Goal: Task Accomplishment & Management: Contribute content

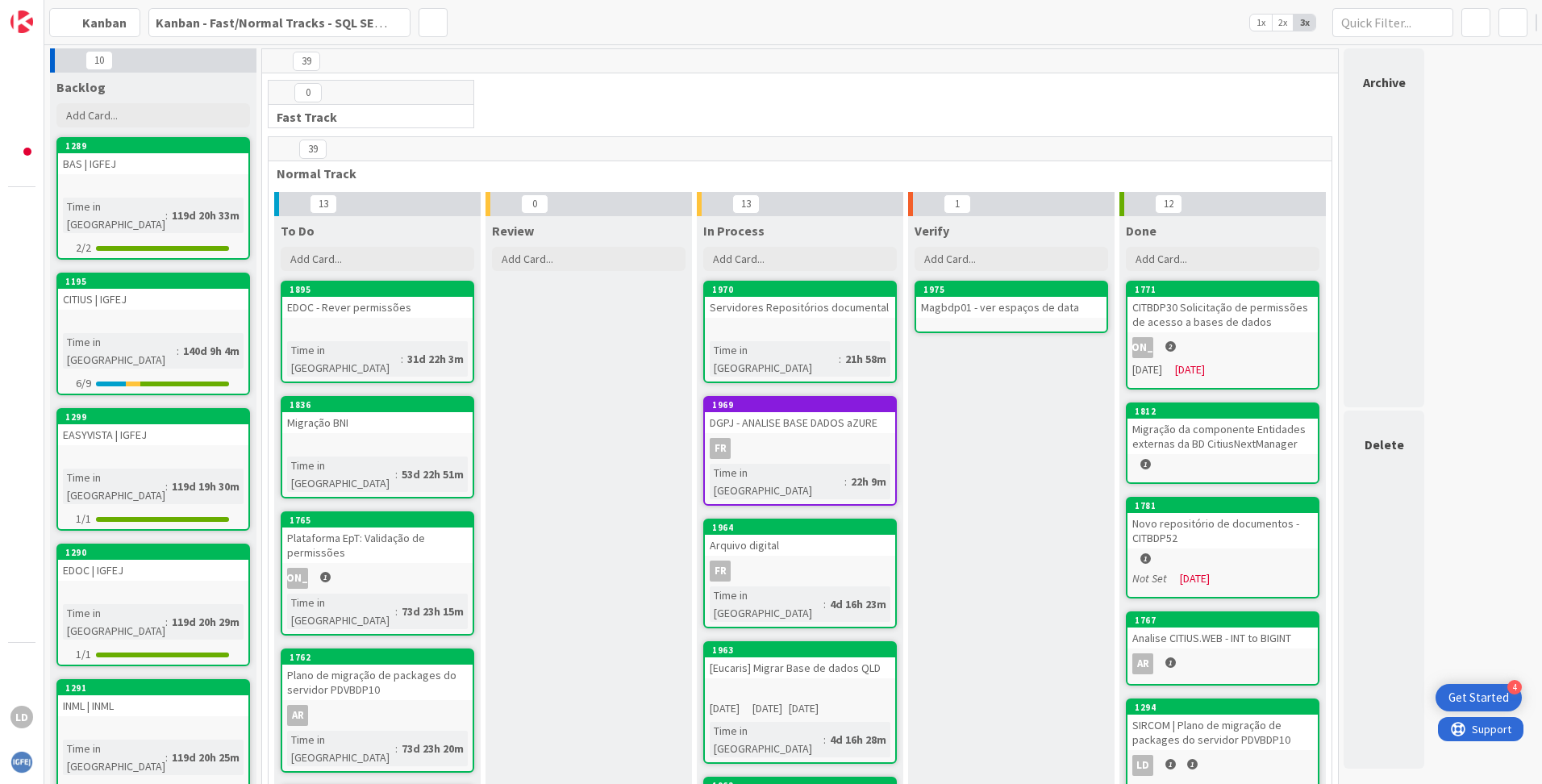
click at [982, 309] on div "Magbdp01 - ver espaços de data" at bounding box center [1011, 307] width 191 height 21
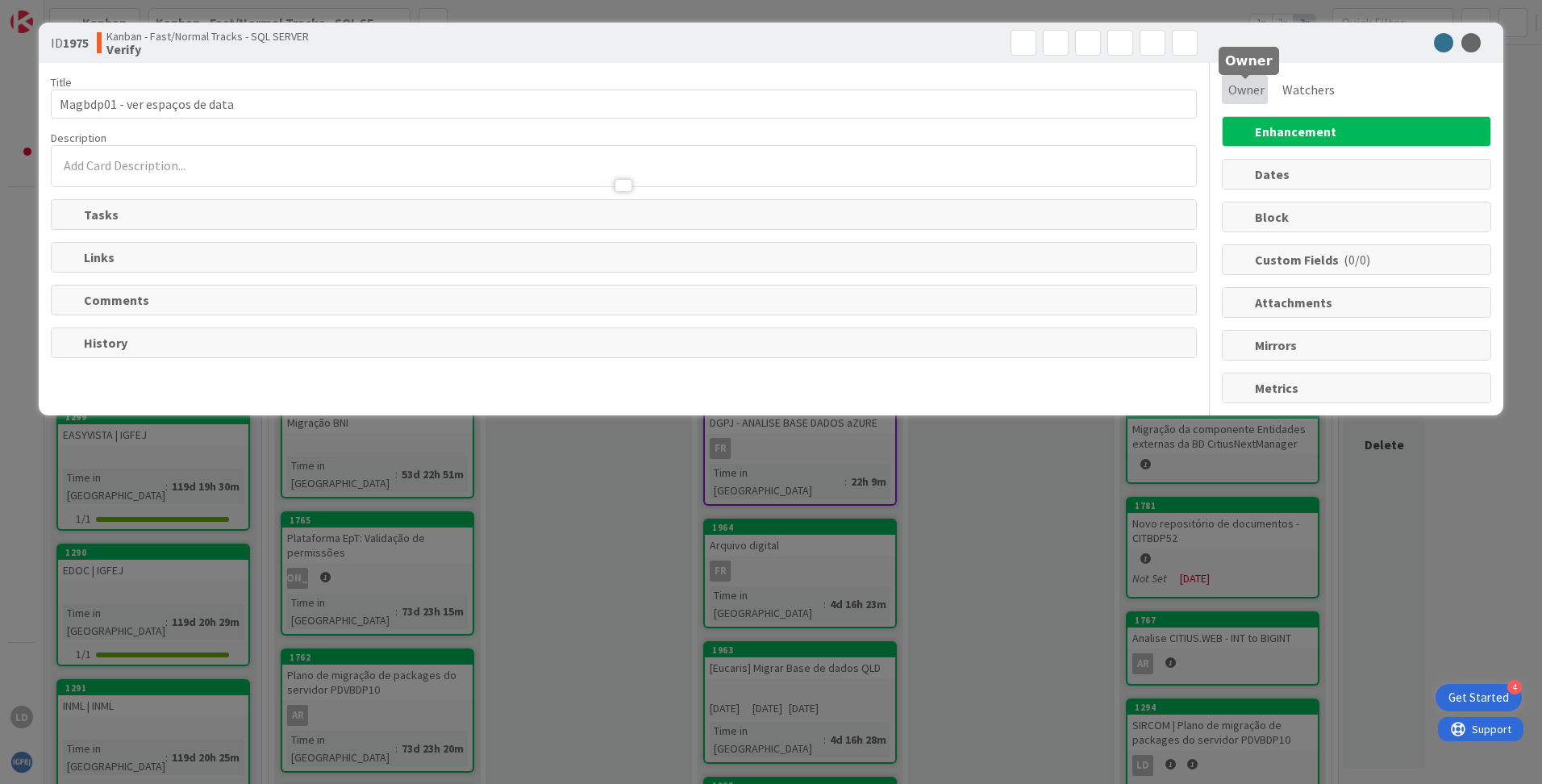
click at [1247, 92] on span "Owner" at bounding box center [1247, 89] width 36 height 19
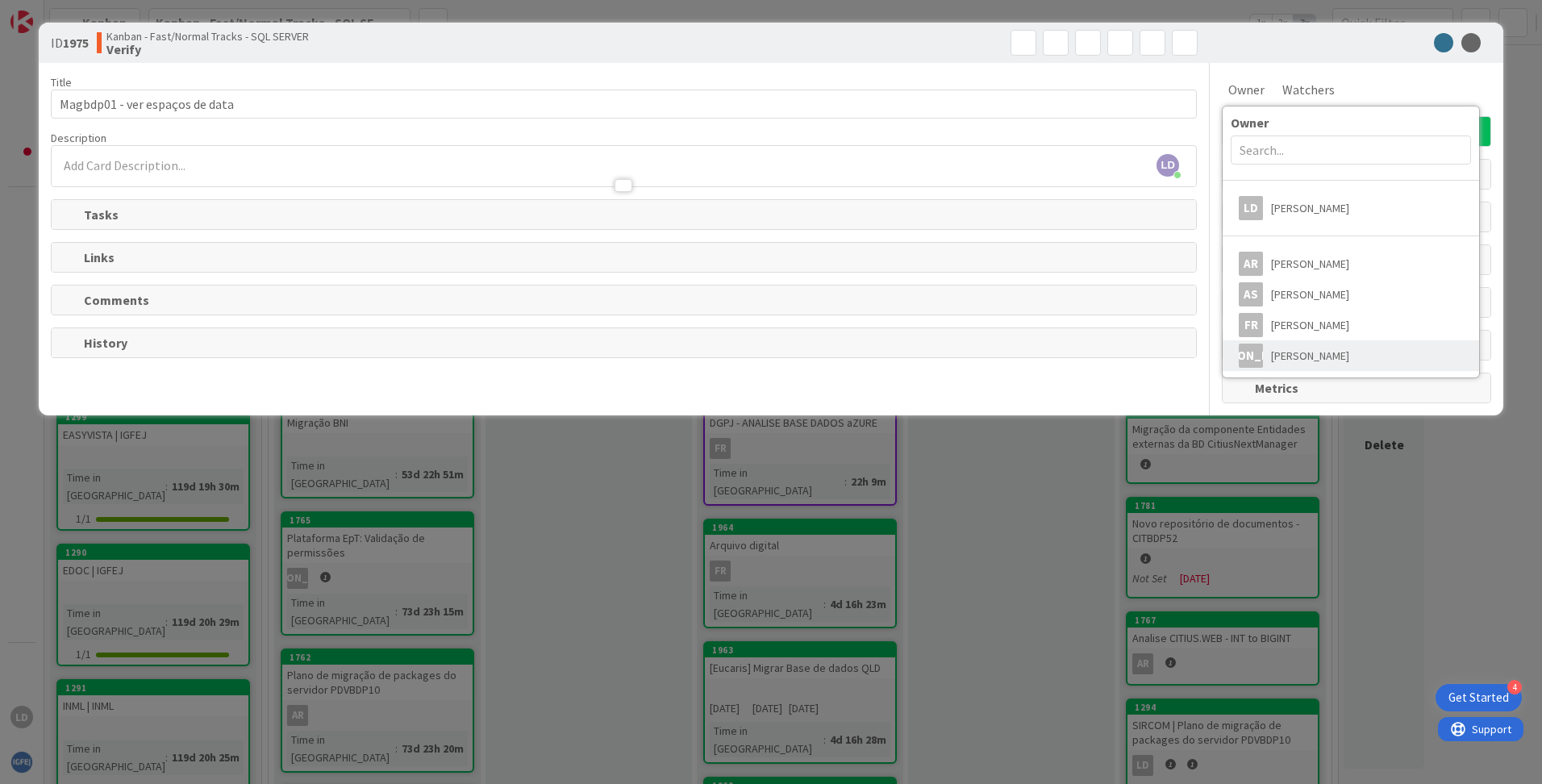
click at [1306, 350] on span "[PERSON_NAME]" at bounding box center [1311, 356] width 78 height 24
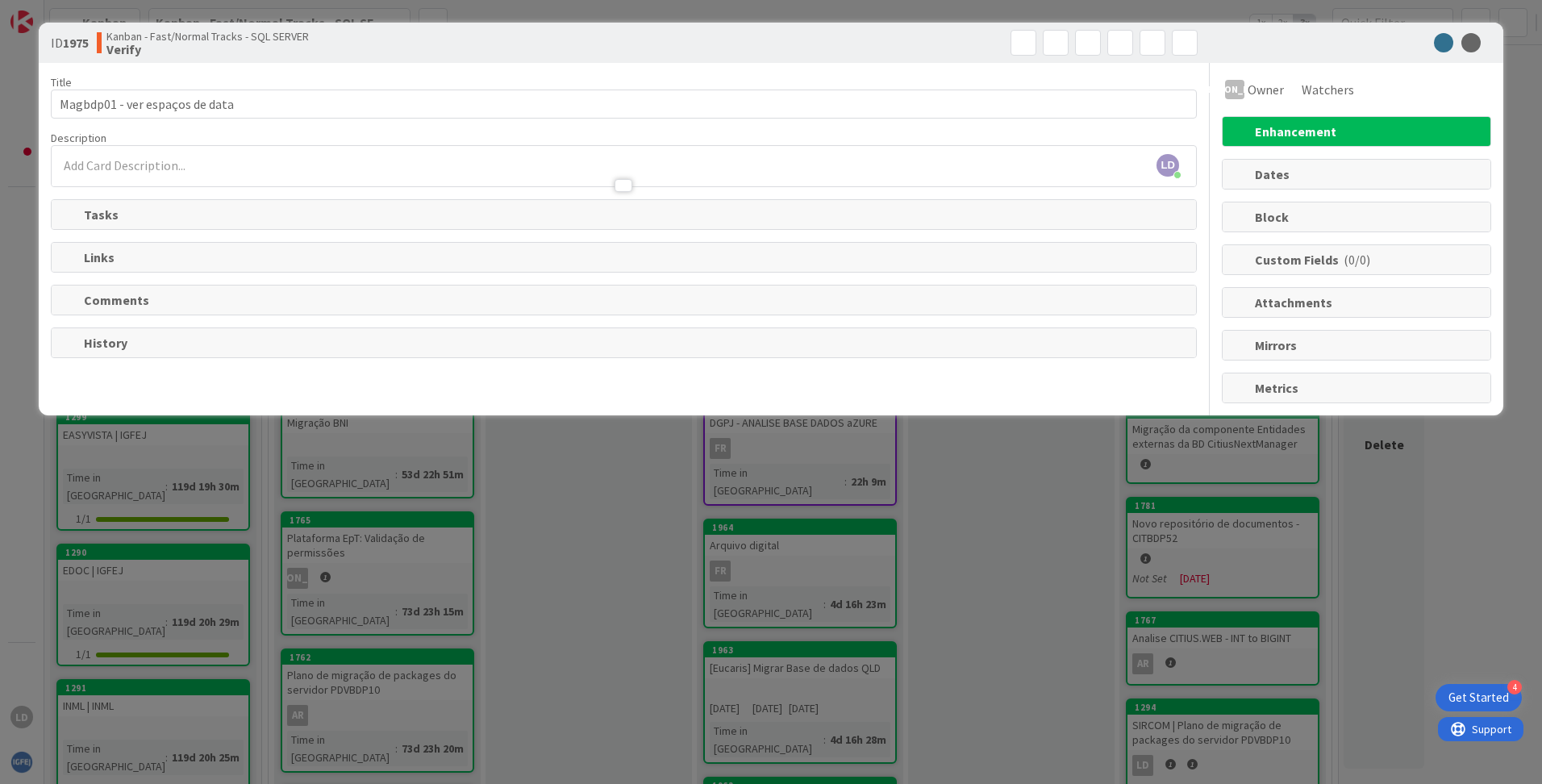
click at [1461, 42] on div at bounding box center [1349, 42] width 285 height 19
click at [1471, 46] on icon at bounding box center [1471, 42] width 19 height 19
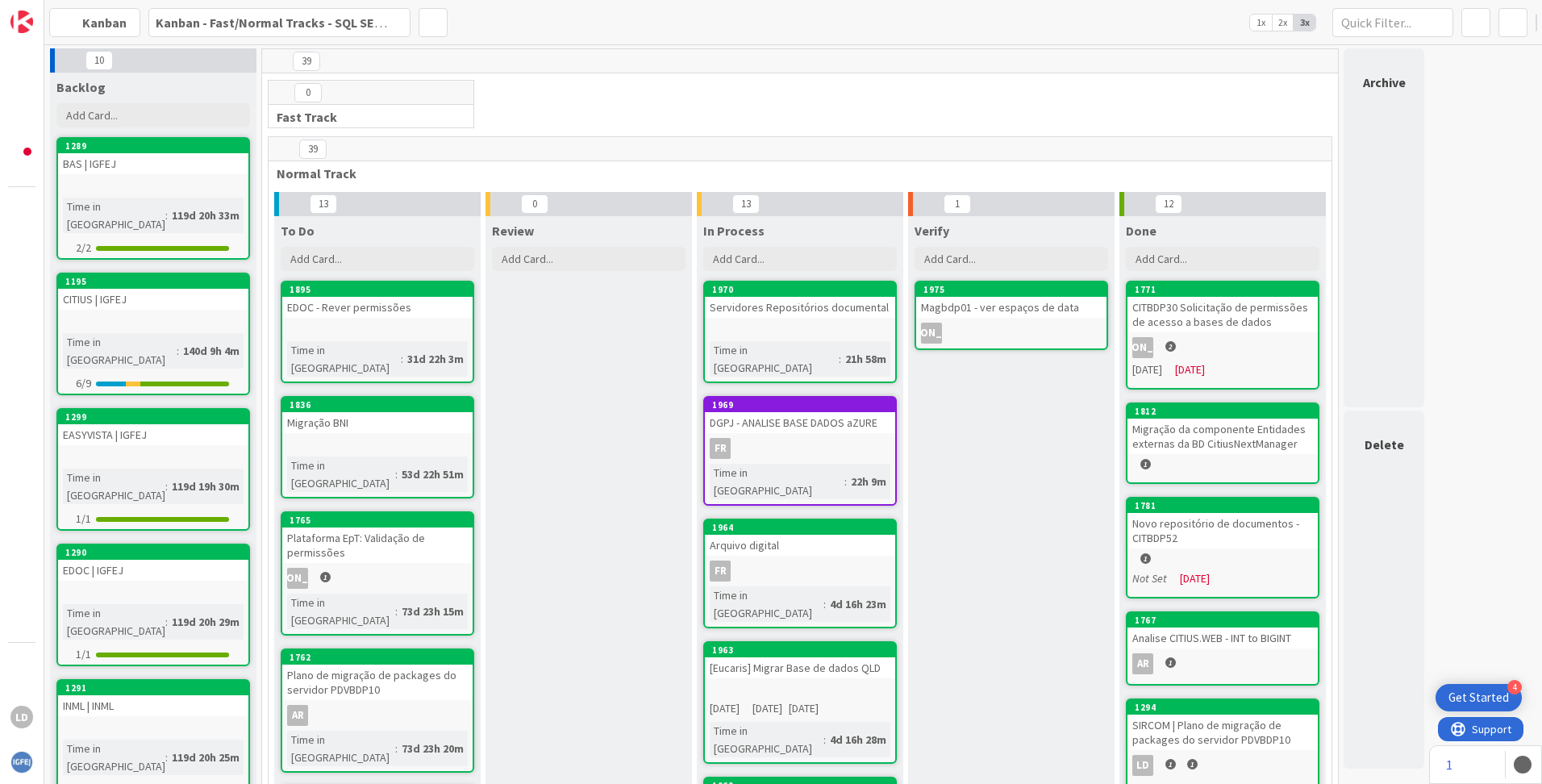
click at [987, 313] on div "Magbdp01 - ver espaços de data" at bounding box center [1011, 307] width 191 height 21
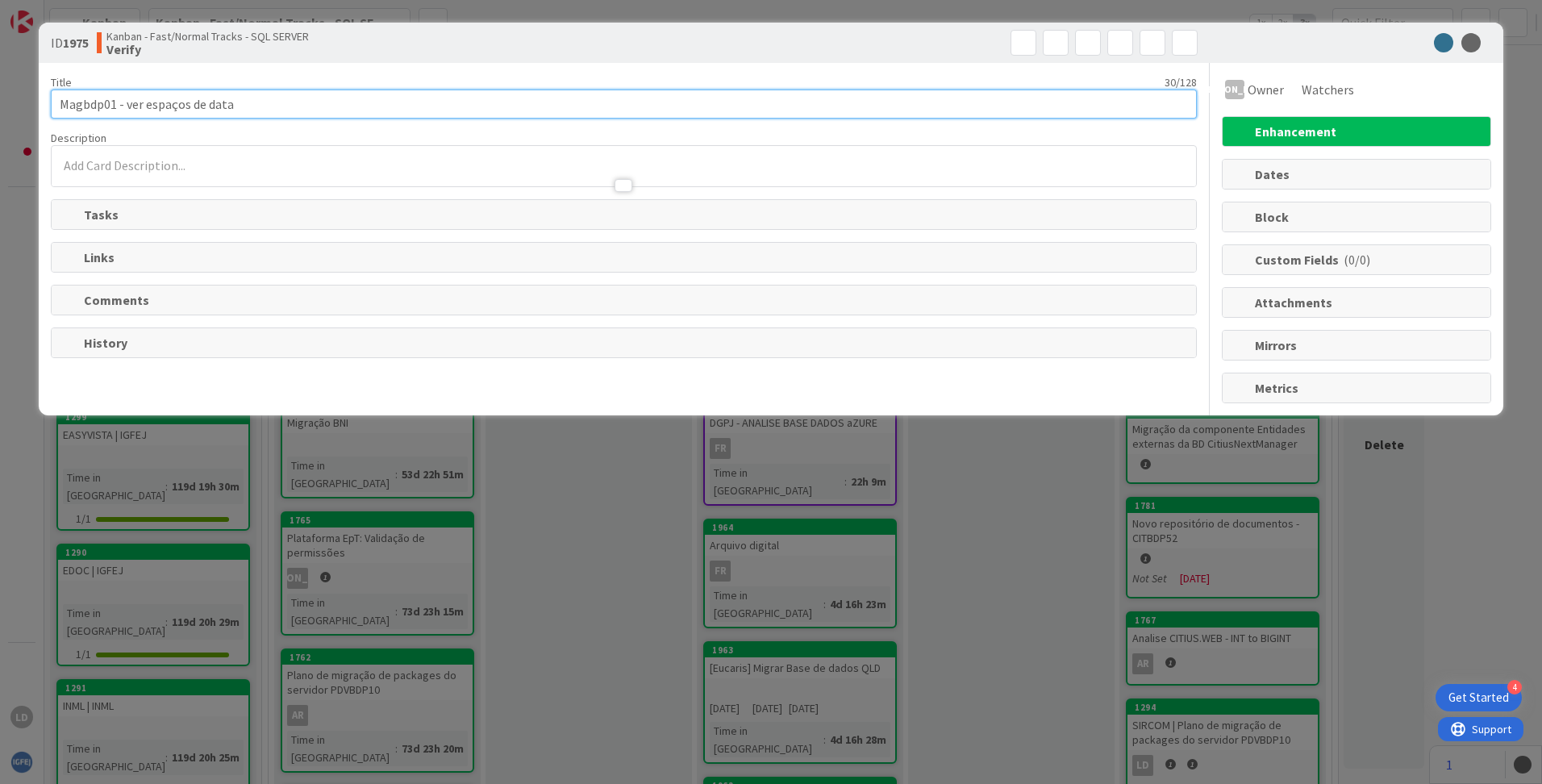
click at [128, 104] on input "Magbdp01 - ver espaços de data" at bounding box center [623, 104] width 1147 height 29
drag, startPoint x: 185, startPoint y: 106, endPoint x: 165, endPoint y: 105, distance: 20.0
click at [165, 105] on input "Magbdp01 - Validar ver espaços de data" at bounding box center [623, 104] width 1147 height 29
click at [255, 100] on input "Magbdp01 - Validar espaços de data" at bounding box center [623, 104] width 1147 height 29
click at [197, 109] on input "Magbdp01 - Validar espaços de data" at bounding box center [623, 104] width 1147 height 29
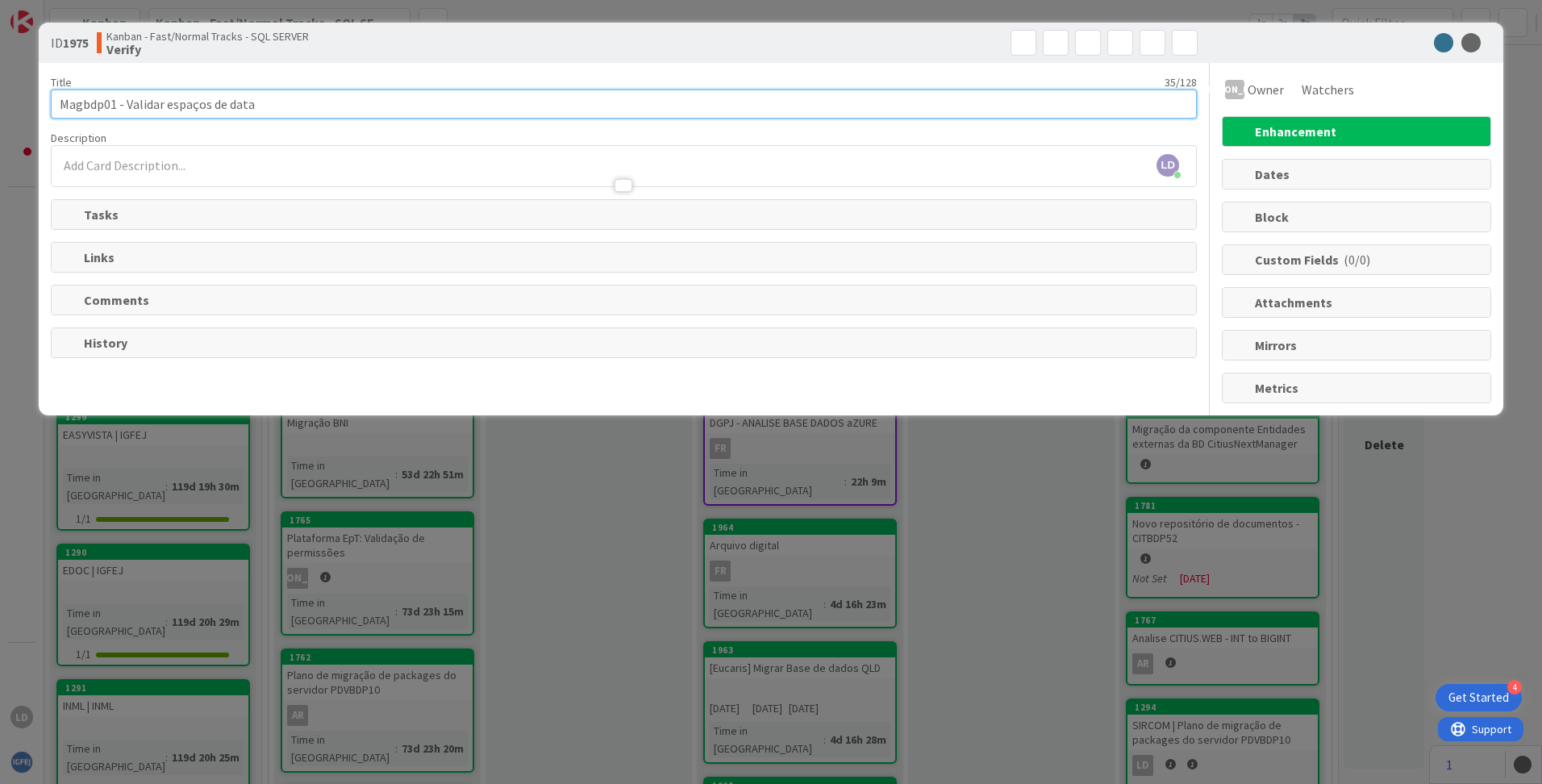
click at [284, 103] on input "Magbdp01 - Validar espaços de data" at bounding box center [623, 104] width 1147 height 29
drag, startPoint x: 390, startPoint y: 109, endPoint x: 256, endPoint y: 110, distance: 134.0
click at [256, 110] on input "Magbdp01 - Validar espaços de data, analisar o que podemos remover" at bounding box center [623, 104] width 1147 height 29
type input "Magbdp01 - Validar espaços de data"
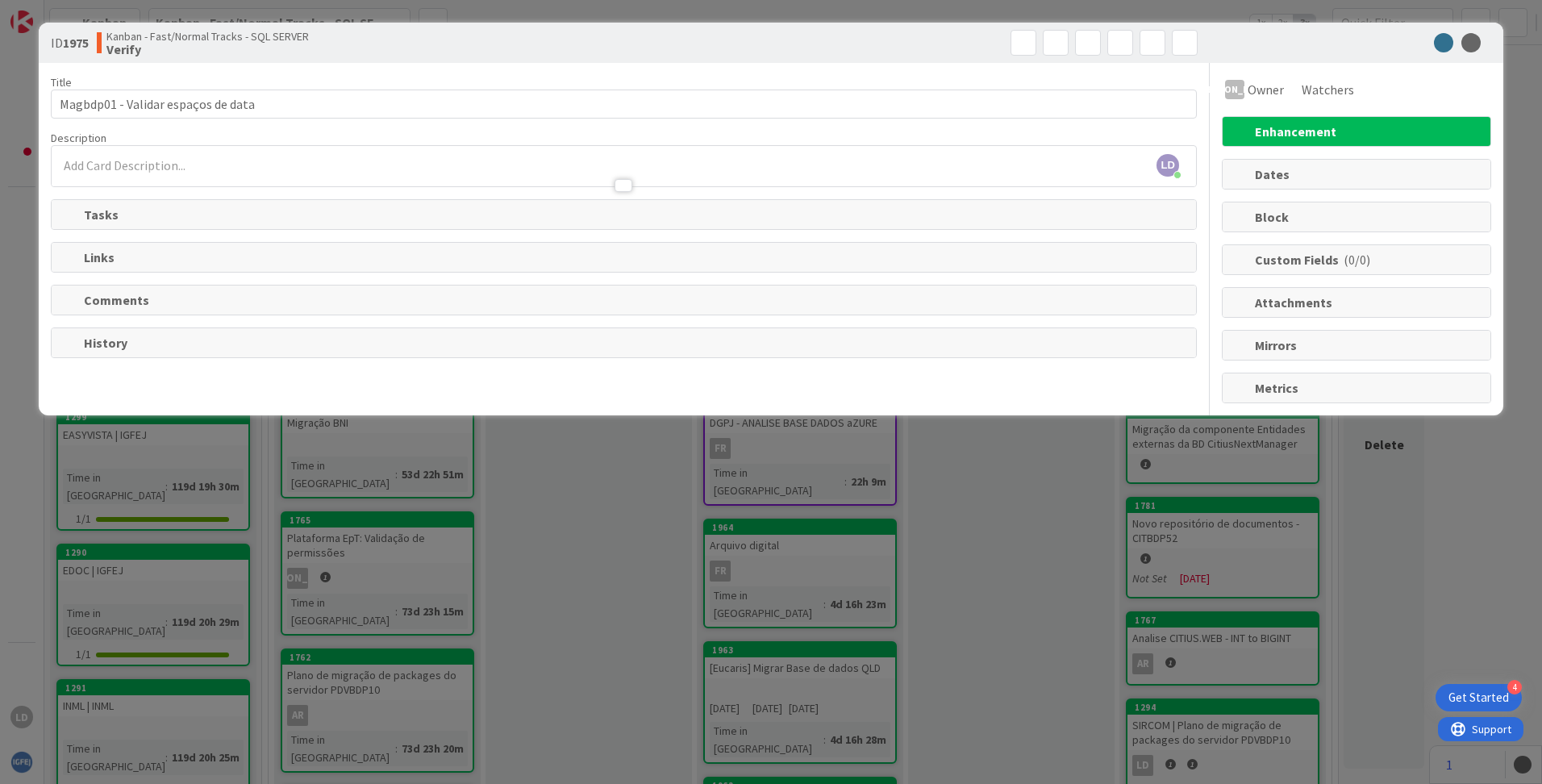
click at [176, 159] on div "LD [PERSON_NAME] just joined" at bounding box center [623, 166] width 1145 height 41
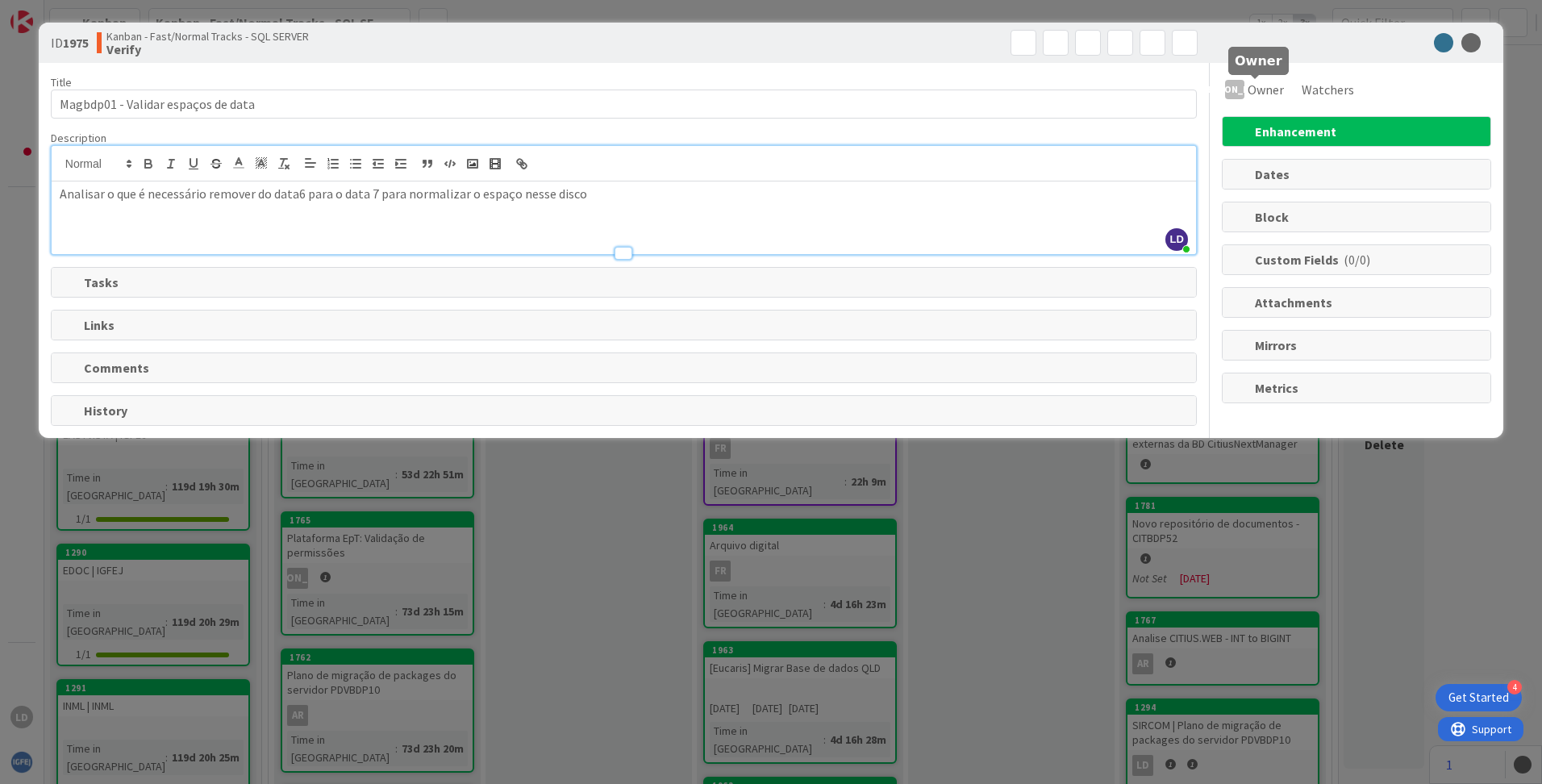
click at [1272, 58] on div "ID 1975 Kanban - Fast/Normal Tracks - SQL SERVER Verify" at bounding box center [771, 42] width 1465 height 41
click at [1471, 41] on icon at bounding box center [1471, 42] width 19 height 19
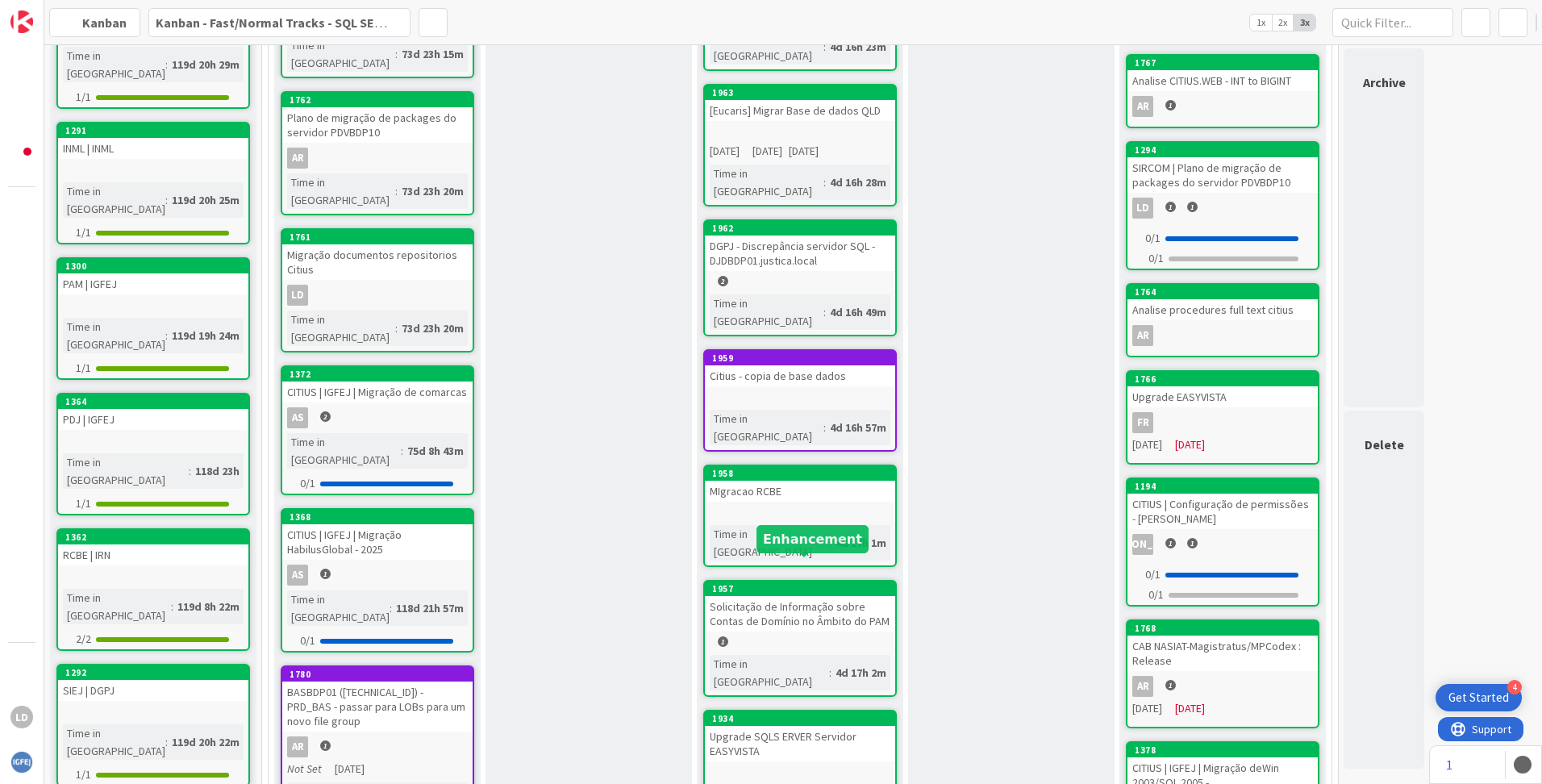
scroll to position [556, 0]
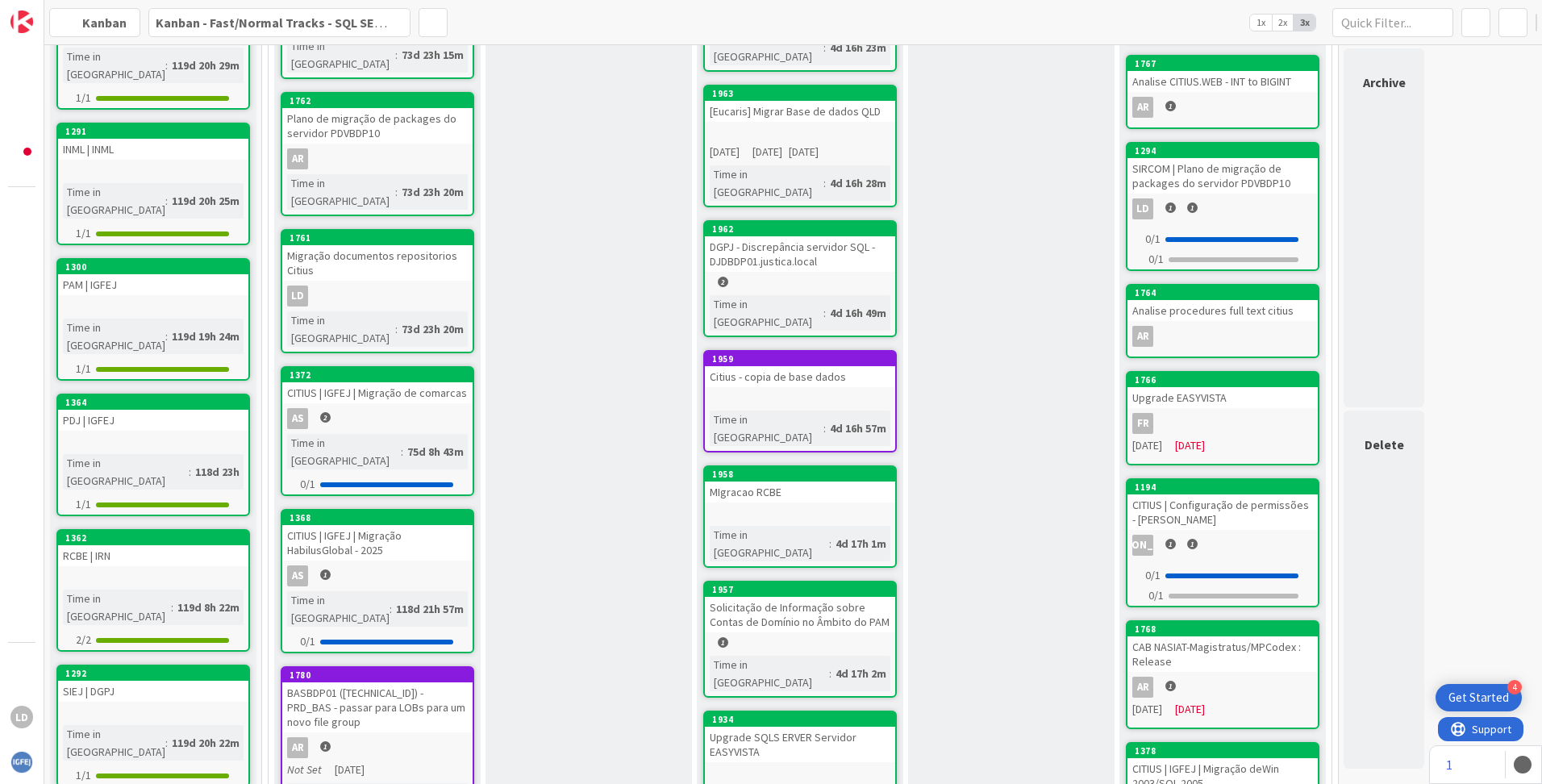
click at [822, 597] on div "Solicitação de Informação sobre Contas de Domínio no Âmbito do PAM" at bounding box center [800, 614] width 191 height 36
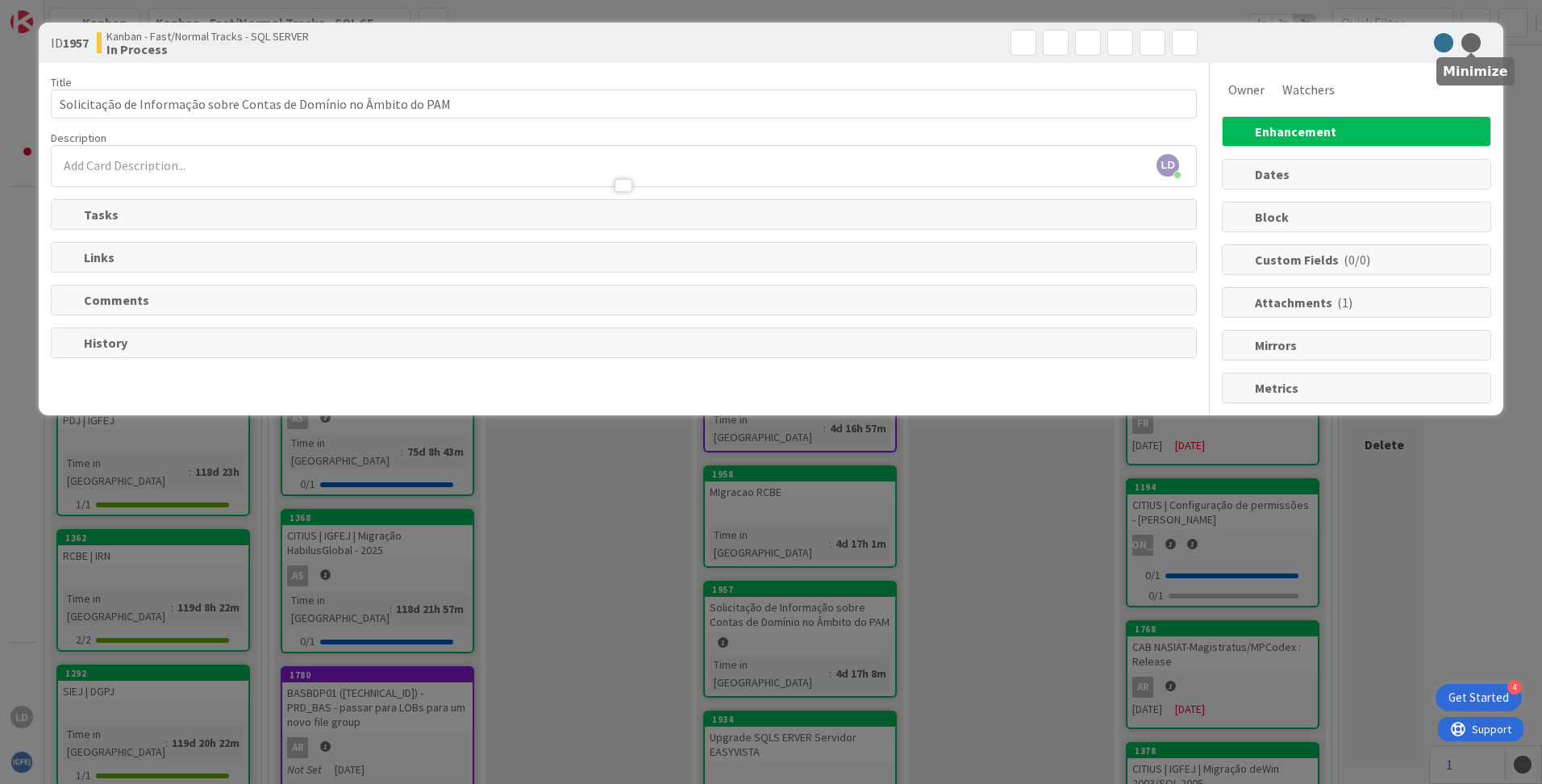
click at [1470, 44] on icon at bounding box center [1471, 42] width 19 height 19
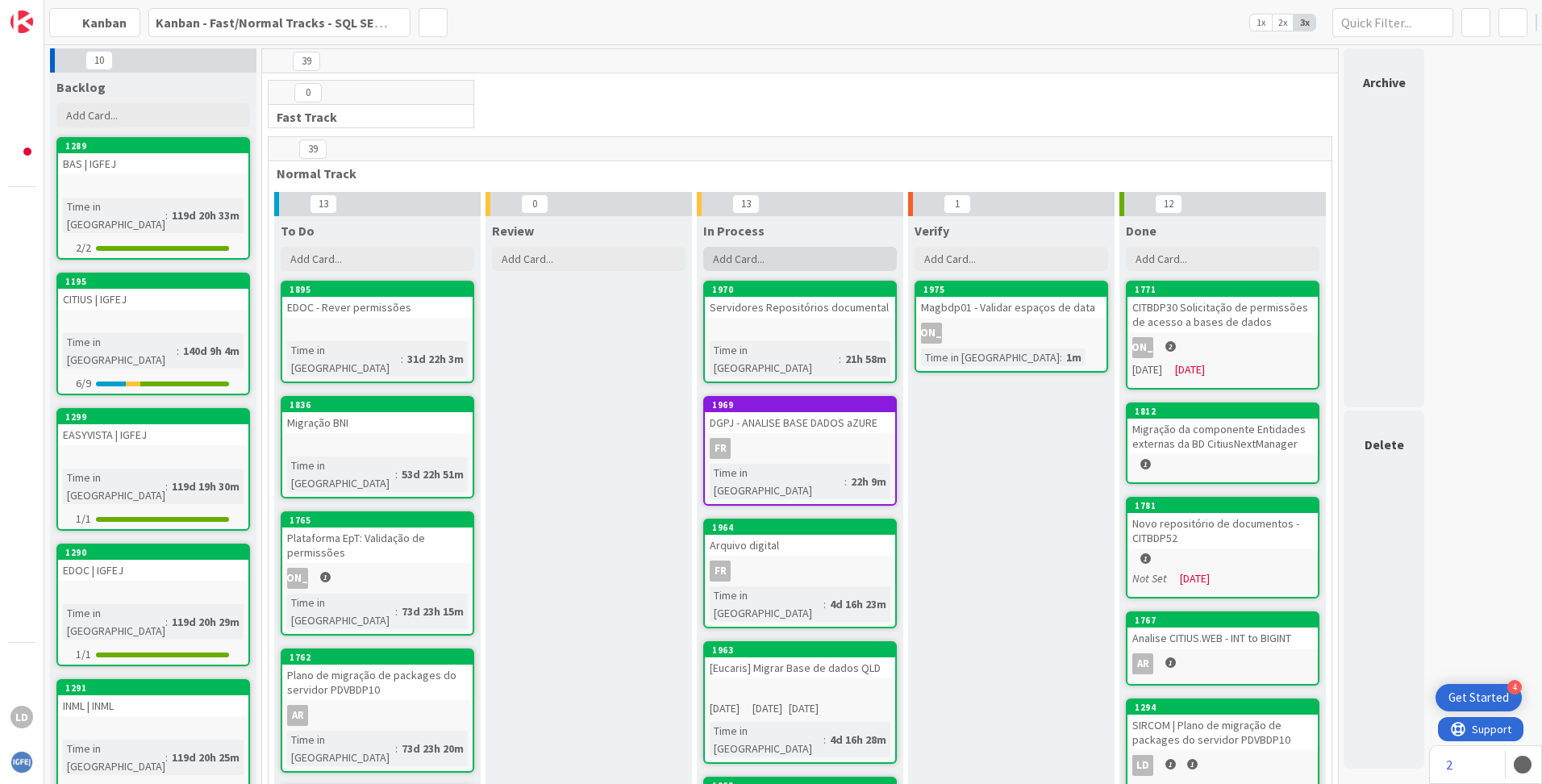
click at [742, 255] on span "Add Card..." at bounding box center [739, 259] width 51 height 15
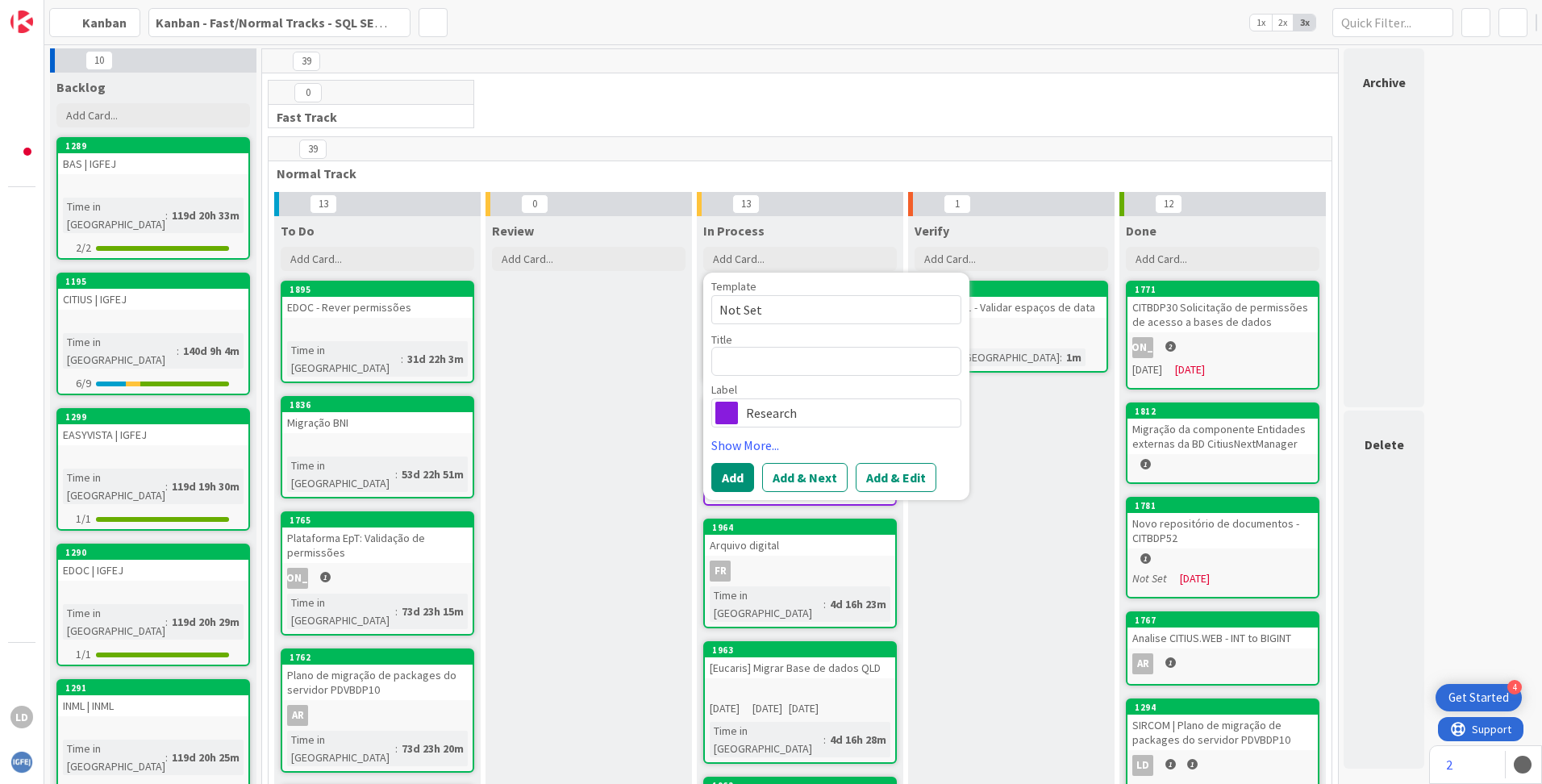
type textarea "x"
type textarea "c"
type textarea "x"
type textarea "co"
type textarea "x"
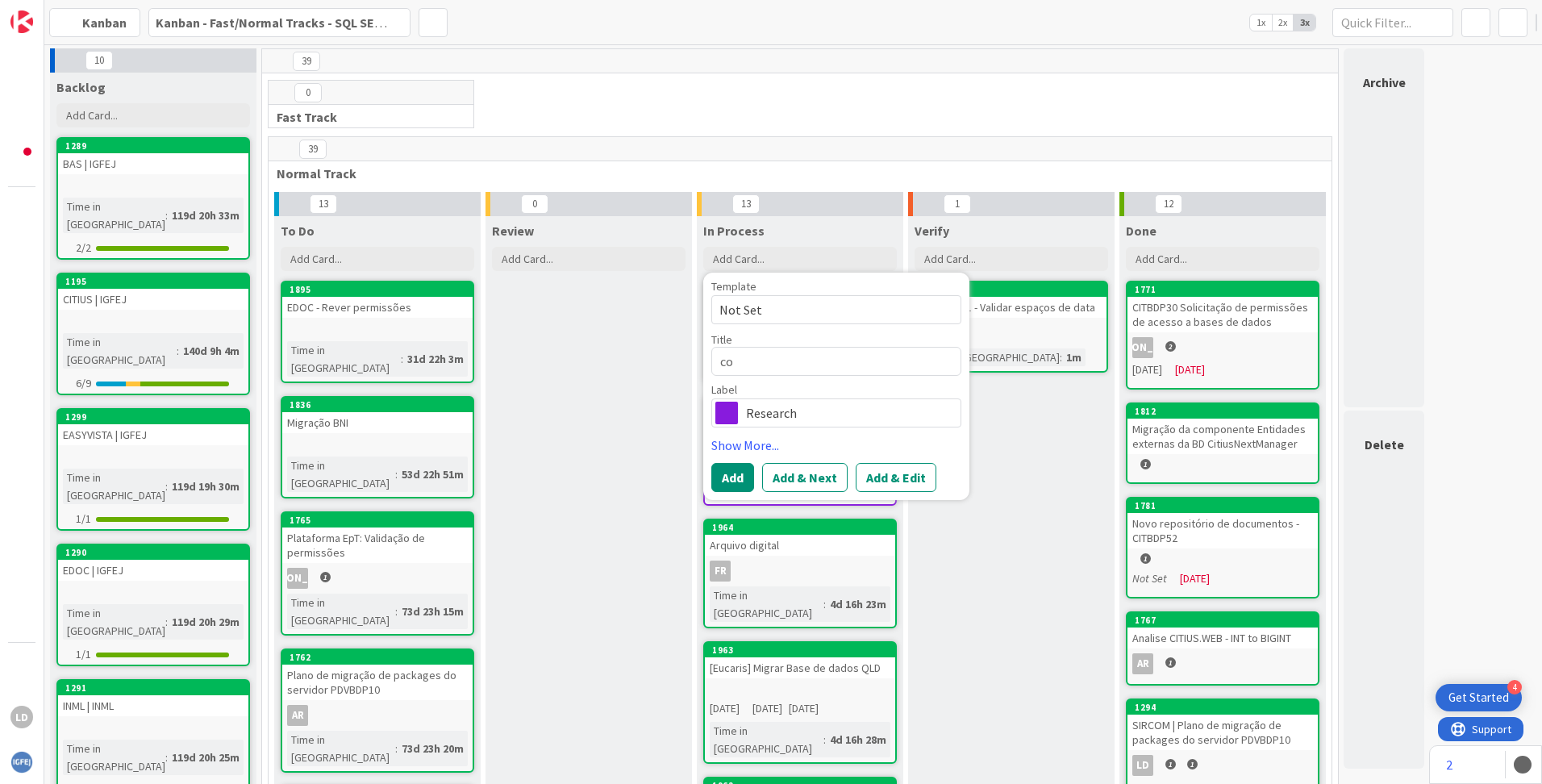
type textarea "con"
type textarea "x"
type textarea "cons"
type textarea "x"
type textarea "const"
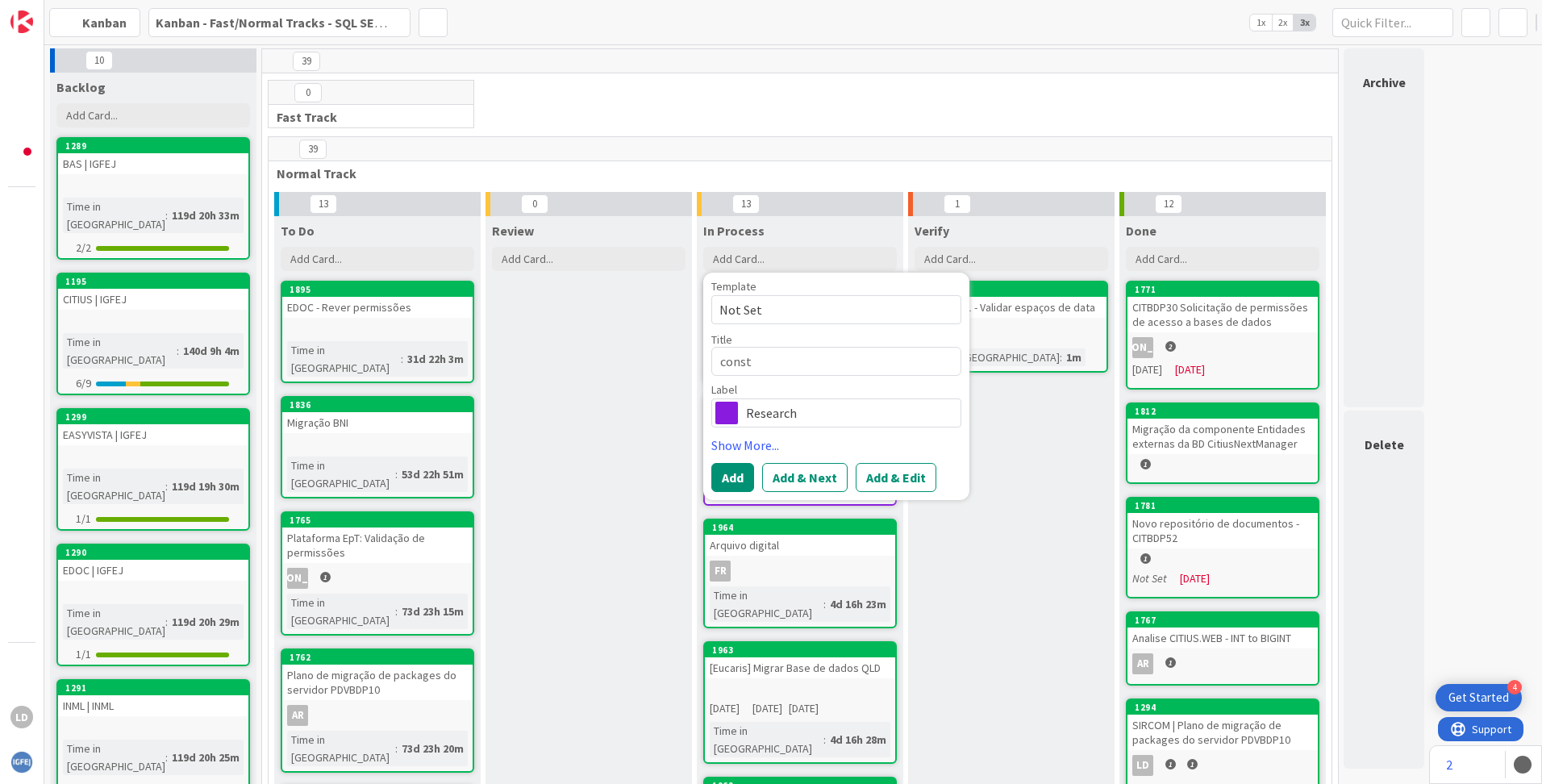
type textarea "x"
type textarea "constr"
type textarea "x"
type textarea "constru"
type textarea "x"
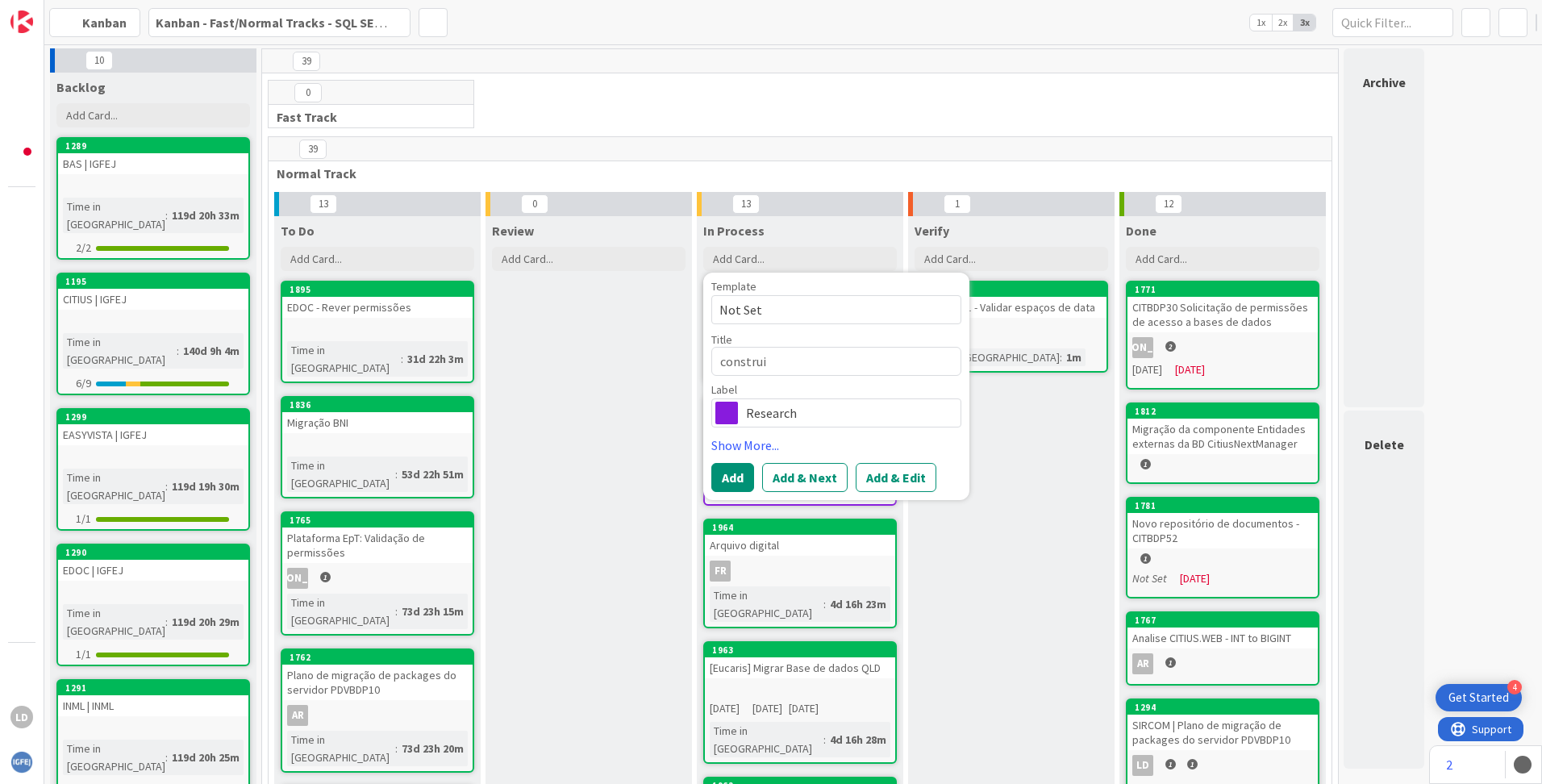
type textarea "construir"
type textarea "x"
type textarea "construir"
type textarea "x"
type textarea "construir u"
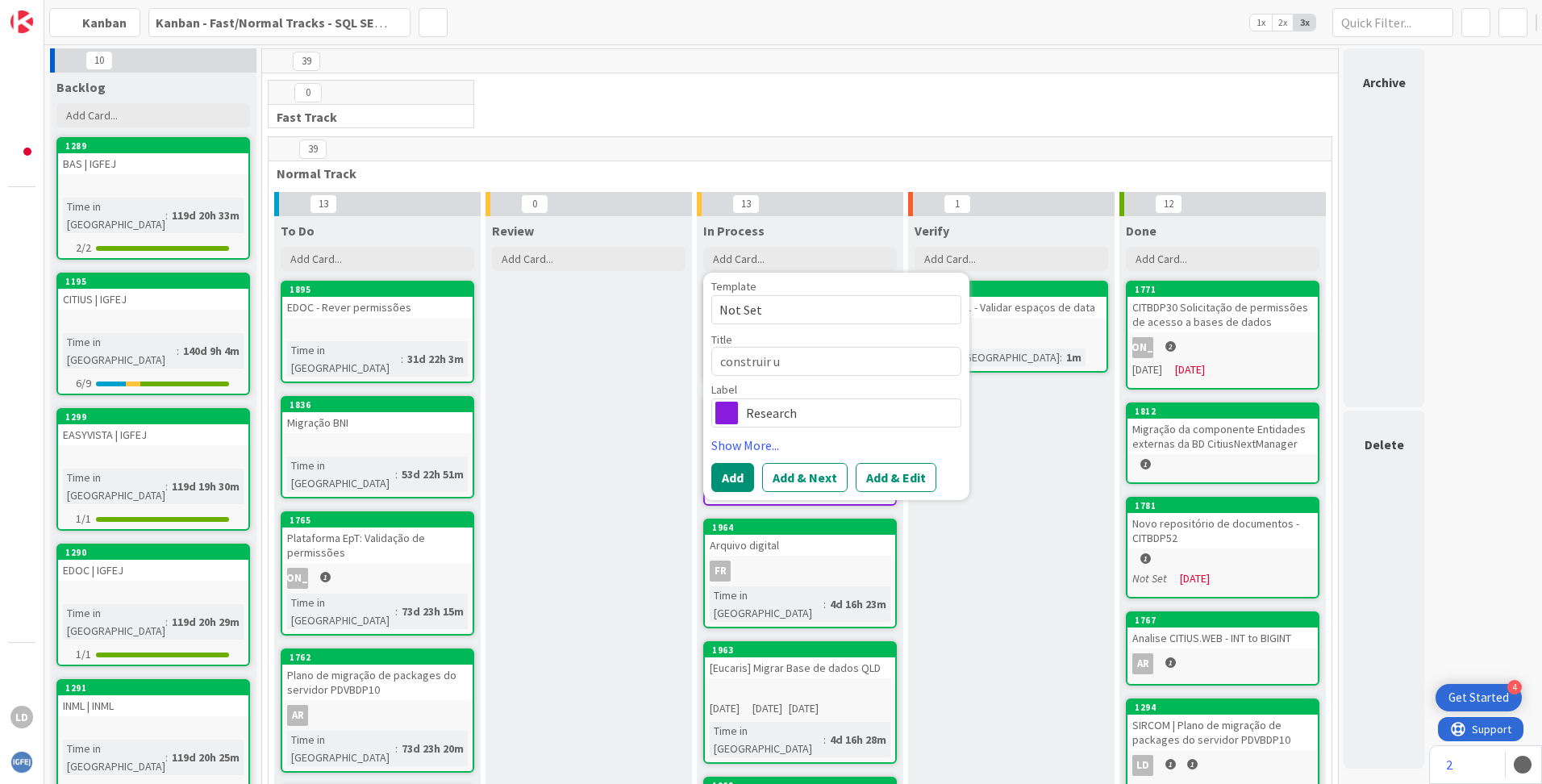
type textarea "x"
type textarea "construir um"
type textarea "x"
type textarea "construir um"
type textarea "x"
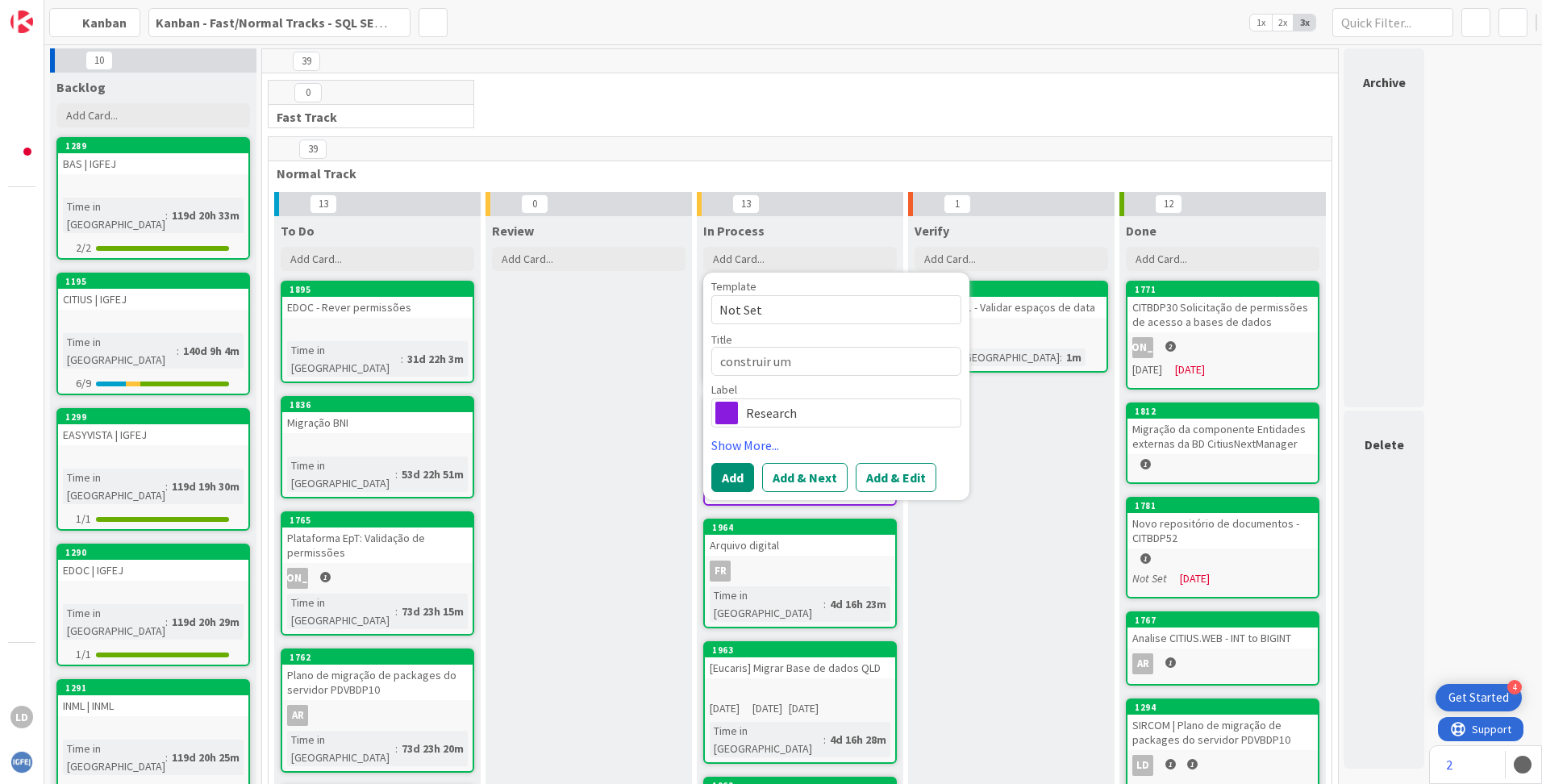
type textarea "construir um a"
type textarea "x"
type textarea "construir um al"
type textarea "x"
type textarea "construir um ale"
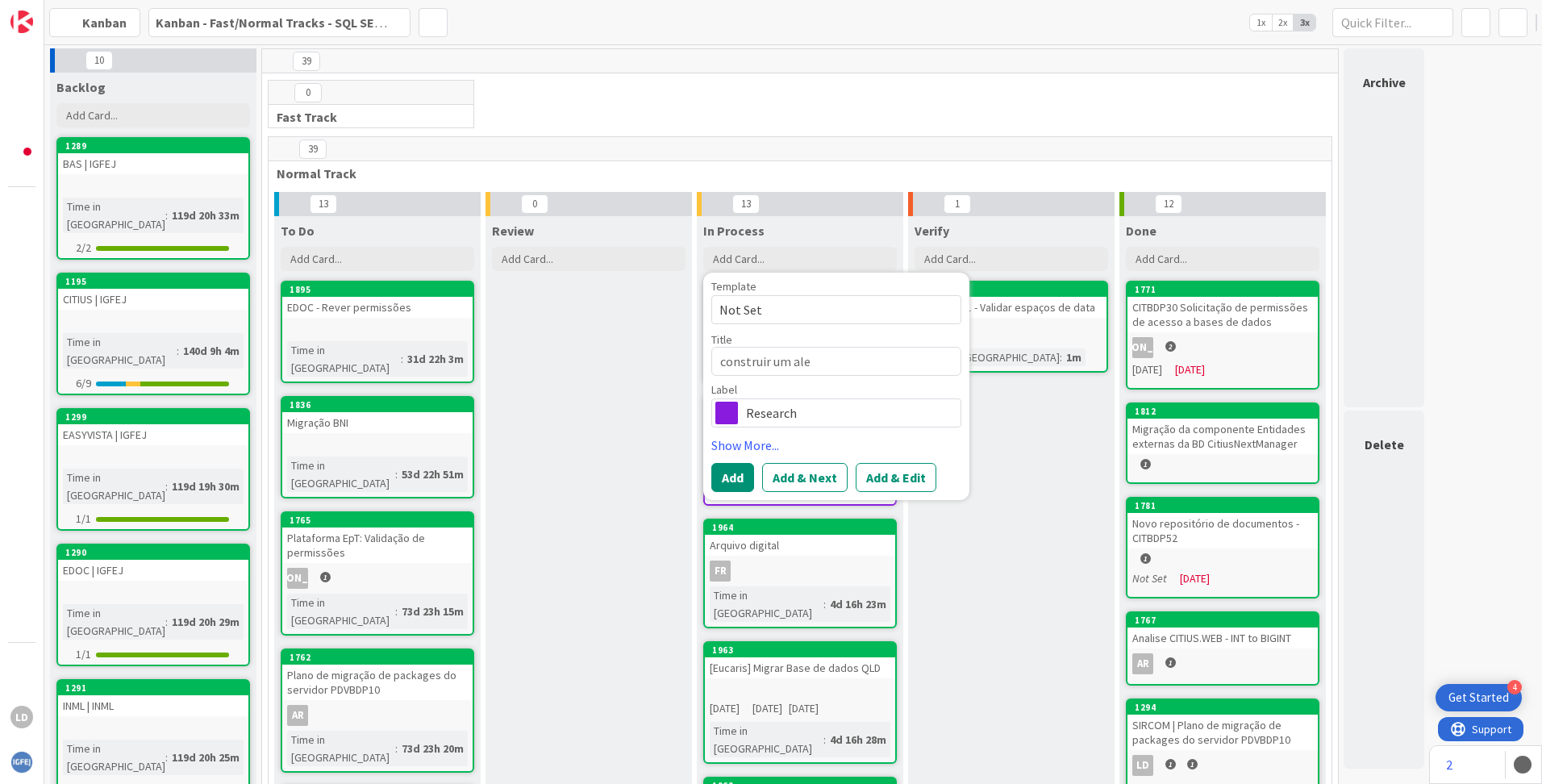
type textarea "x"
type textarea "construir um aler"
type textarea "x"
type textarea "construir um alert"
type textarea "x"
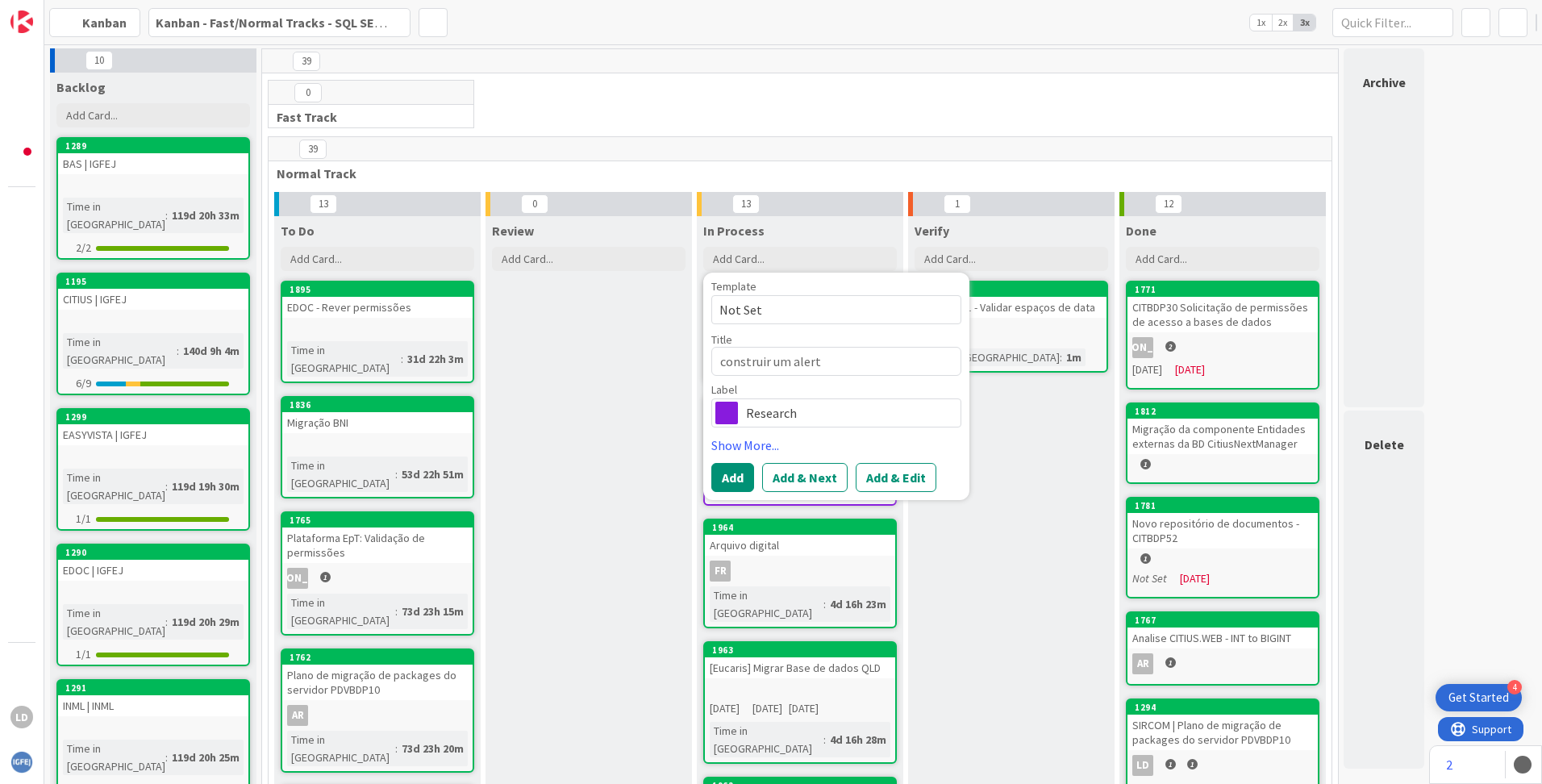
type textarea "construir um alerta"
type textarea "x"
type textarea "construir um alerta"
type textarea "x"
type textarea "construir um alerta q"
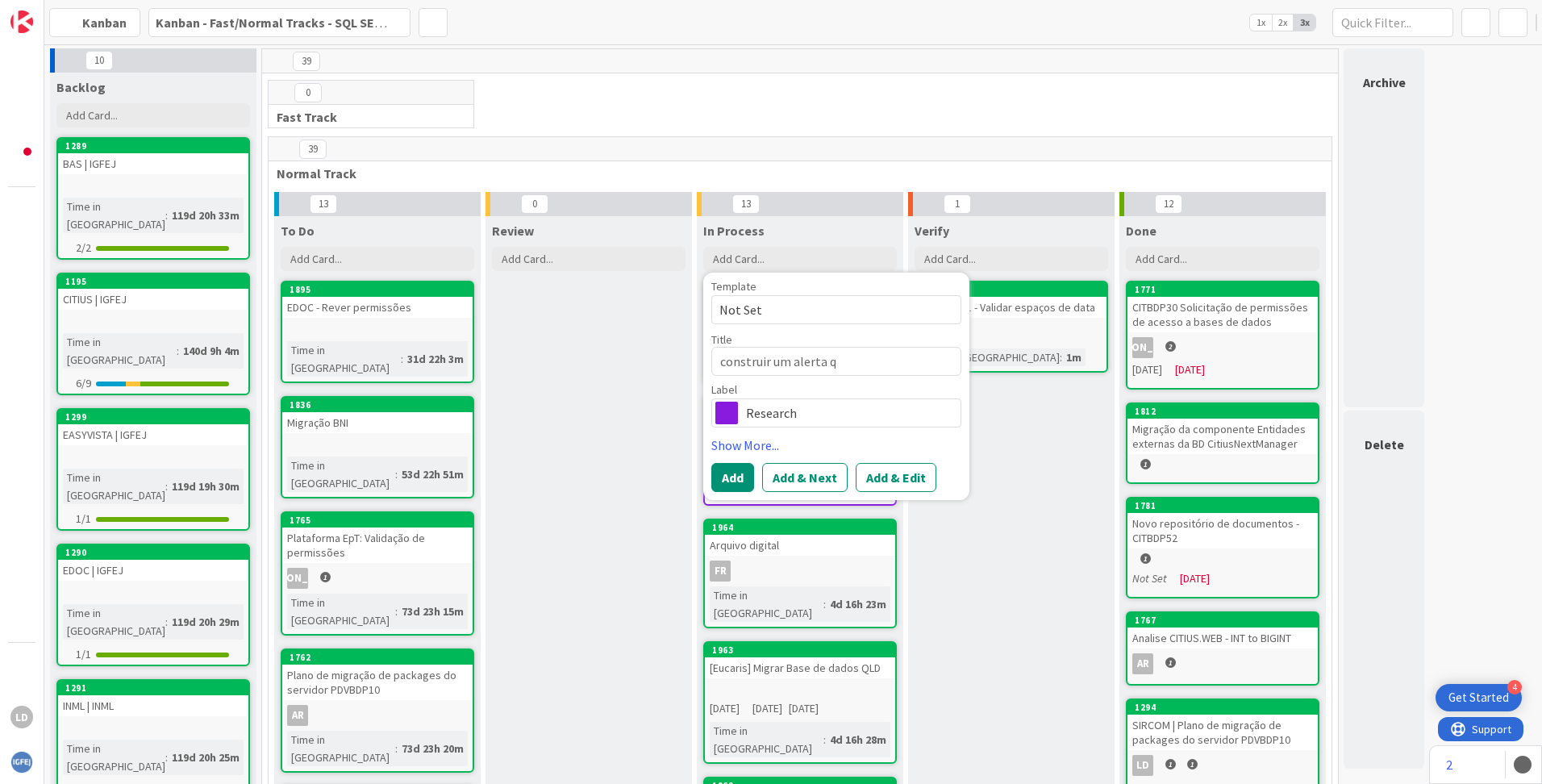
type textarea "x"
type textarea "construir um alerta qu"
type textarea "x"
type textarea "construir um alerta que"
type textarea "x"
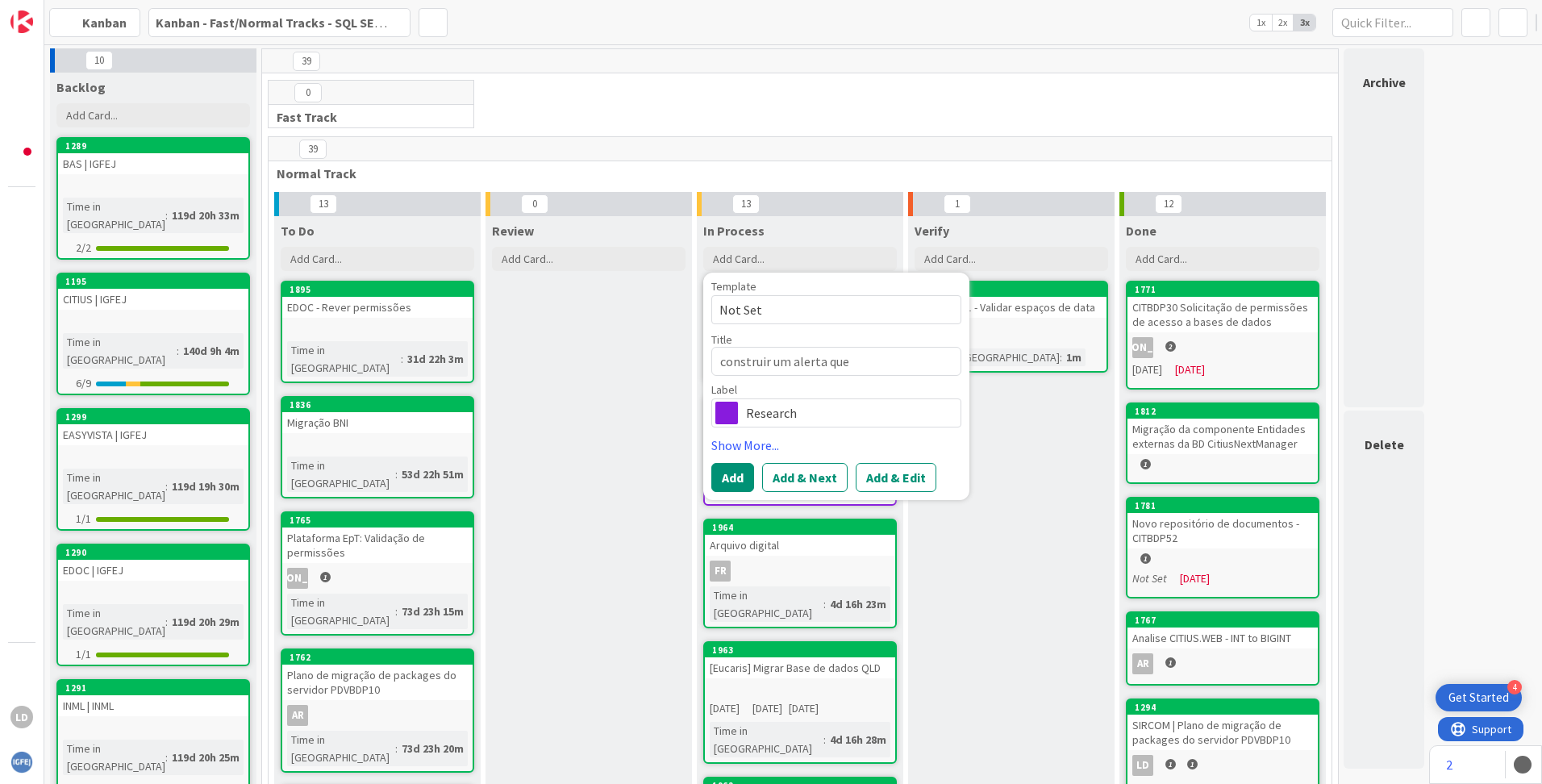
type textarea "construir um alerta que"
type textarea "x"
type textarea "construir um alerta que t"
type textarea "x"
type textarea "construir um alerta que tr"
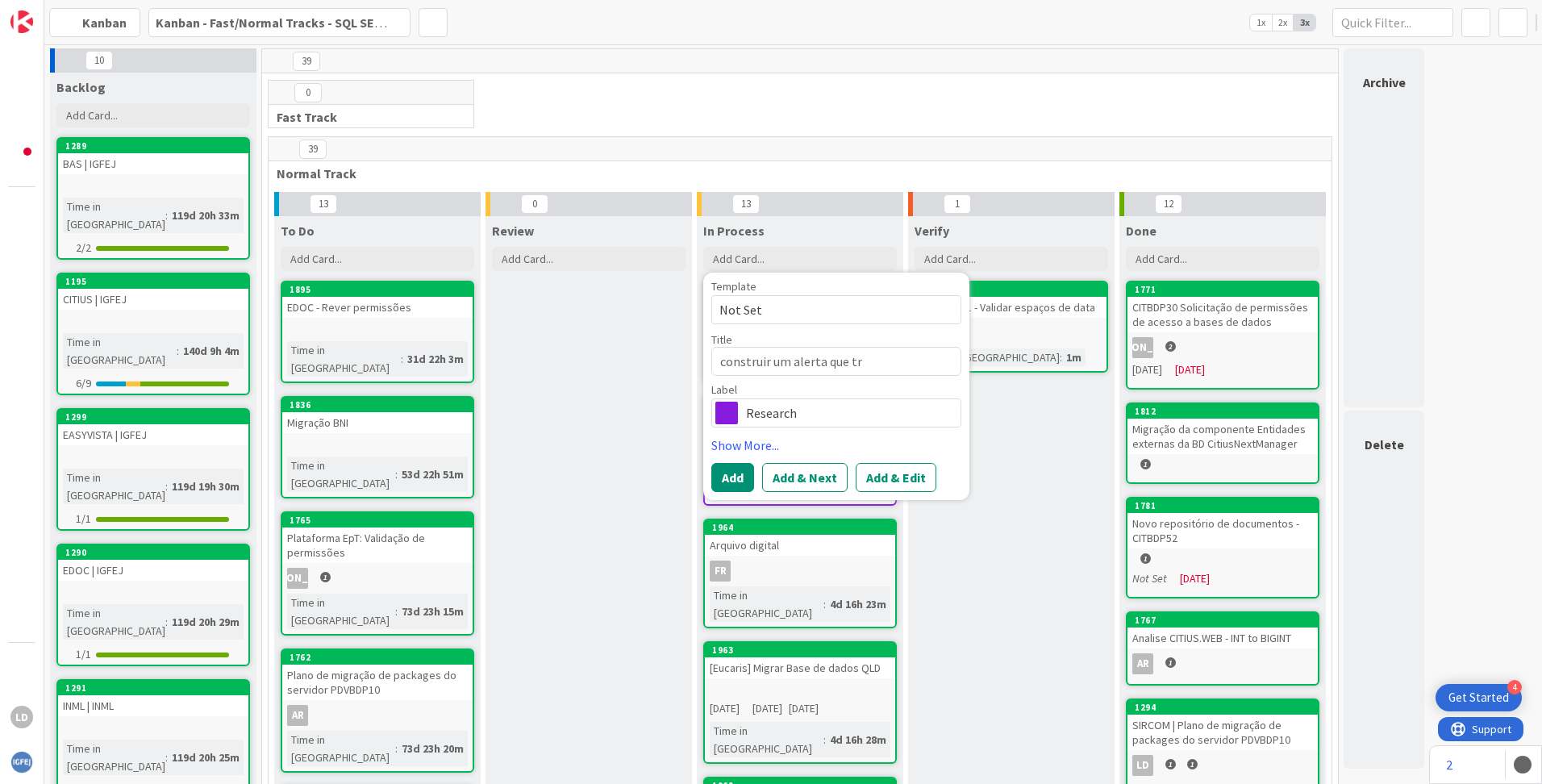
type textarea "x"
type textarea "construir um alerta que tra"
type textarea "x"
type textarea "construir um alerta que trab"
type textarea "x"
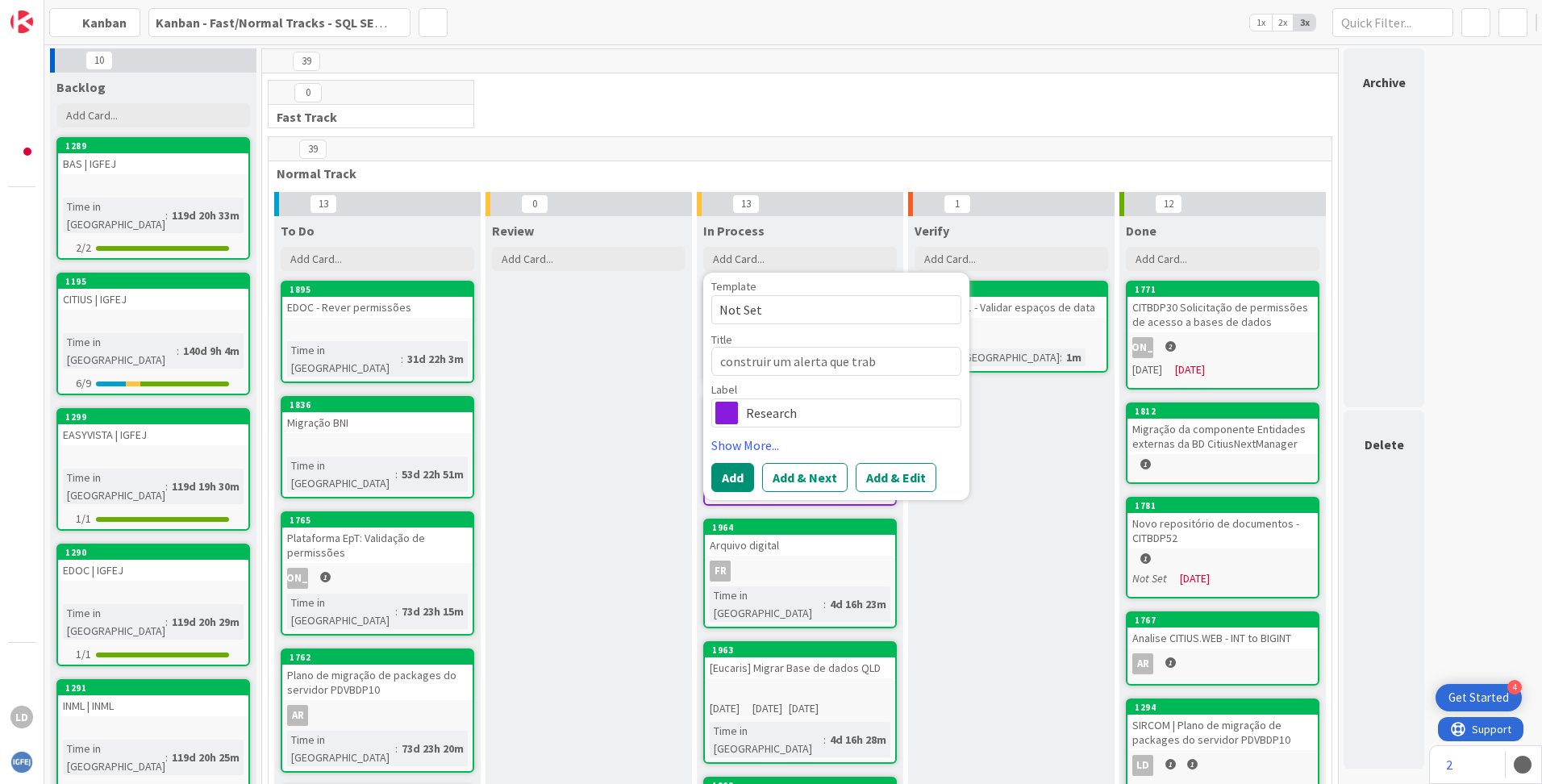
type textarea "construir um alerta que traba"
type textarea "x"
type textarea "construir um alerta que trab"
type textarea "x"
type textarea "construir um alerta que tra"
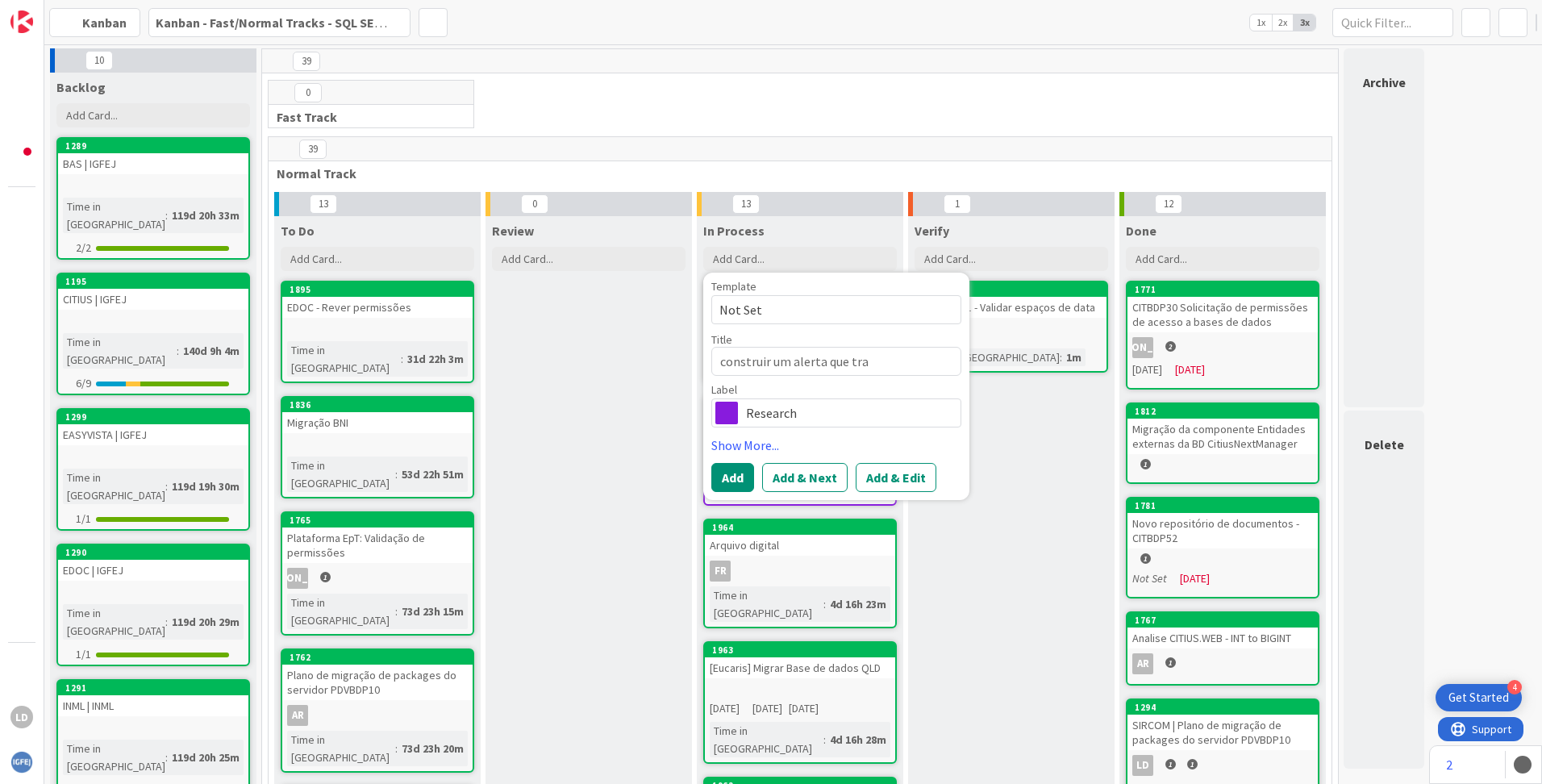
type textarea "x"
type textarea "construir um alerta que trag"
type textarea "x"
type textarea "construir um alerta que traga"
type textarea "x"
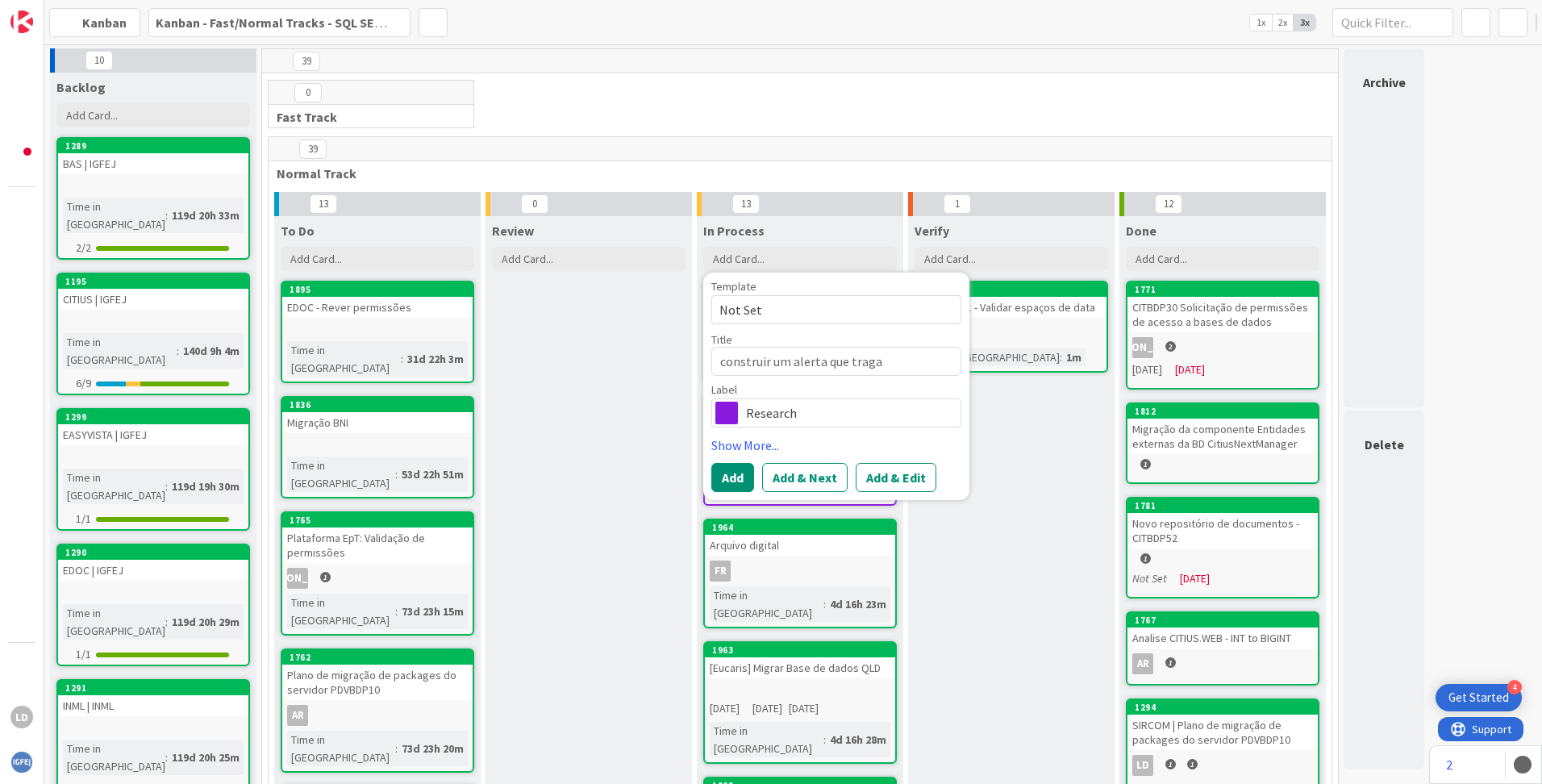
type textarea "construir um alerta que traga"
type textarea "x"
type textarea "construir um alerta que traga pa"
type textarea "x"
type textarea "construir um alerta que traga par"
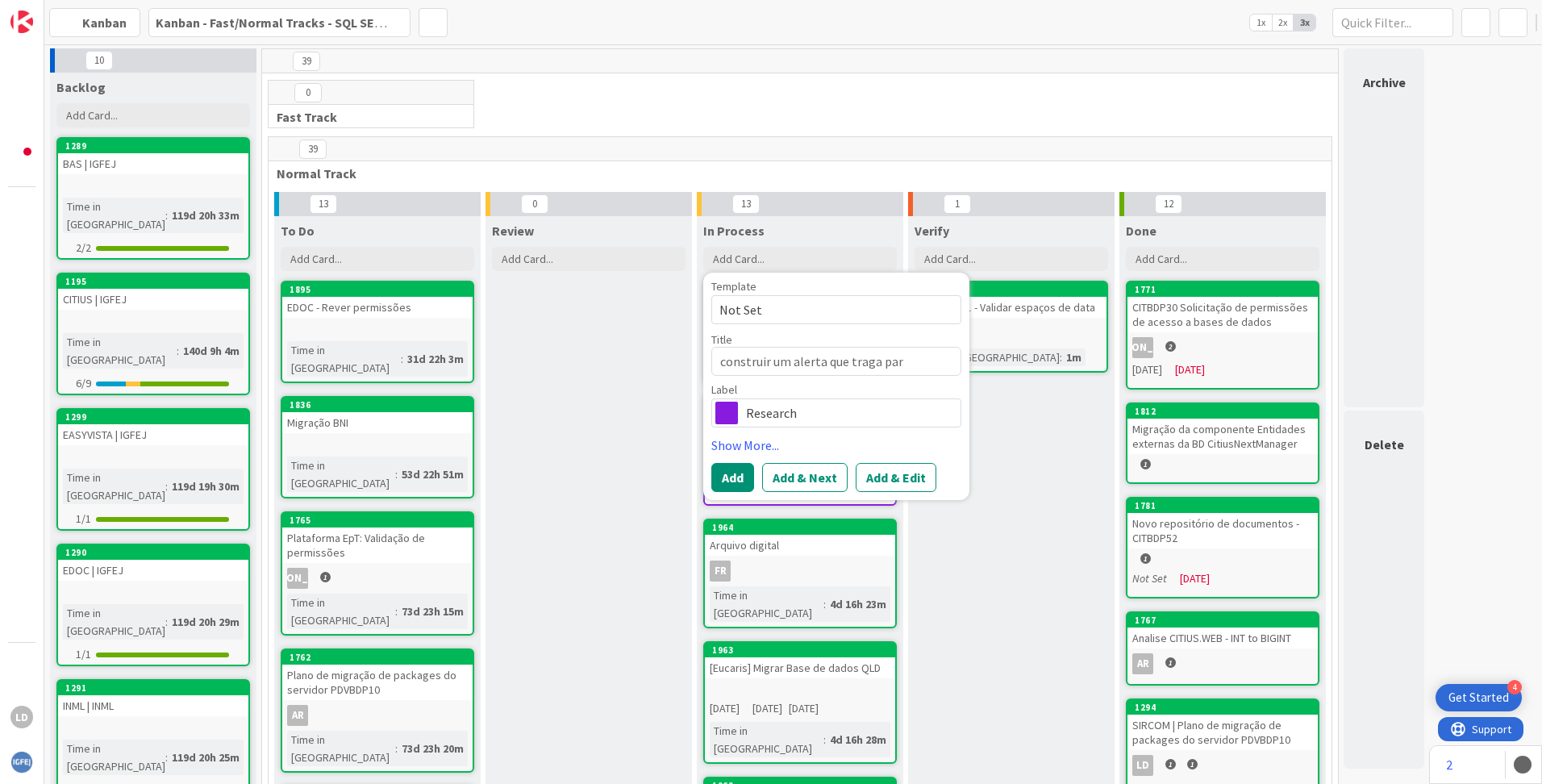
type textarea "x"
type textarea "construir um alerta que traga para"
type textarea "x"
type textarea "construir um alerta que traga para"
type textarea "x"
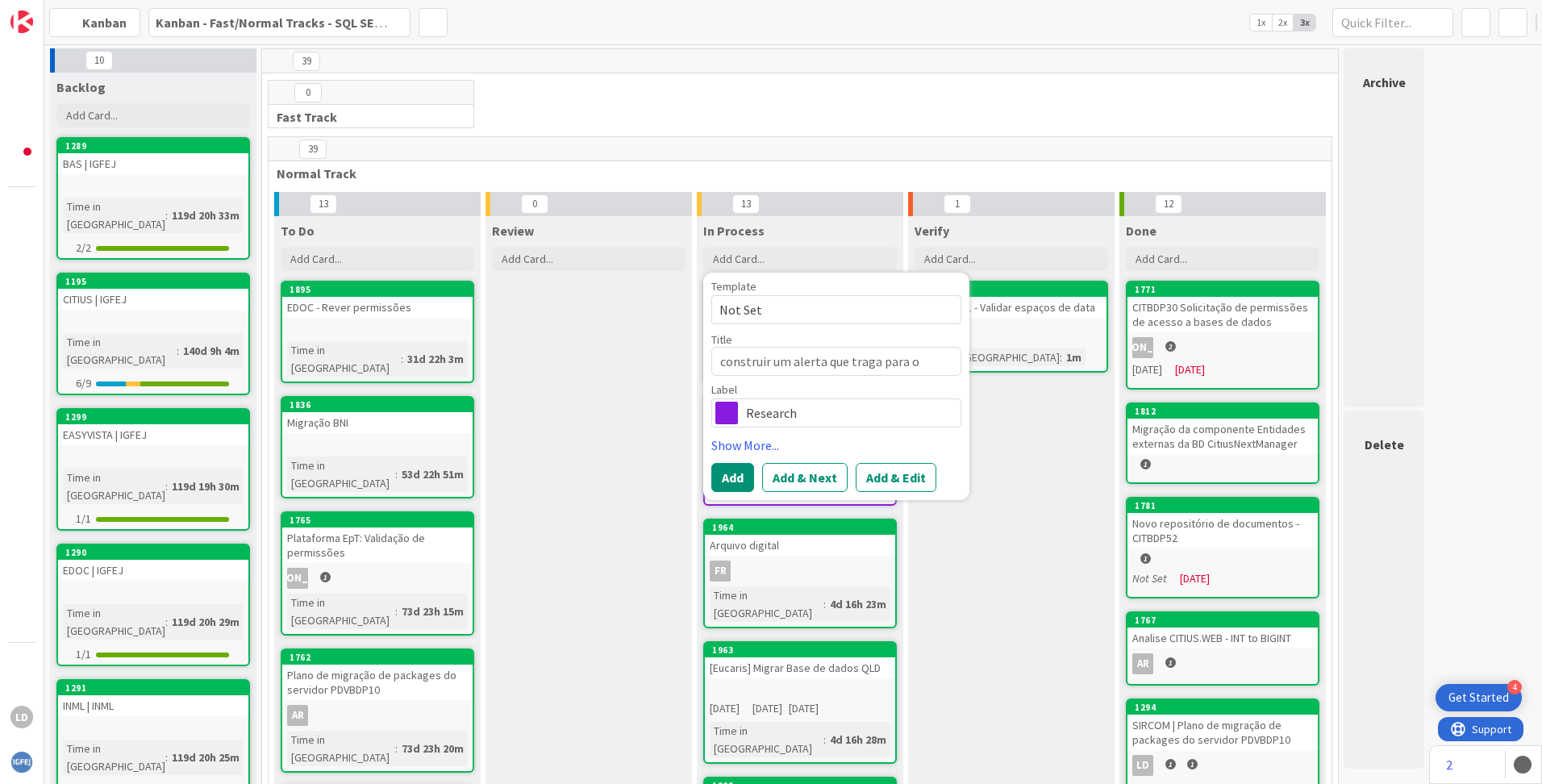
type textarea "construir um alerta que traga para o"
type textarea "x"
type textarea "construir um alerta que traga para o e"
type textarea "x"
type textarea "construir um alerta que traga para o ee"
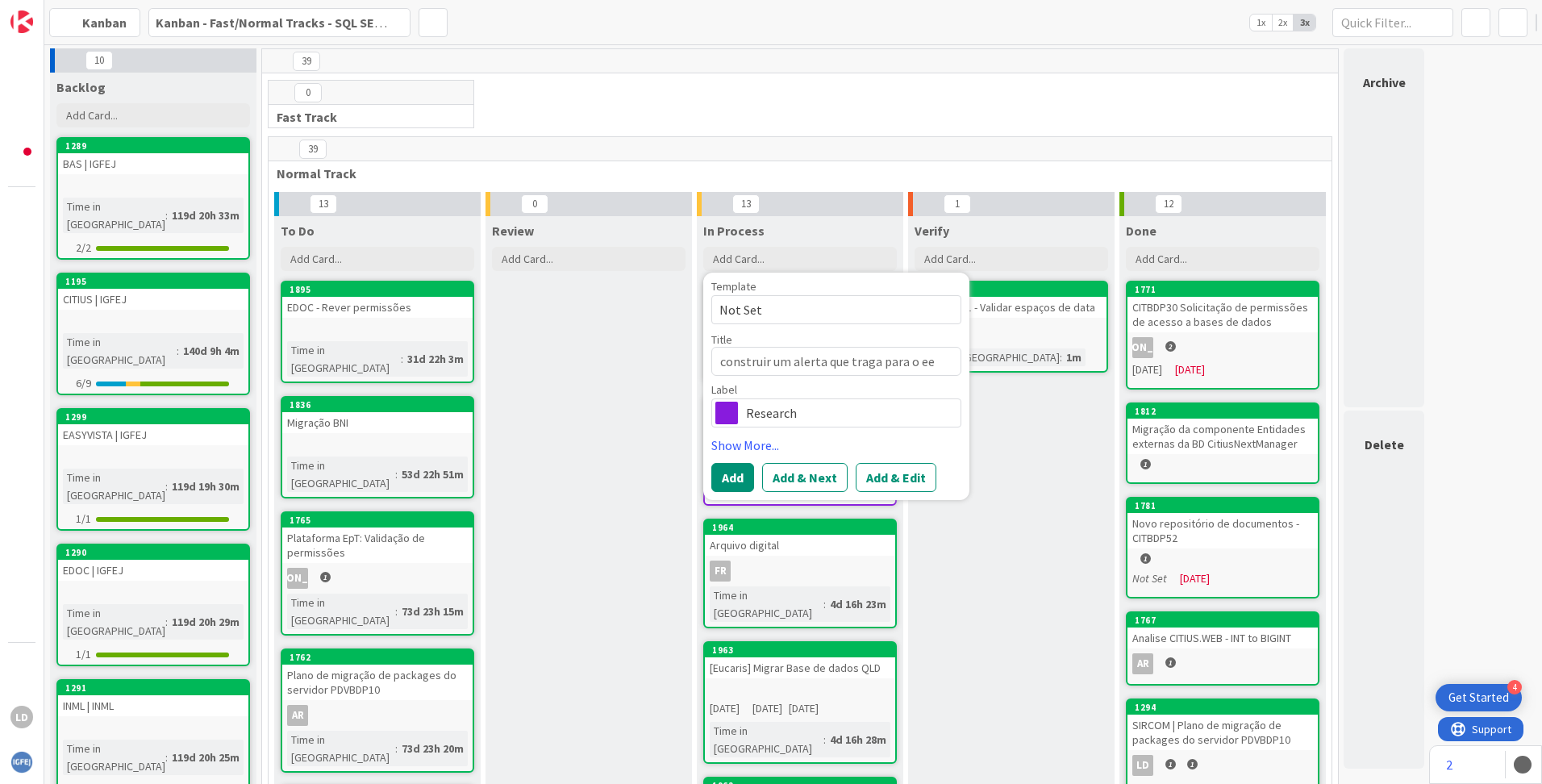
type textarea "x"
type textarea "construir um alerta que traga para o eem"
type textarea "x"
type textarea "construir um alerta que traga para o eema"
type textarea "x"
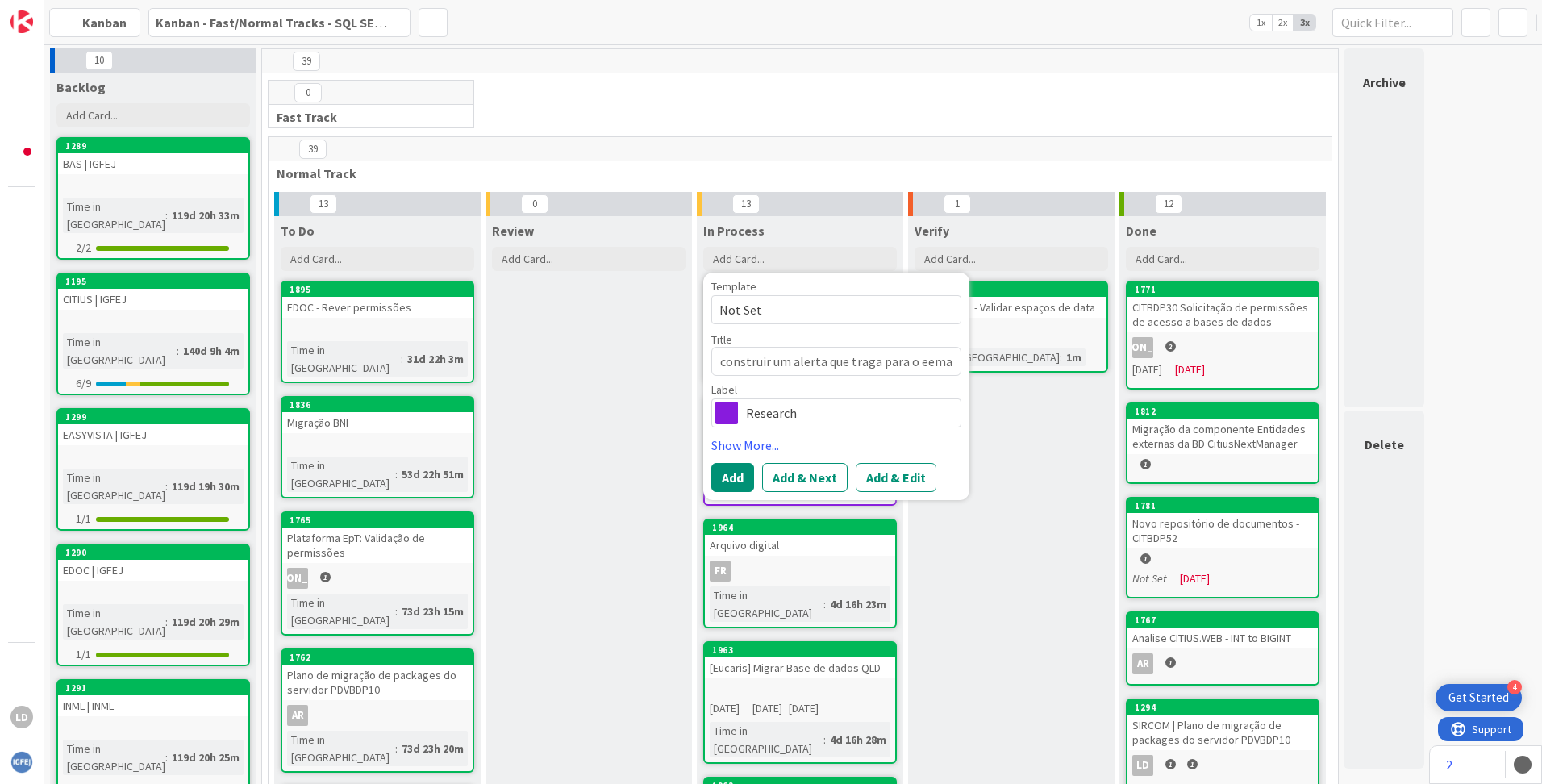
type textarea "construir um alerta que traga para o eemai"
type textarea "x"
type textarea "construir um alerta que traga para o eemail"
type textarea "x"
type textarea "construir um alerta que traga para o eemail"
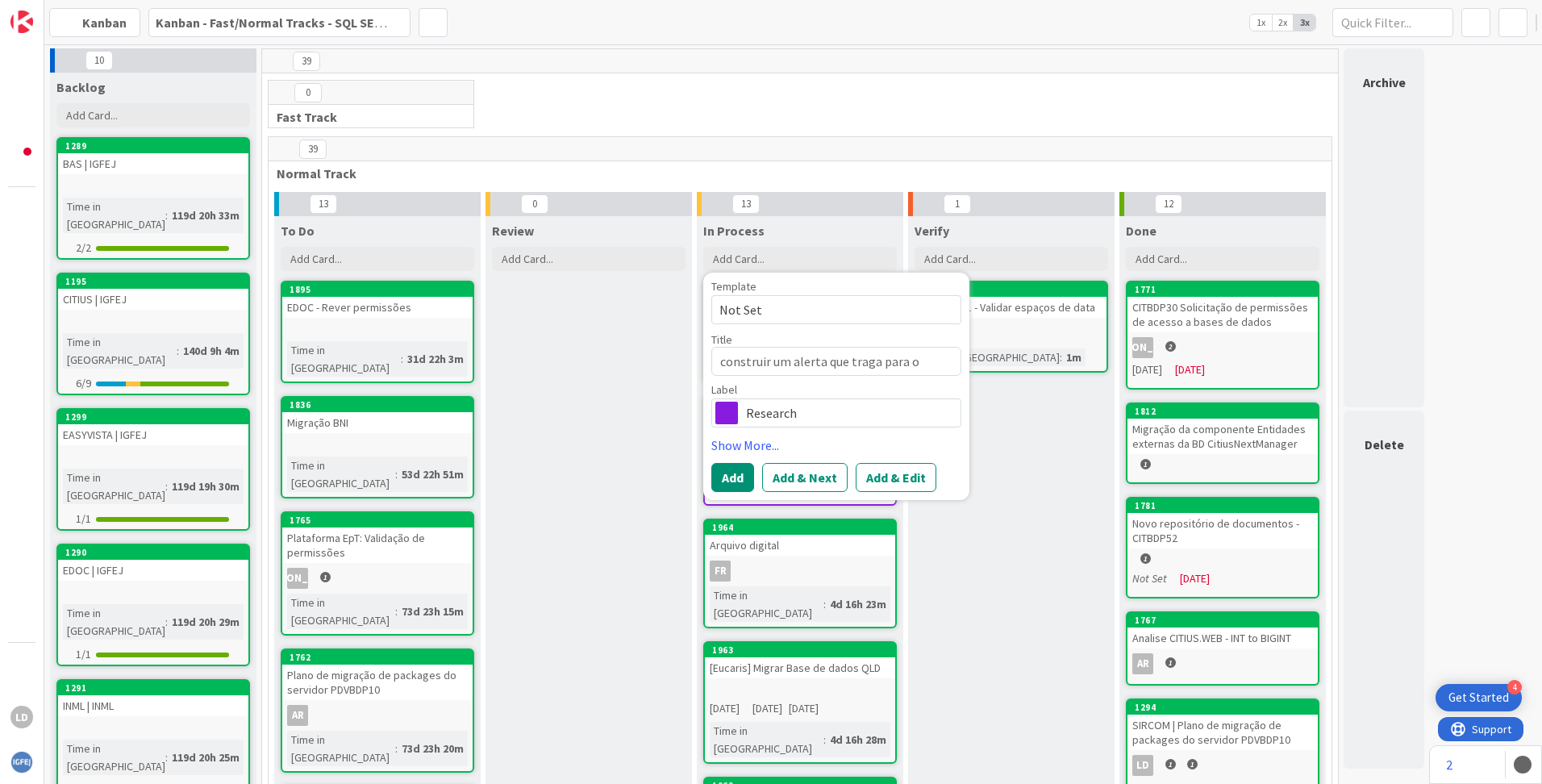
type textarea "x"
type textarea "construir um alerta que traga para o eemail"
type textarea "x"
type textarea "construir um alerta que traga para o eemai"
type textarea "x"
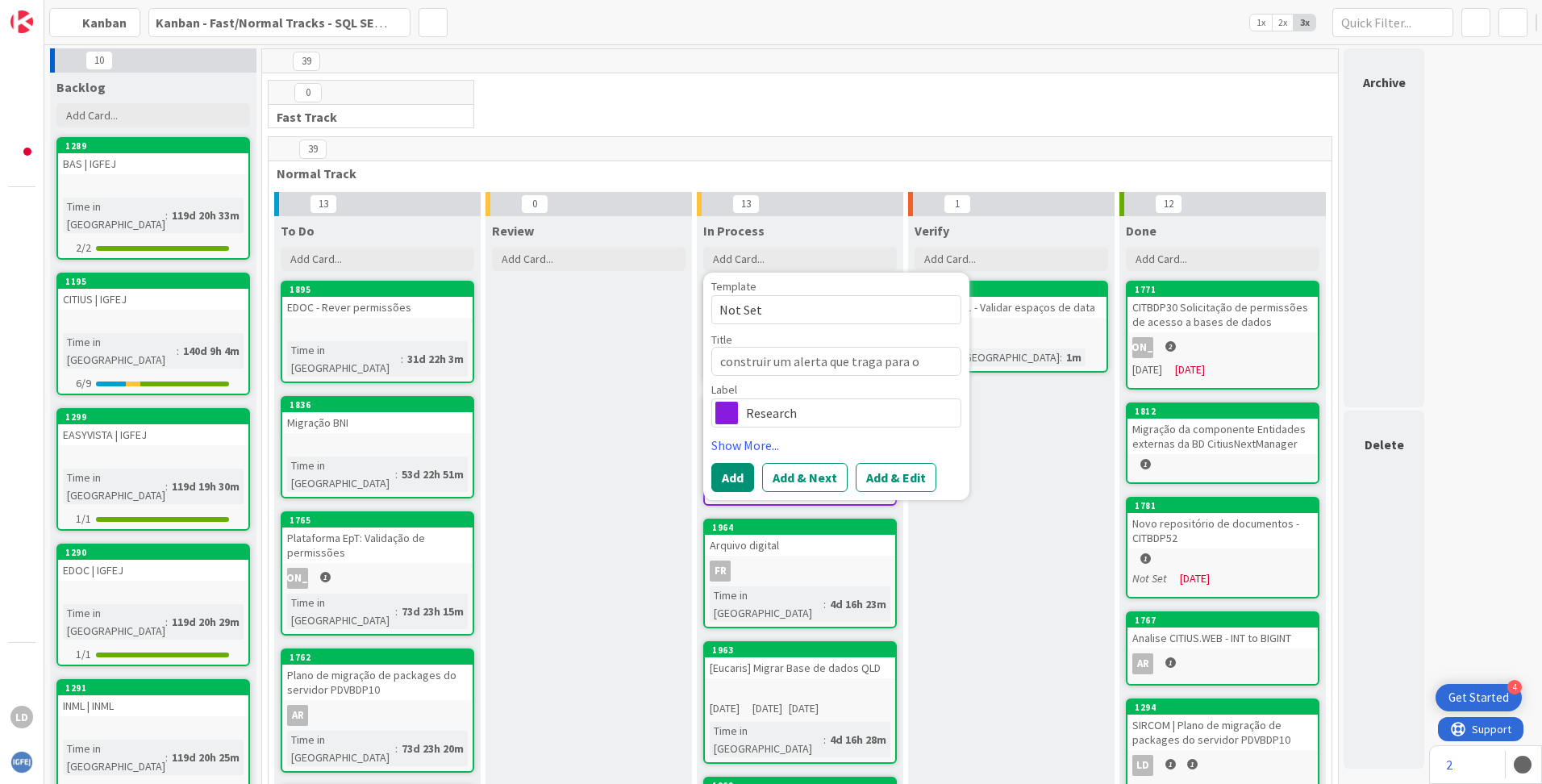
type textarea "construir um alerta que traga para o eema"
type textarea "x"
type textarea "construir um alerta que traga para o eem"
type textarea "x"
type textarea "construir um alerta que traga para o ee"
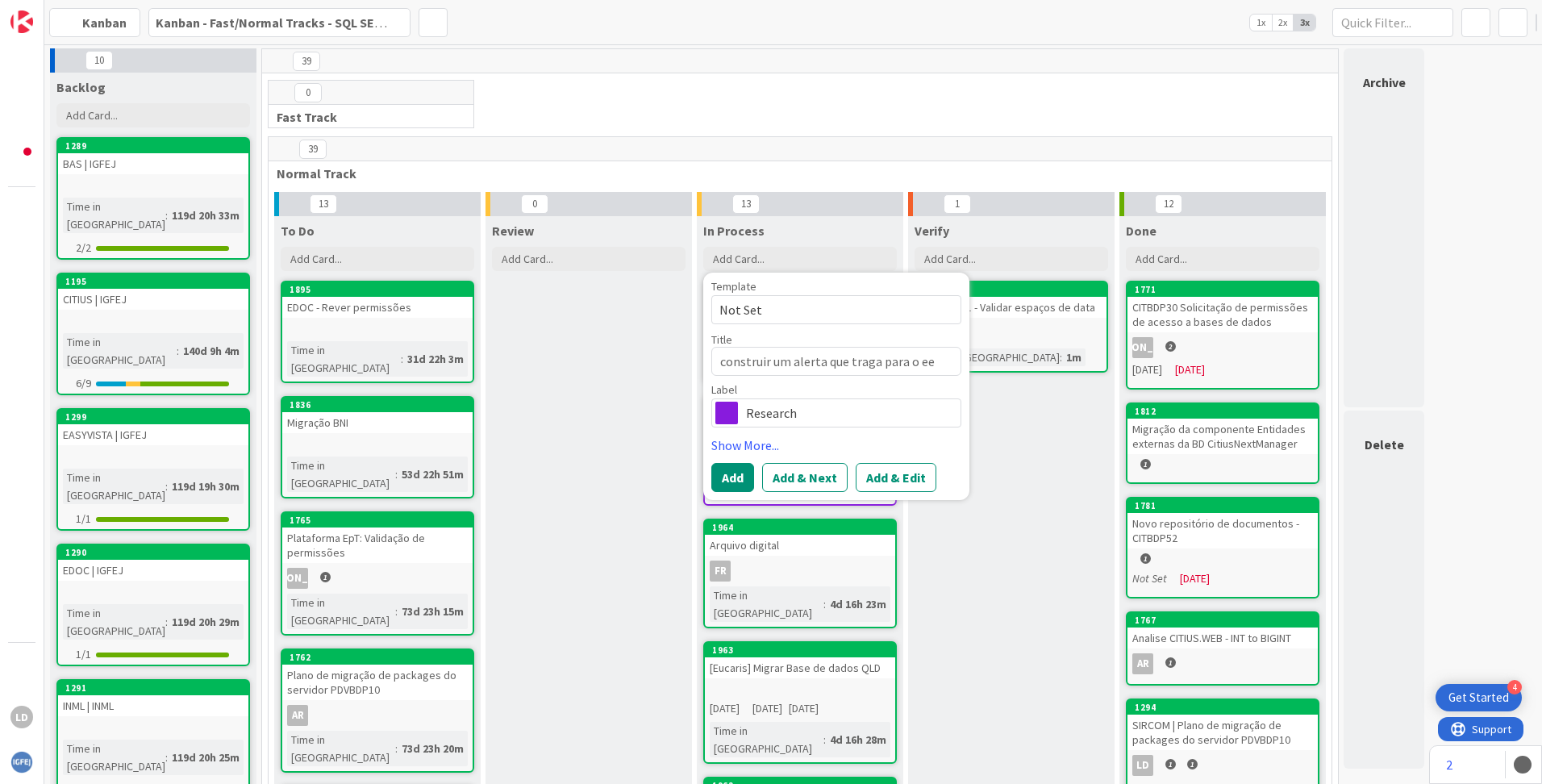
type textarea "x"
type textarea "construir um alerta que traga para o e"
type textarea "x"
type textarea "construir um alerta que traga para o"
type textarea "x"
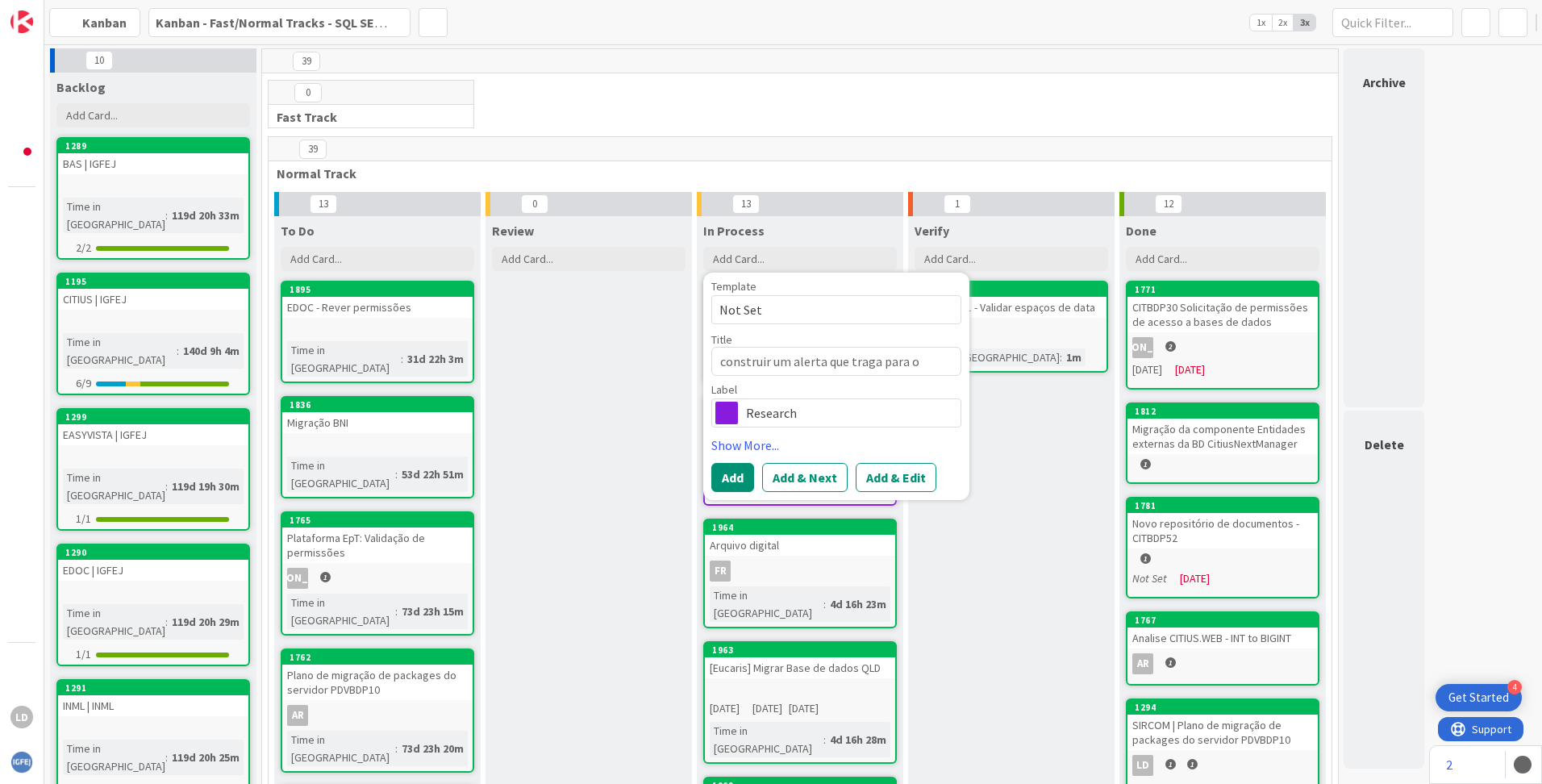
type textarea "construir um alerta que traga para o"
type textarea "x"
type textarea "construir um alerta que traga para"
type textarea "x"
type textarea "construir um alerta que traga para"
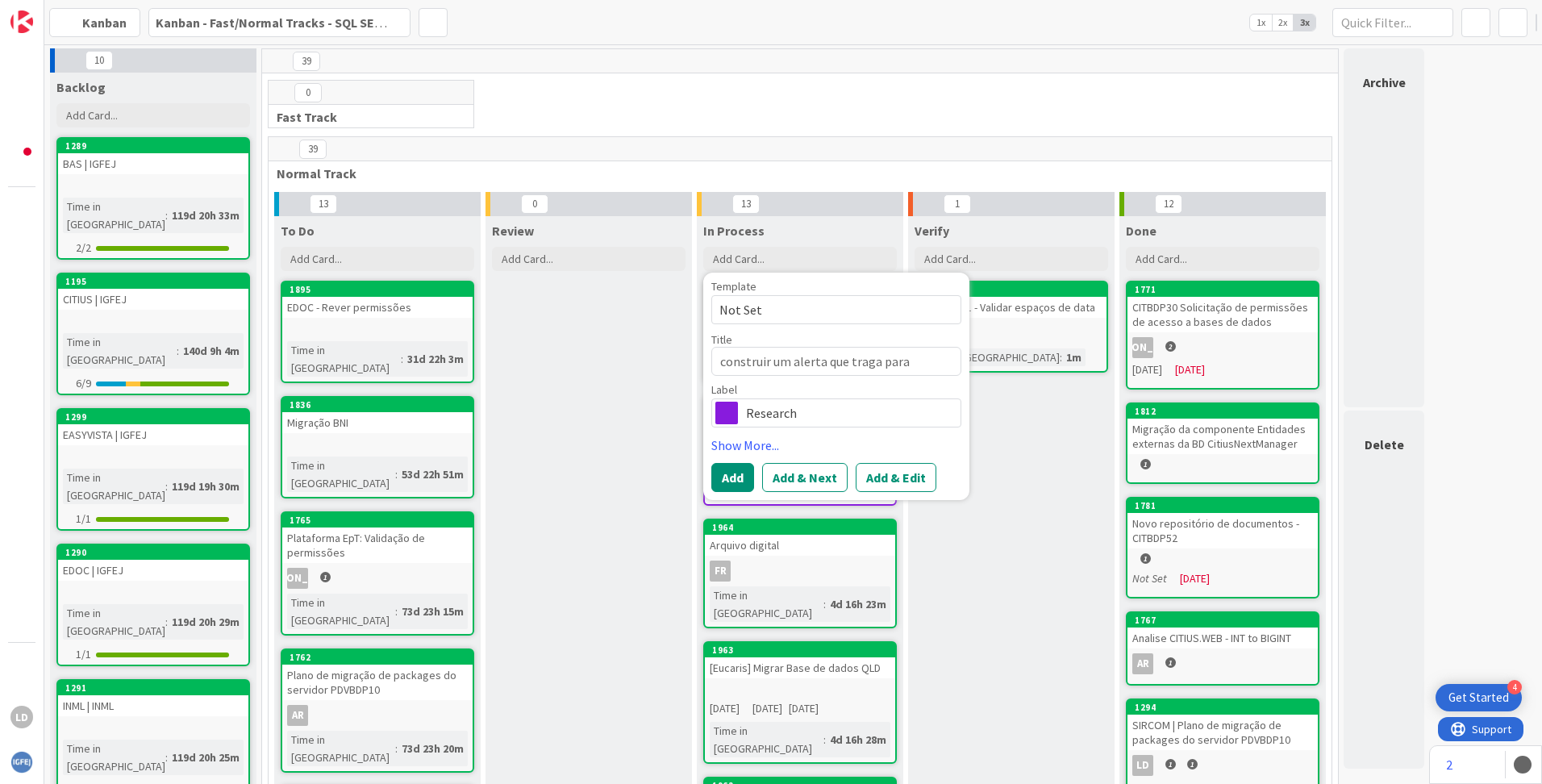
type textarea "x"
type textarea "construir um alerta que traga par"
type textarea "x"
type textarea "construir um alerta que traga pa"
type textarea "x"
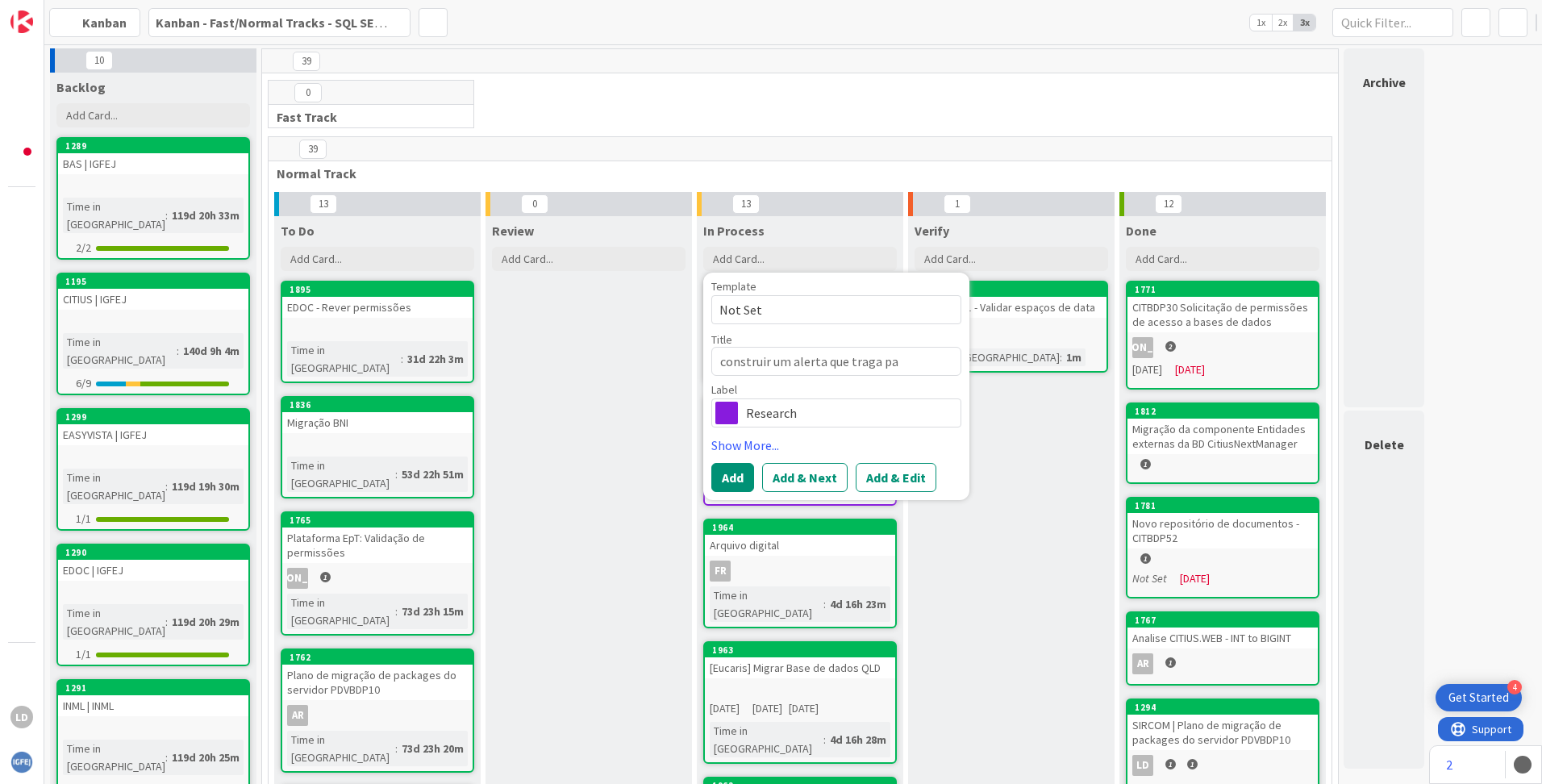
type textarea "construir um alerta que traga p"
type textarea "x"
type textarea "construir um alerta que traga"
type textarea "x"
type textarea "construir um alerta que traga"
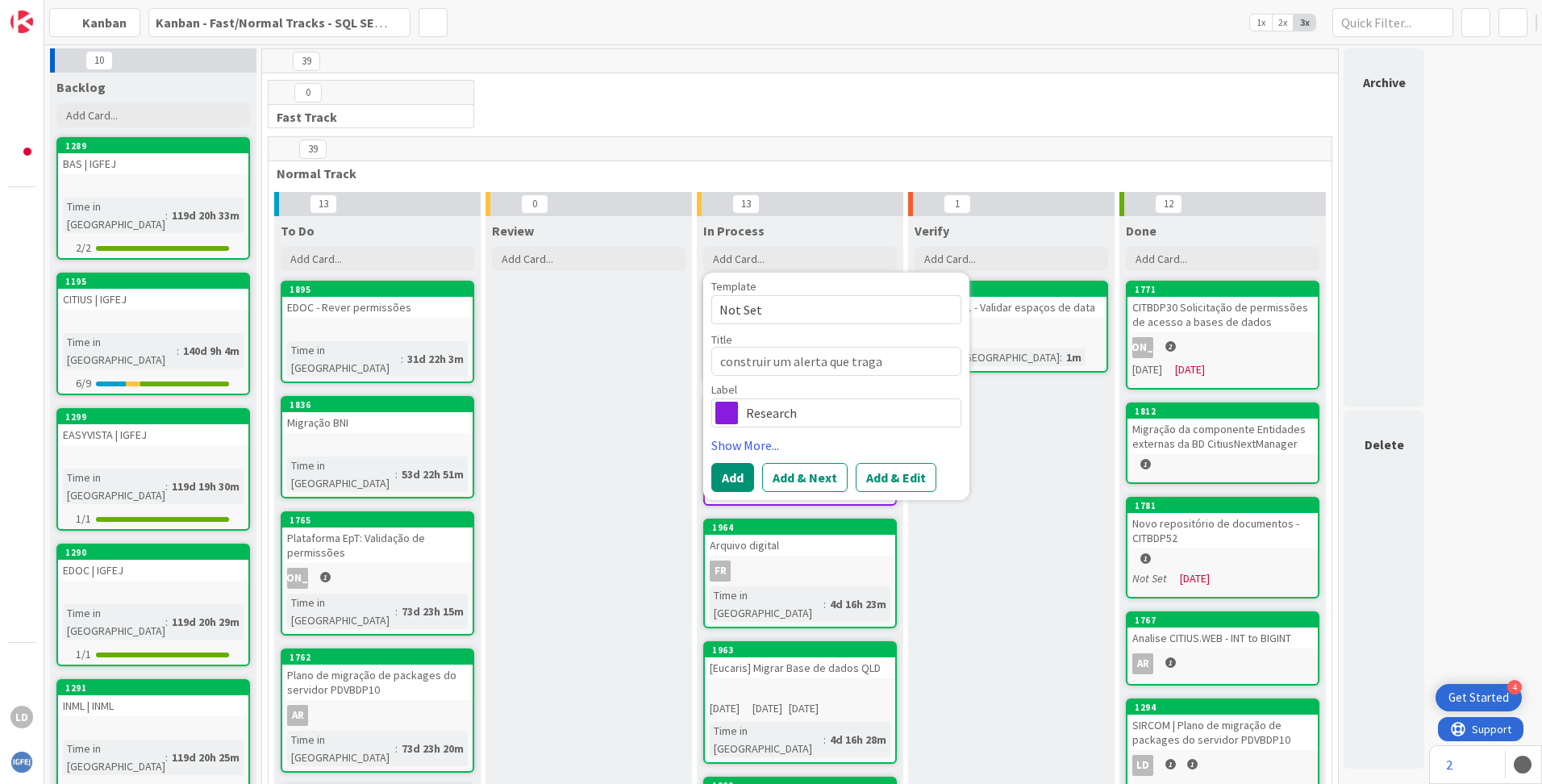
type textarea "x"
type textarea "construir um alerta que trag"
type textarea "x"
type textarea "construir um alerta que tra"
type textarea "x"
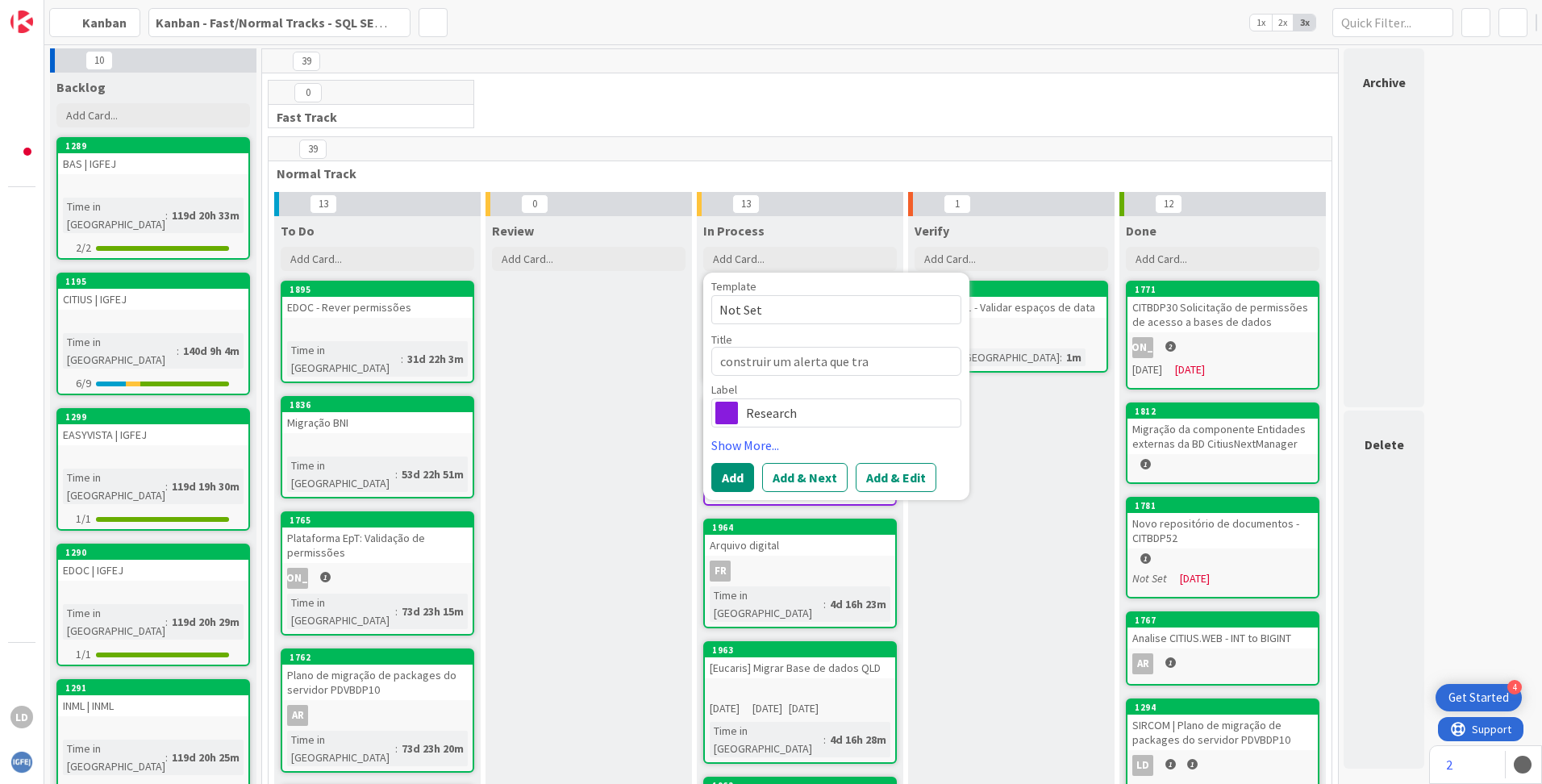
type textarea "construir um alerta que tr"
type textarea "x"
type textarea "construir um alerta que t"
type textarea "x"
type textarea "construir um alerta que"
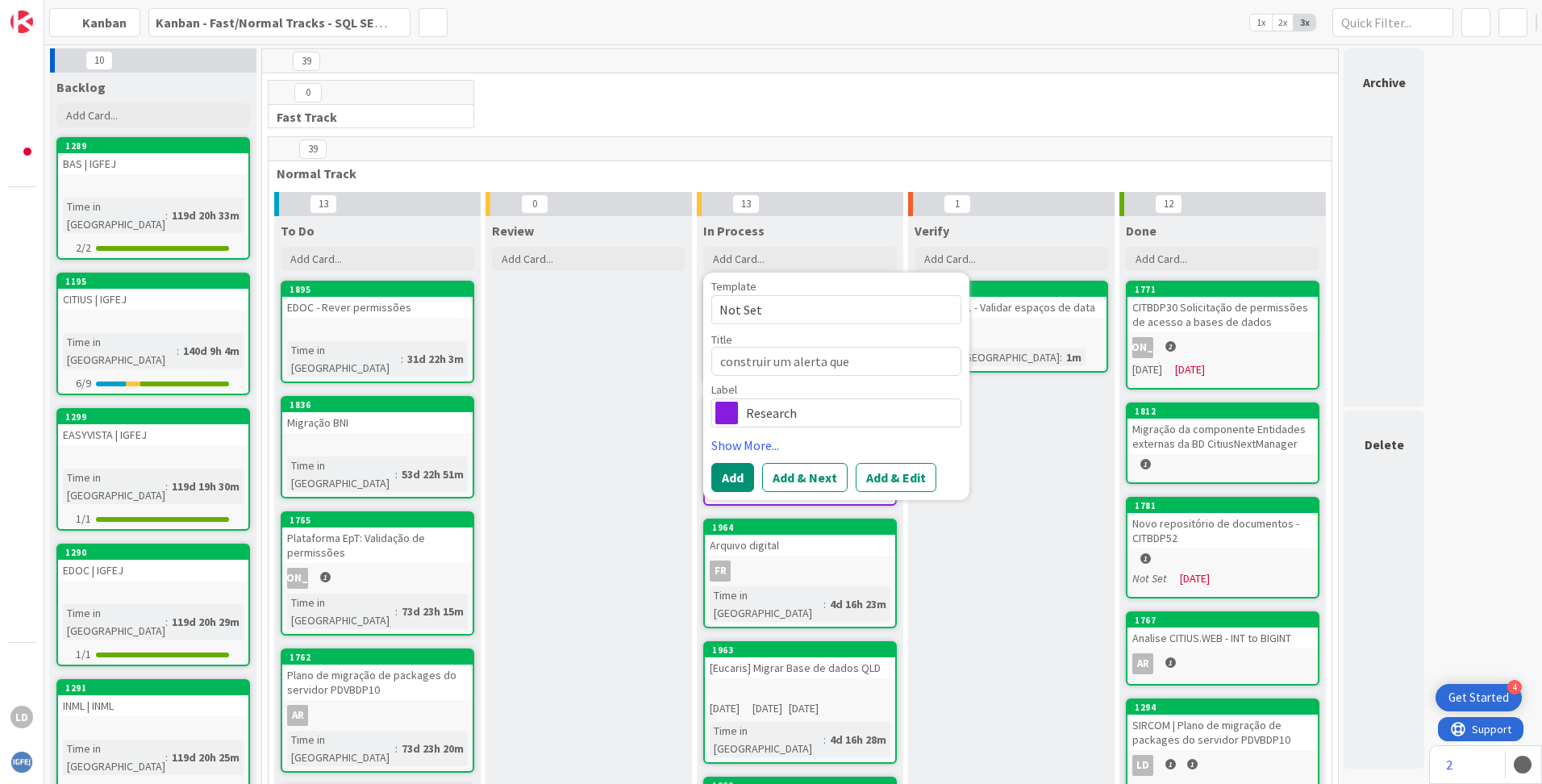
type textarea "x"
type textarea "construir um alerta que"
type textarea "x"
type textarea "construir um alerta qu"
type textarea "x"
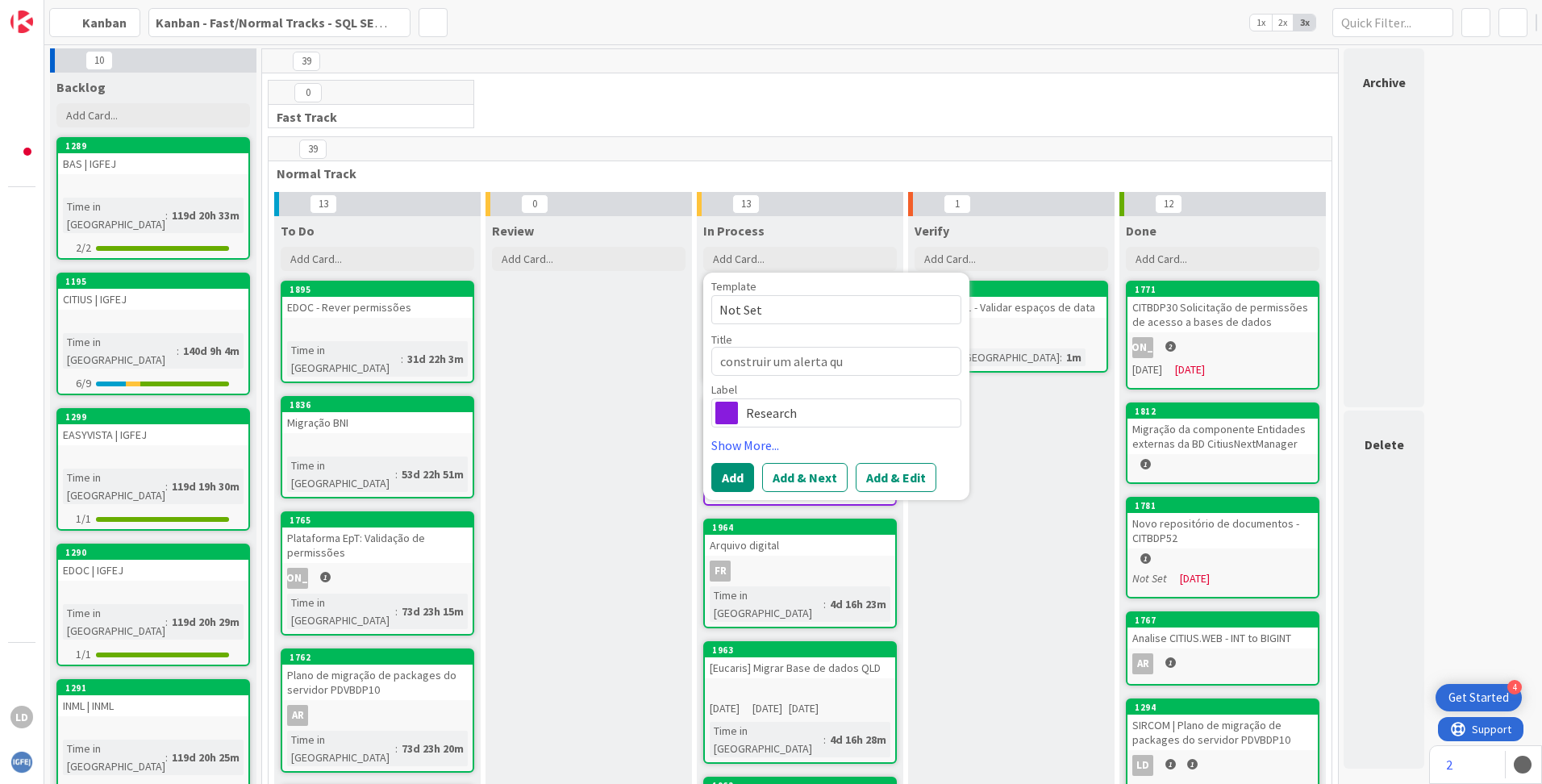
type textarea "construir um alerta q"
type textarea "x"
type textarea "construir um alerta"
type textarea "x"
type textarea "construir um alerta p"
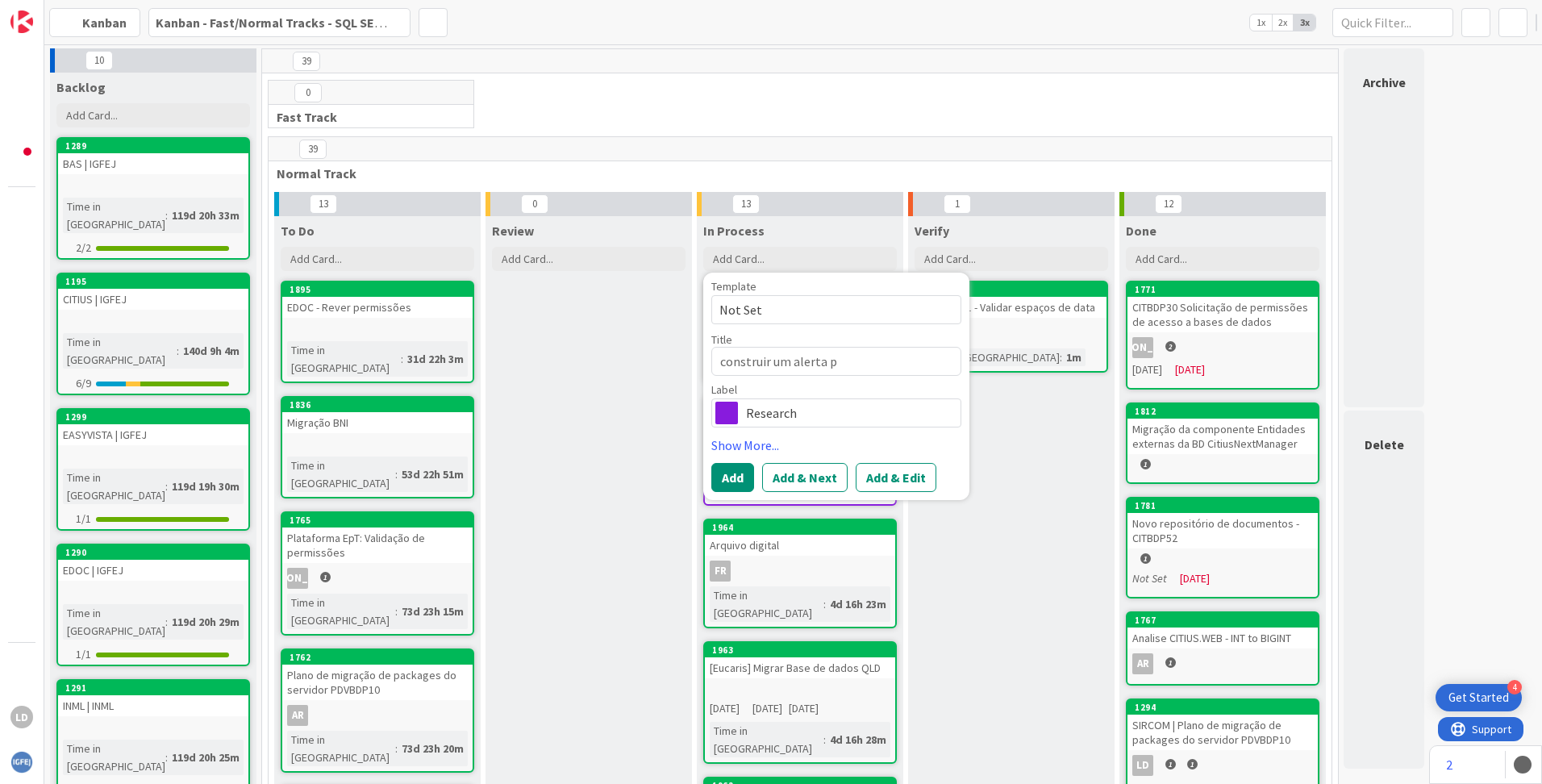
type textarea "x"
type textarea "construir um alerta pa"
type textarea "x"
type textarea "construir um alerta par"
type textarea "x"
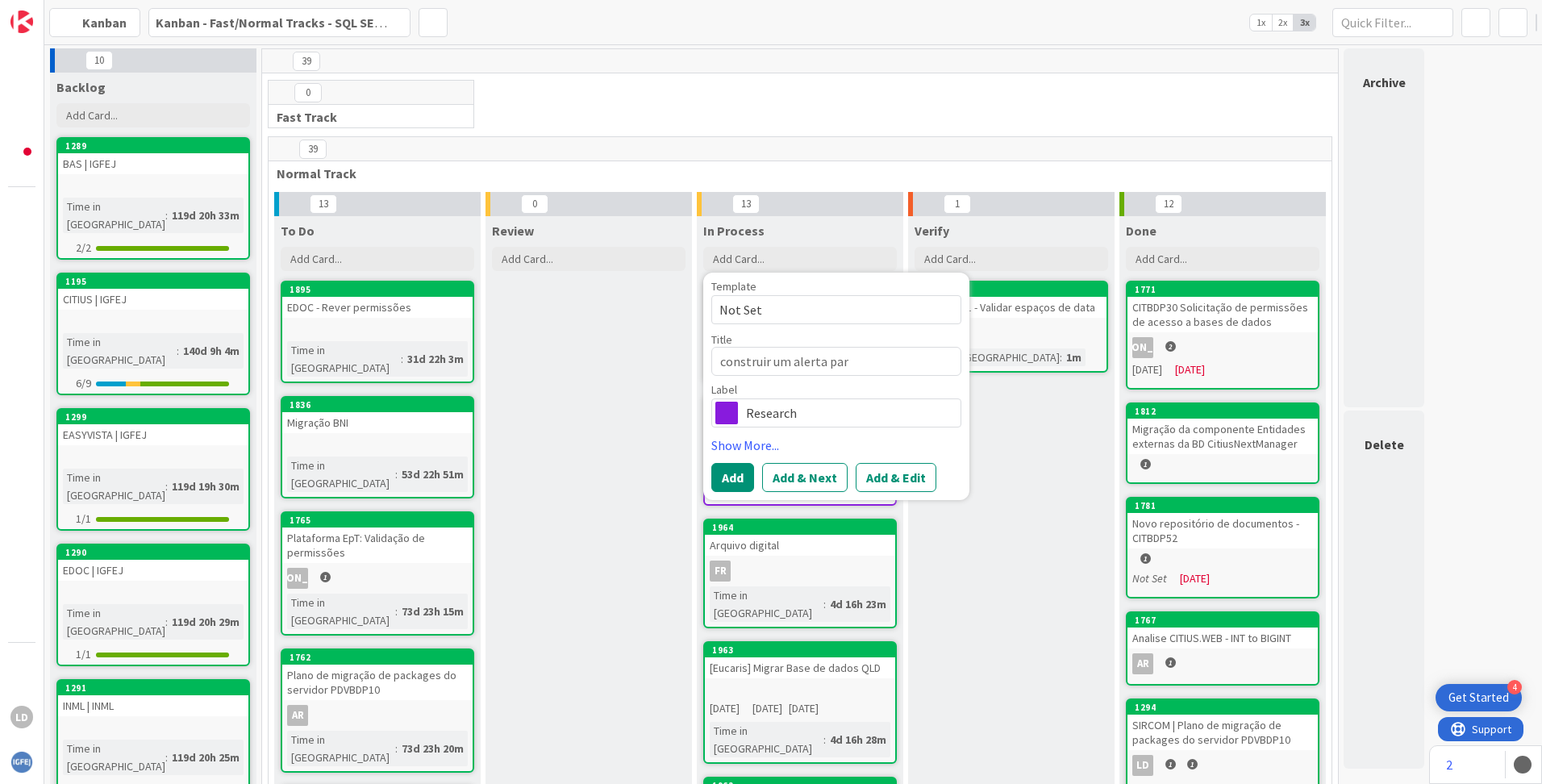
type textarea "construir um alerta para"
type textarea "x"
type textarea "construir um alerta para"
type textarea "x"
type textarea "construir um alerta para b"
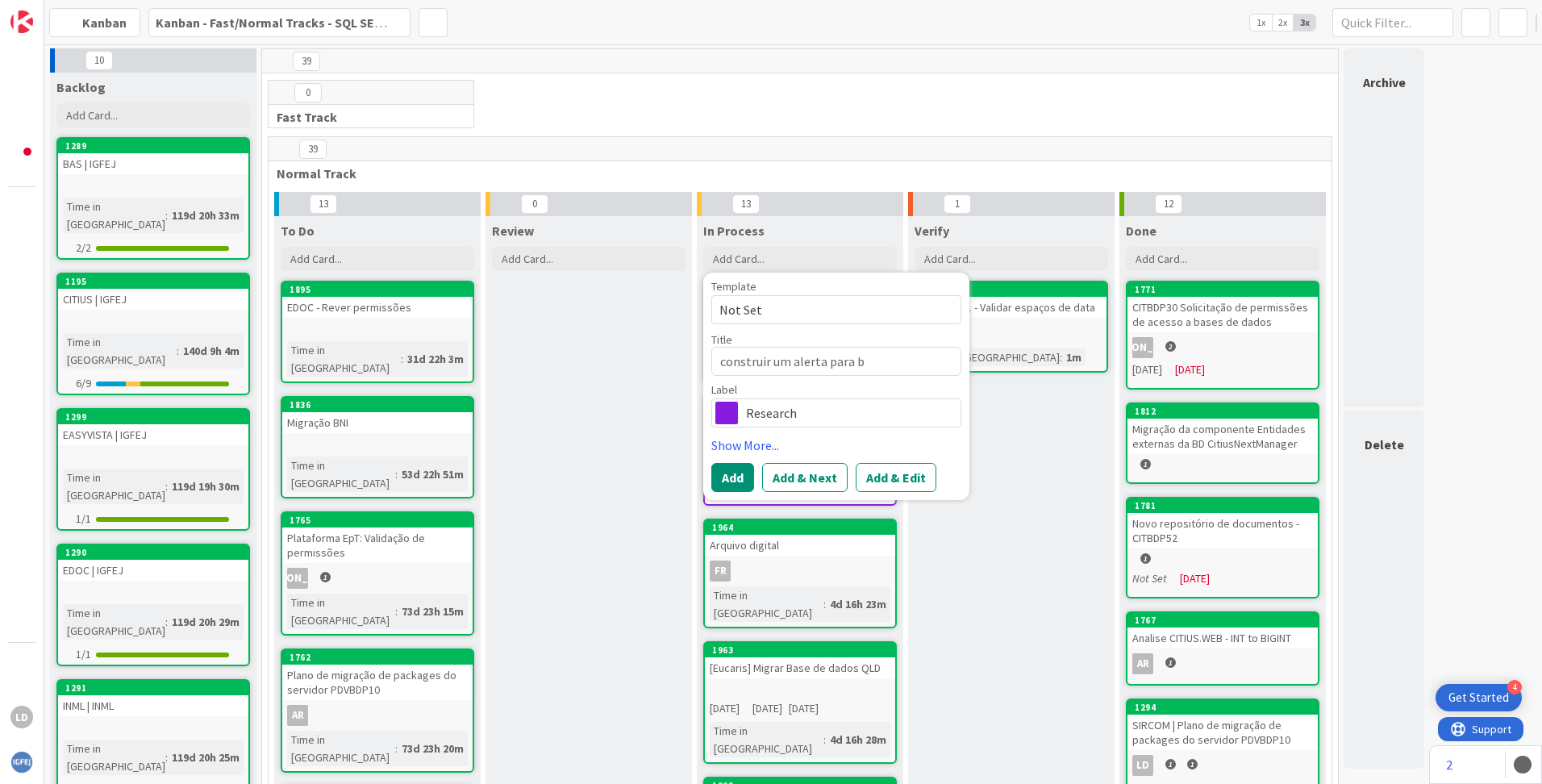
type textarea "x"
type textarea "construir um alerta para bl"
type textarea "x"
type textarea "construir um alerta para blo"
type textarea "x"
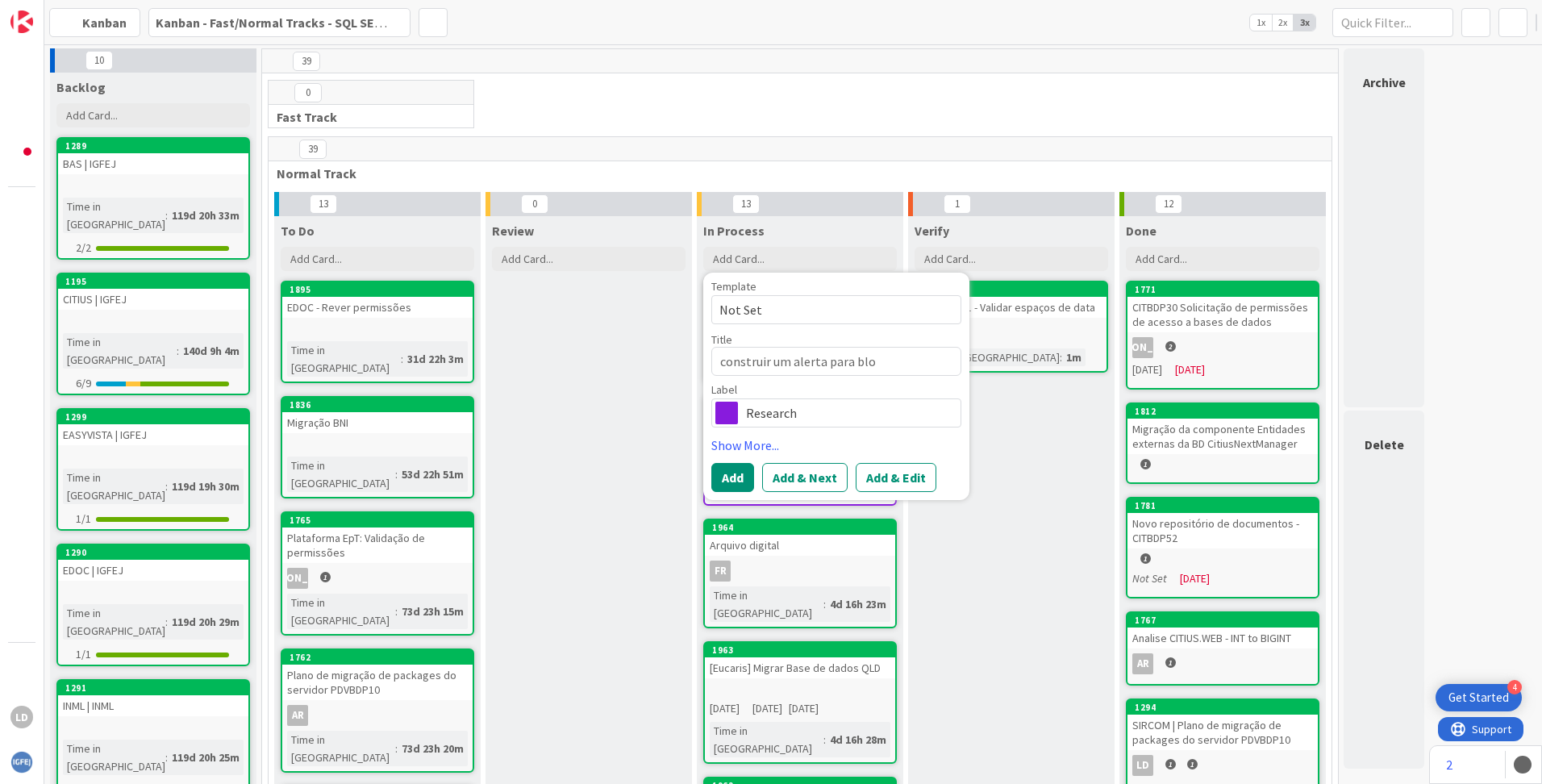
type textarea "construir um alerta para bloq"
type textarea "x"
type textarea "construir um alerta para bloqu"
type textarea "x"
type textarea "construir um alerta para bloque"
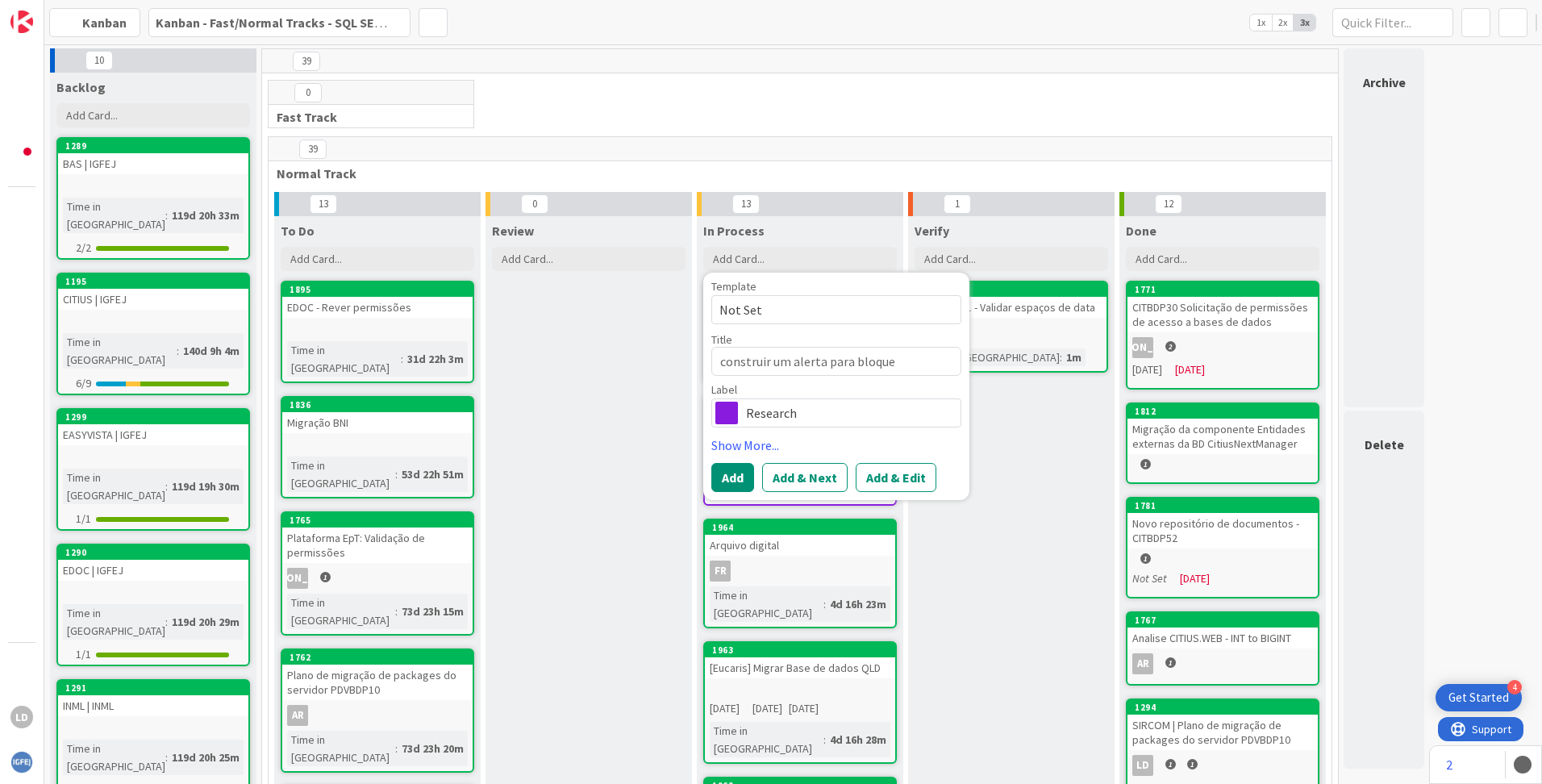
type textarea "x"
type textarea "construir um alerta para bloquei"
type textarea "x"
type textarea "construir um alerta para bloqueios"
type textarea "x"
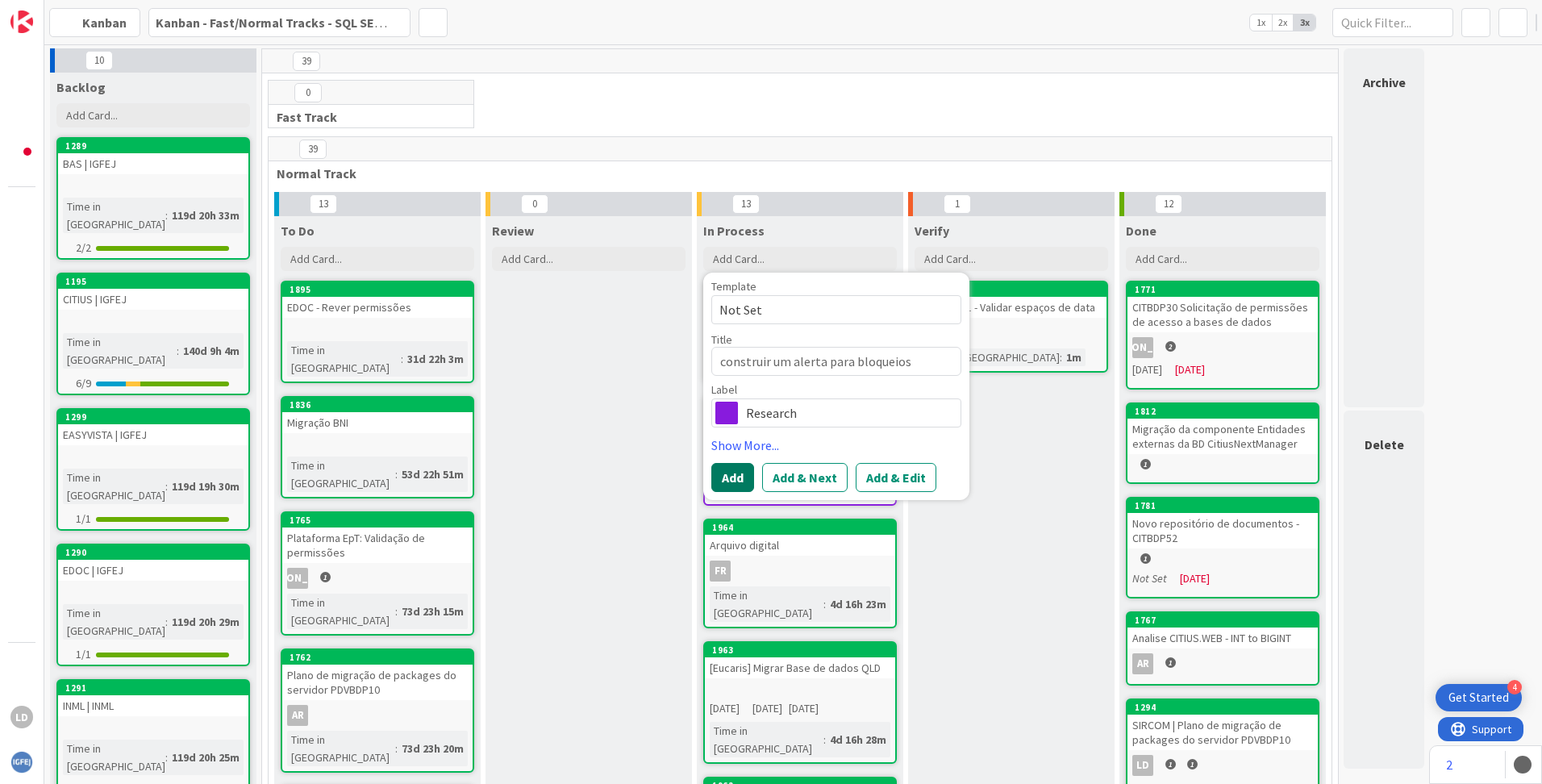
type textarea "construir um alerta para bloqueios"
click at [734, 474] on button "Add" at bounding box center [733, 477] width 43 height 29
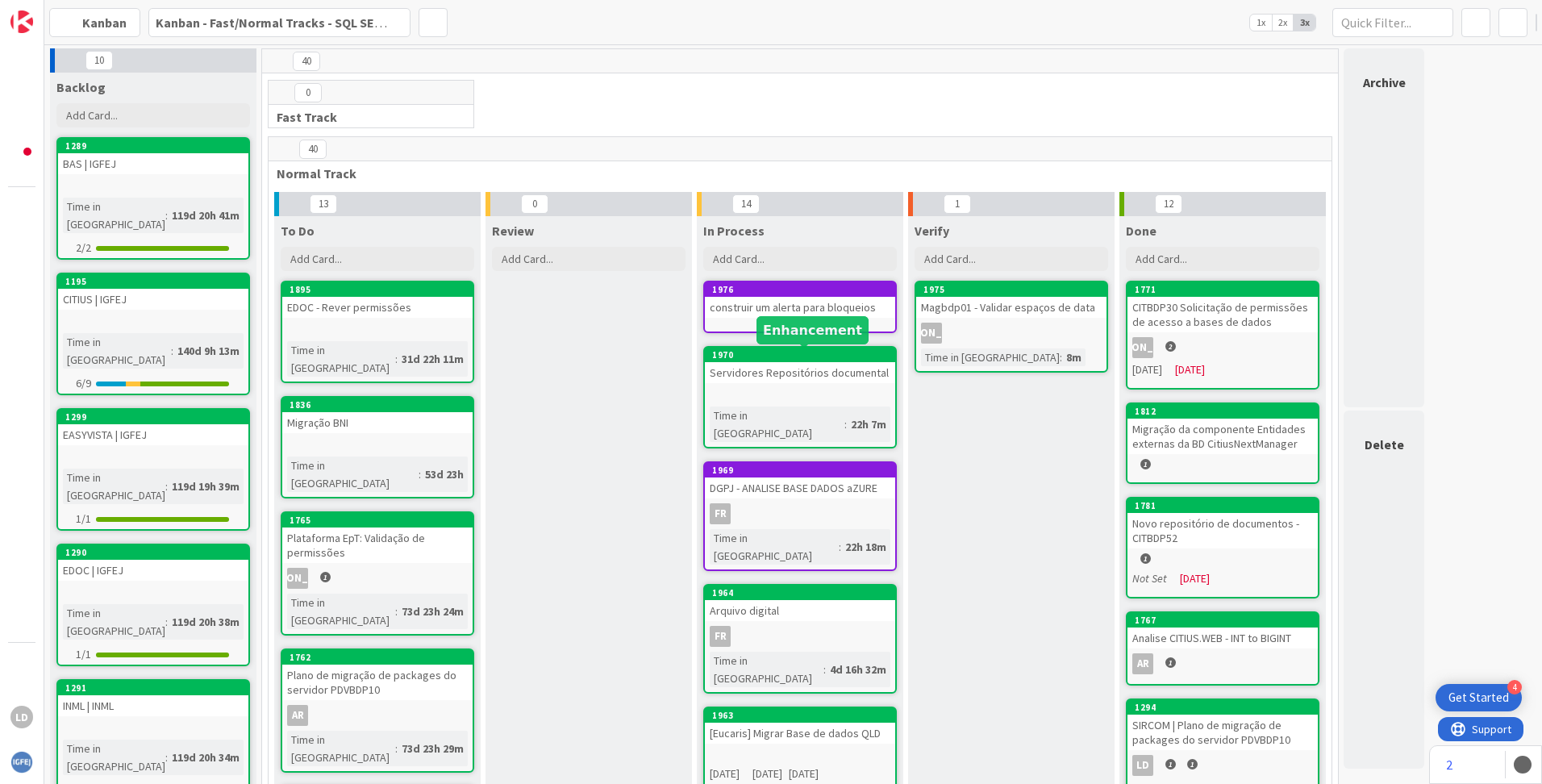
click at [759, 313] on div "construir um alerta para bloqueios" at bounding box center [800, 307] width 191 height 21
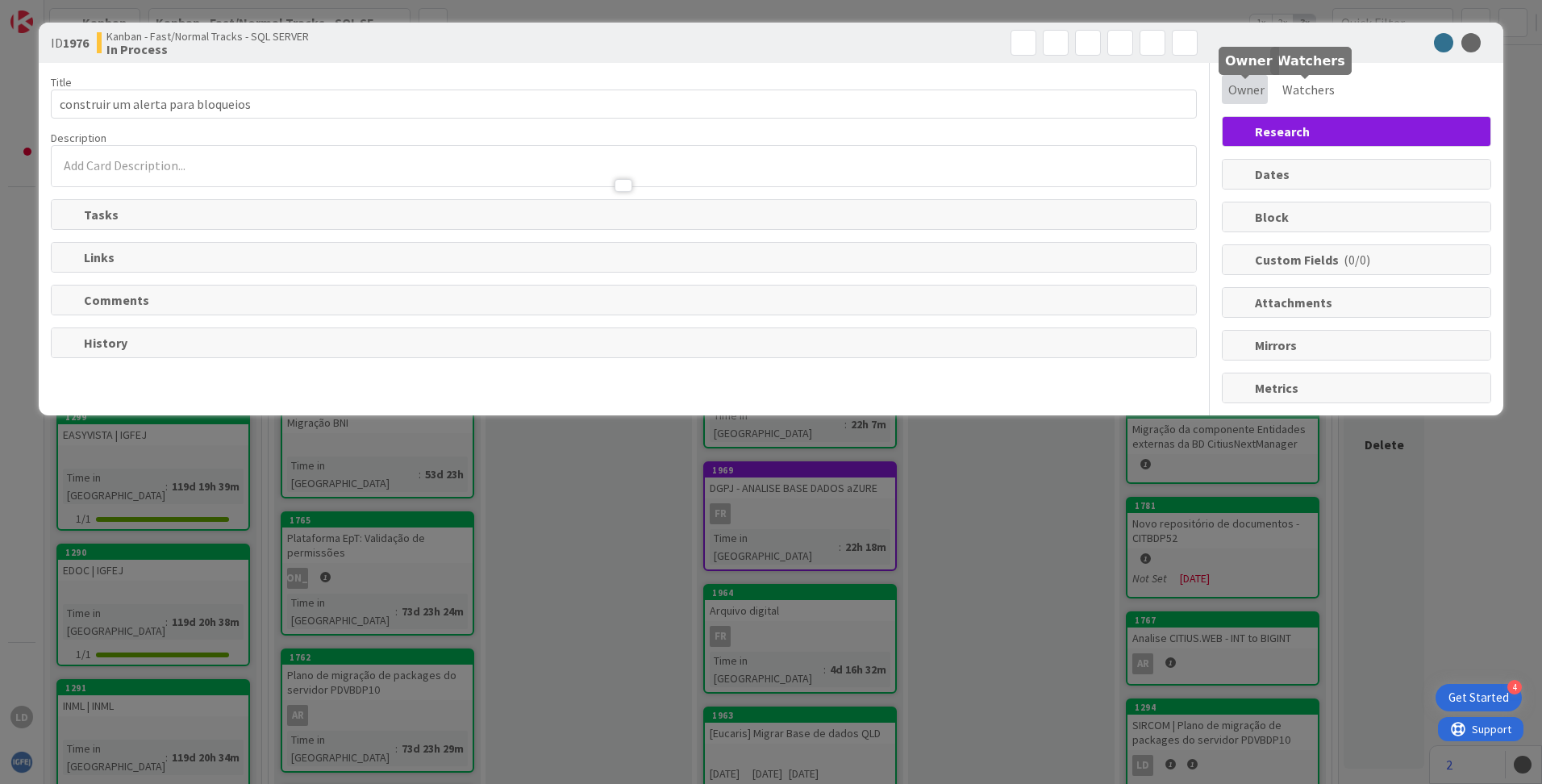
click at [1244, 95] on span "Owner" at bounding box center [1247, 89] width 36 height 19
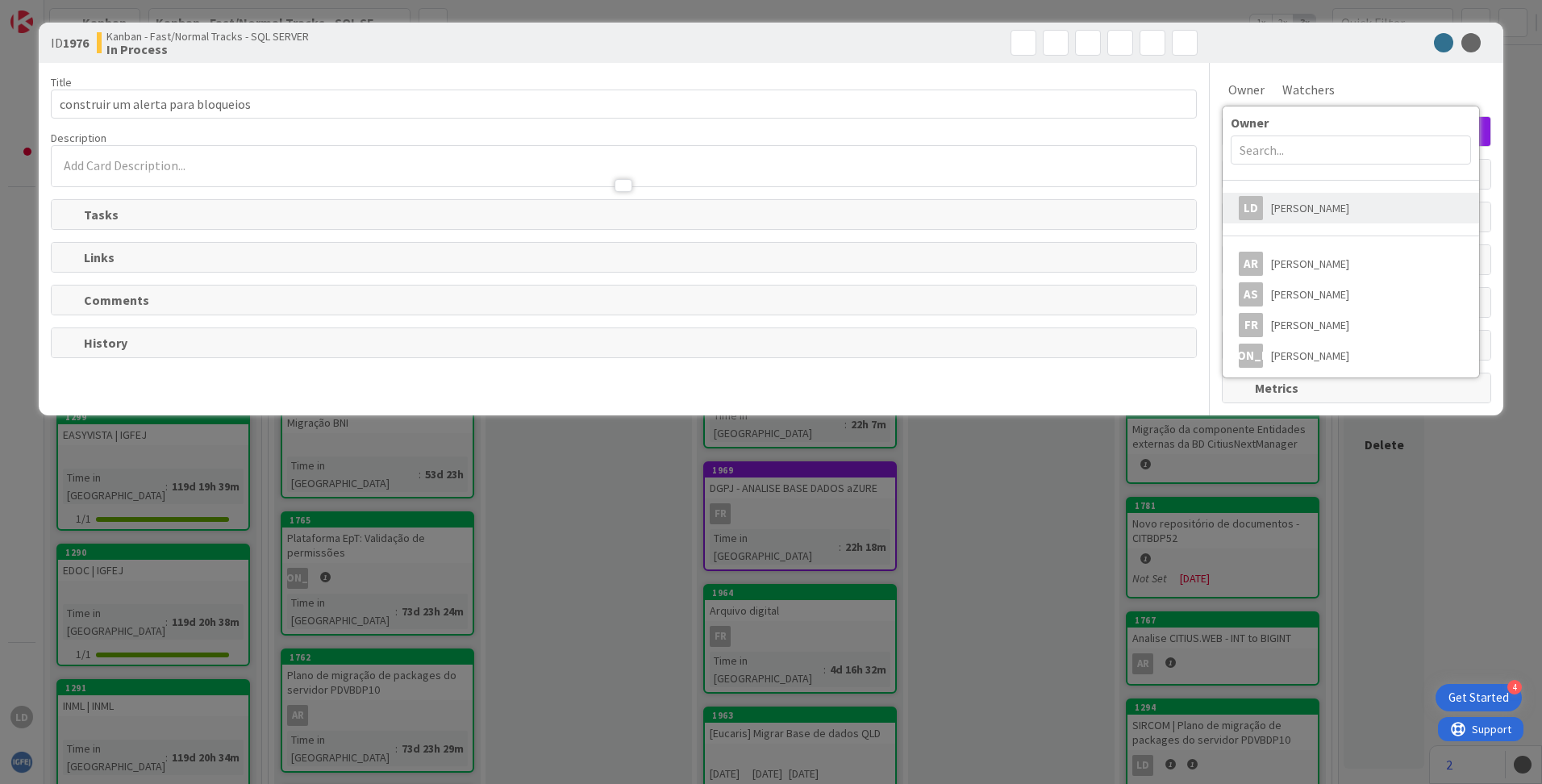
click at [1274, 215] on span "[PERSON_NAME]" at bounding box center [1311, 207] width 78 height 24
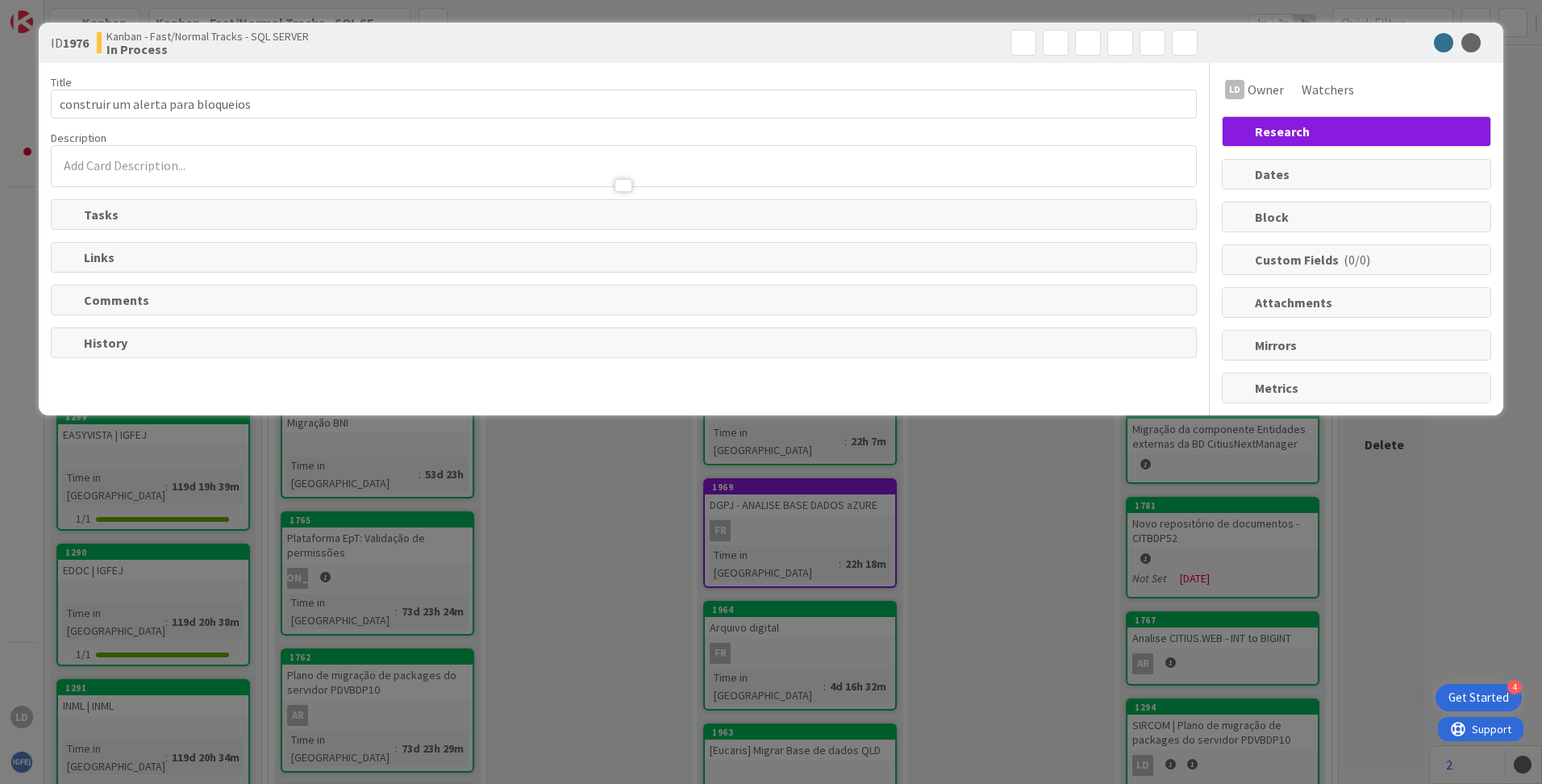
click at [196, 149] on div at bounding box center [623, 166] width 1145 height 41
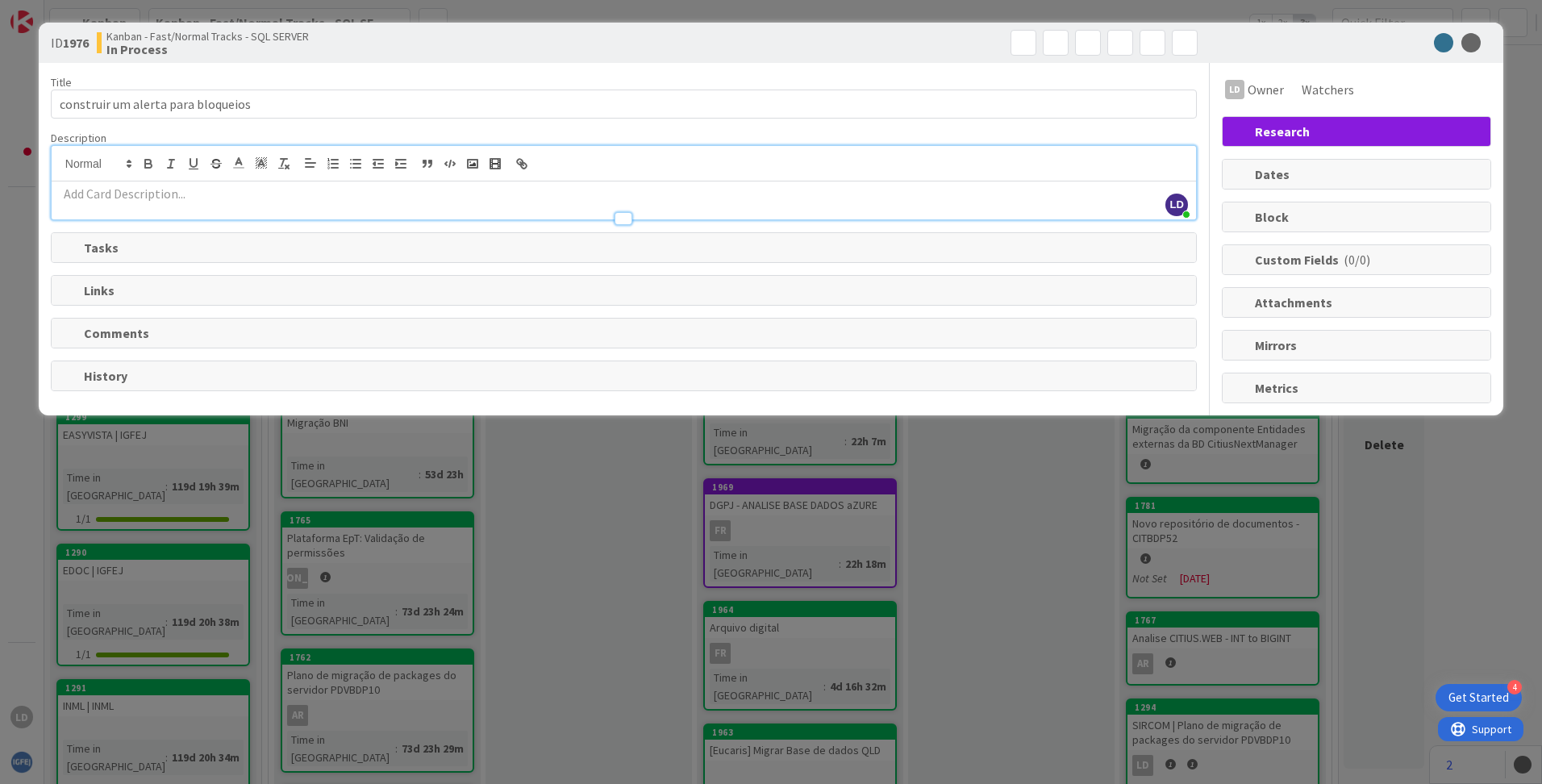
click at [156, 187] on p at bounding box center [623, 194] width 1128 height 18
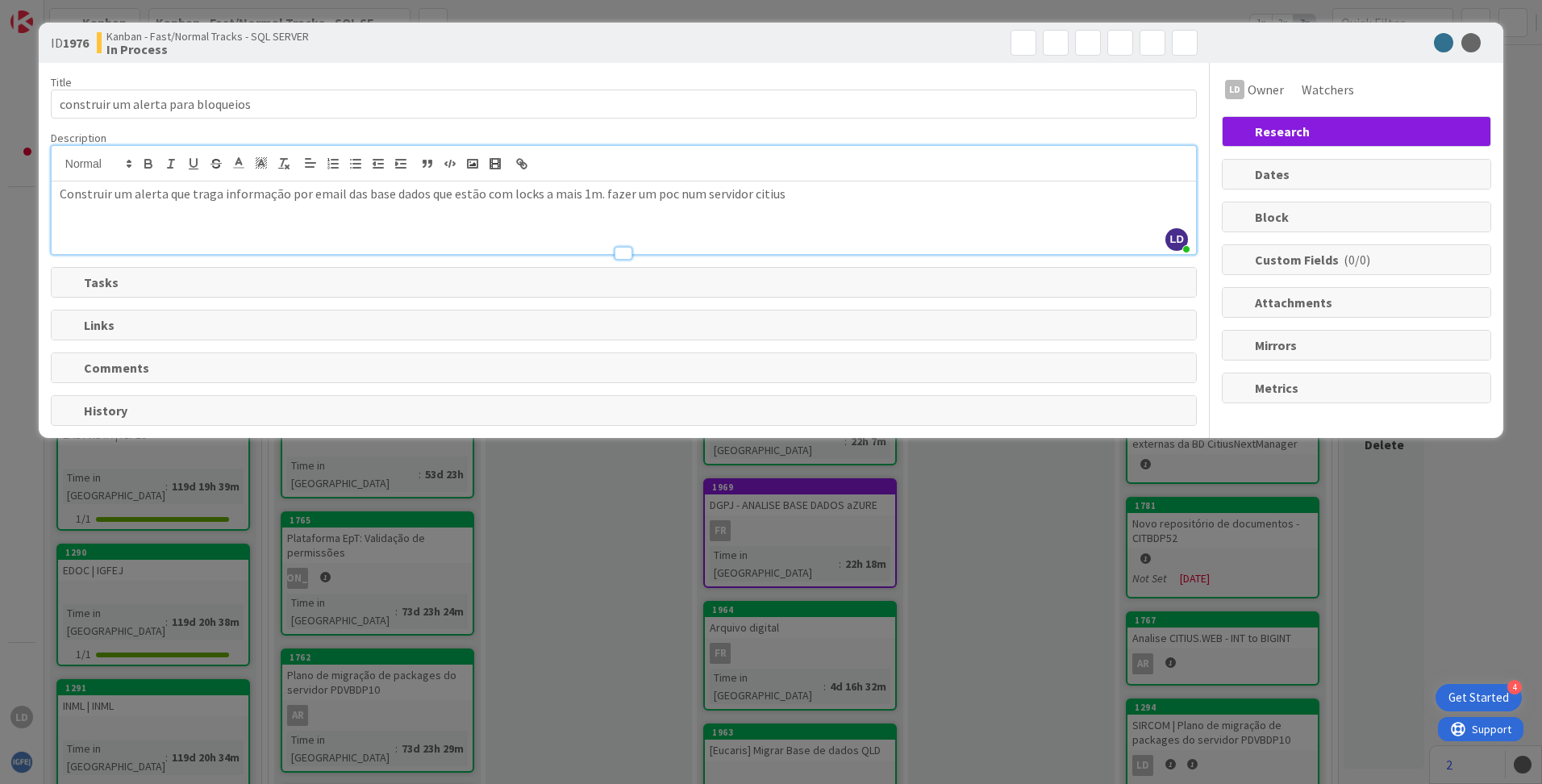
click at [1431, 94] on div "LD Owner Owner Remove Set as Watcher LD [PERSON_NAME] AR [PERSON_NAME] AS [PERS…" at bounding box center [1356, 89] width 269 height 29
click at [1477, 37] on icon at bounding box center [1471, 42] width 19 height 19
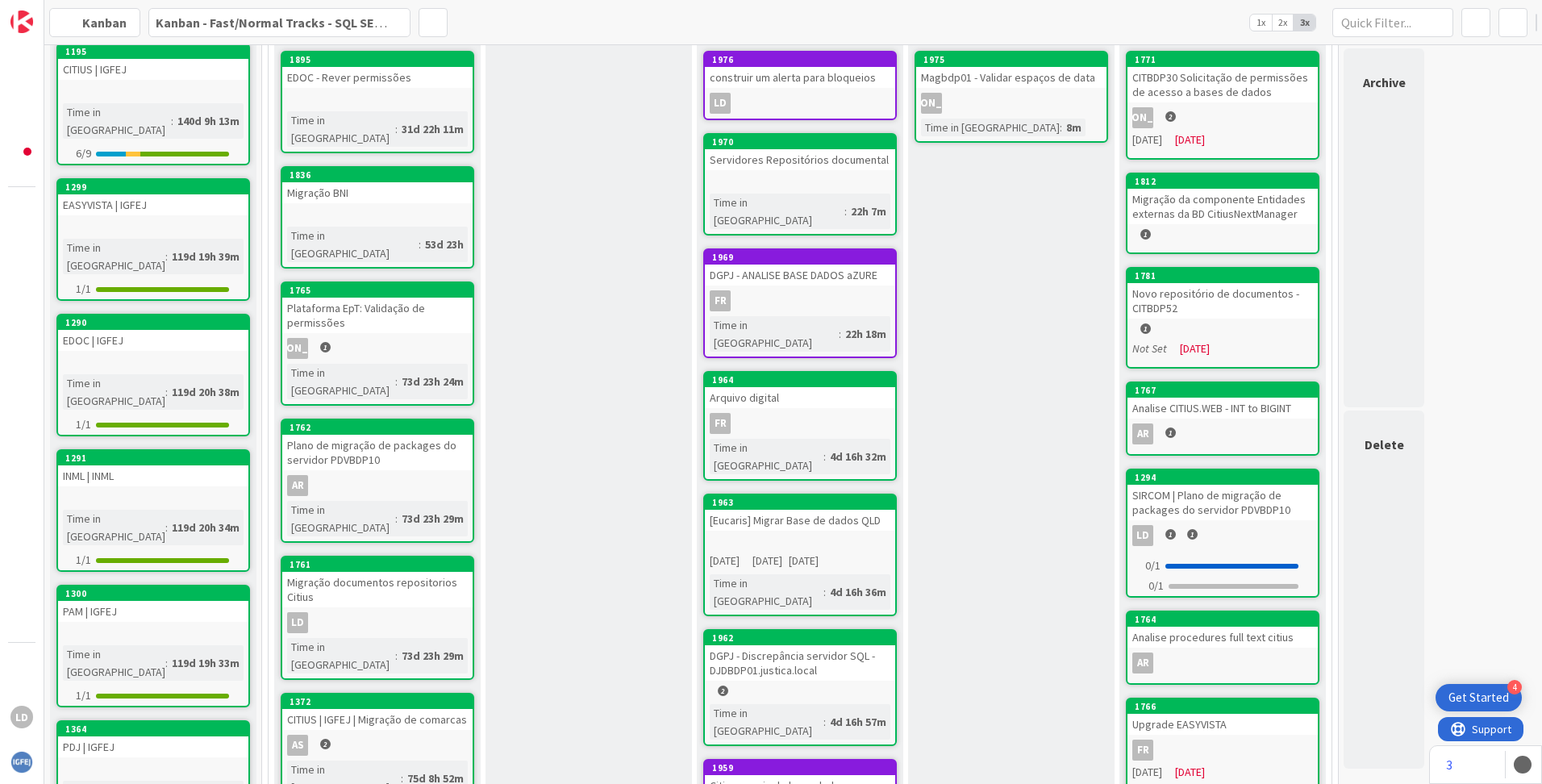
scroll to position [242, 0]
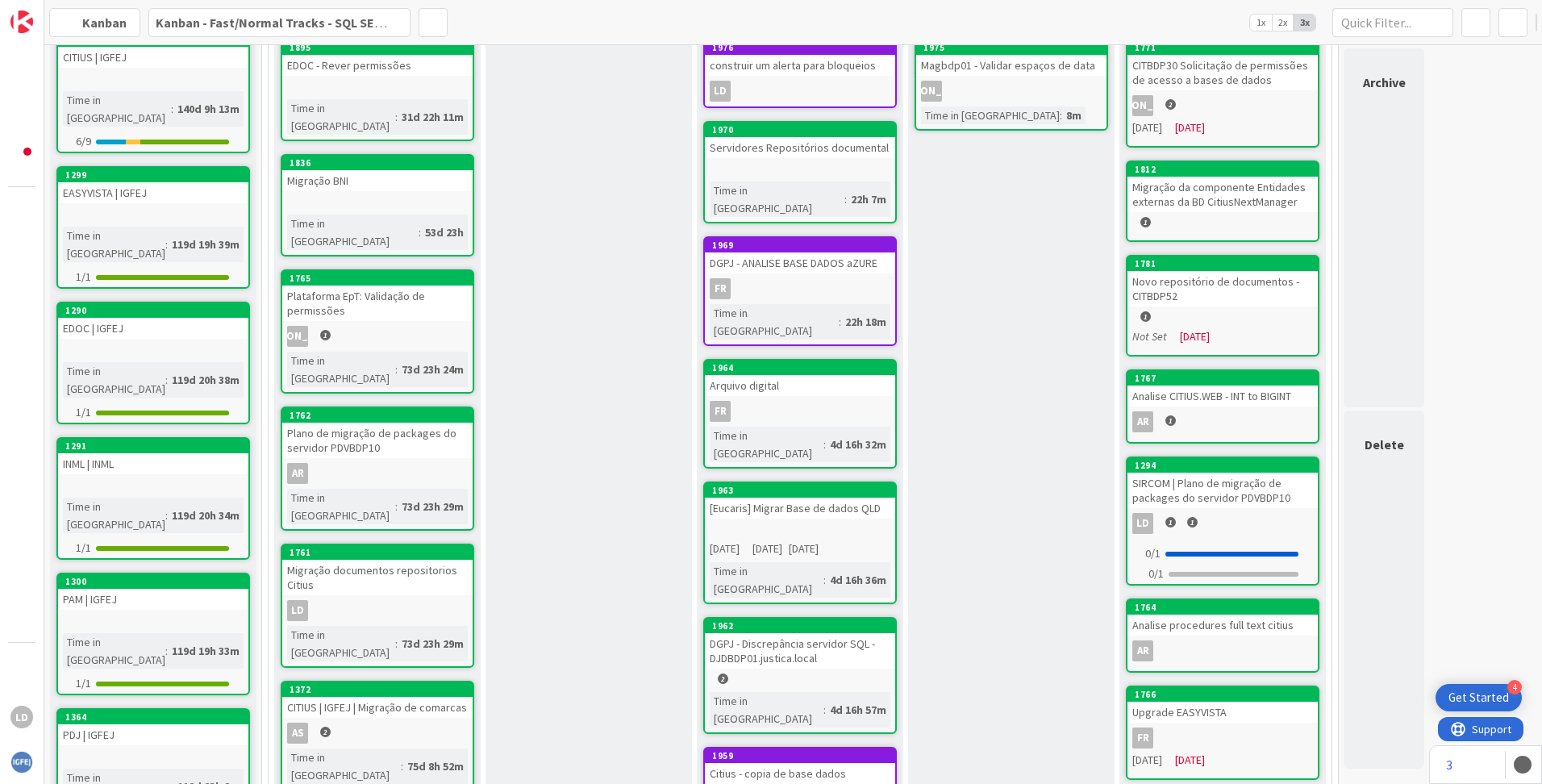
click at [774, 524] on div at bounding box center [800, 530] width 191 height 14
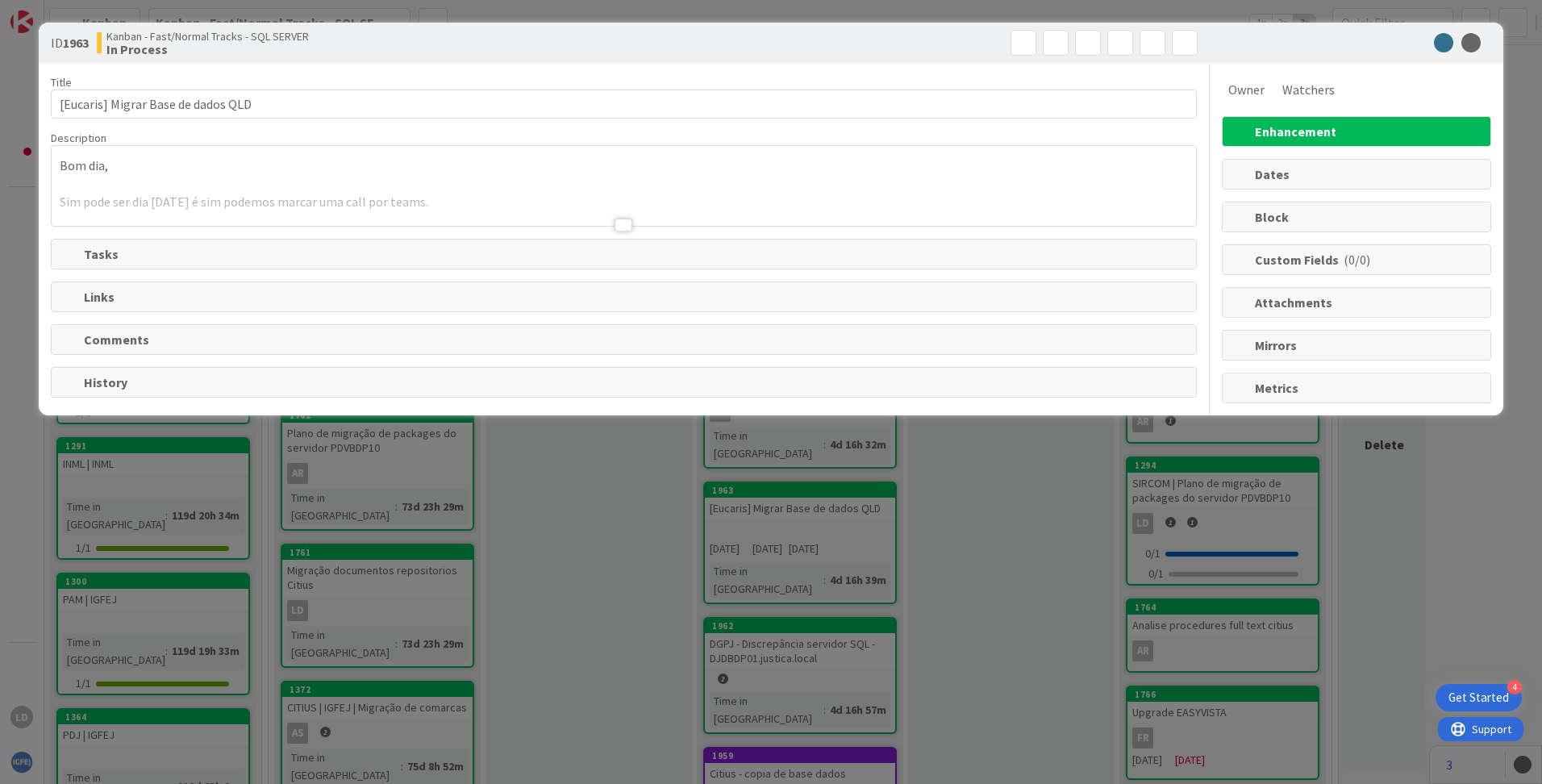
click at [128, 345] on span "Comments" at bounding box center [625, 339] width 1084 height 19
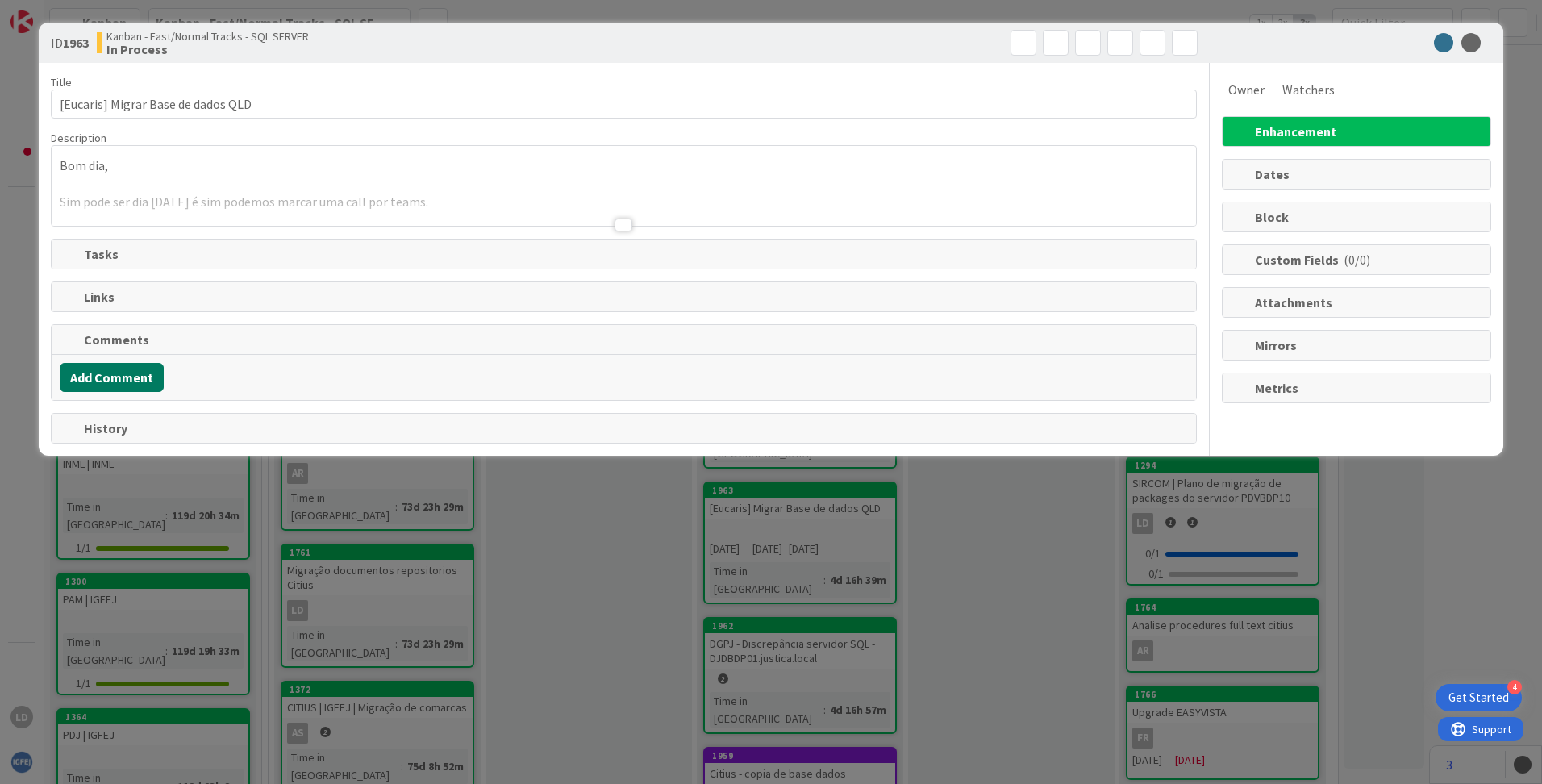
click at [128, 383] on button "Add Comment" at bounding box center [112, 377] width 104 height 29
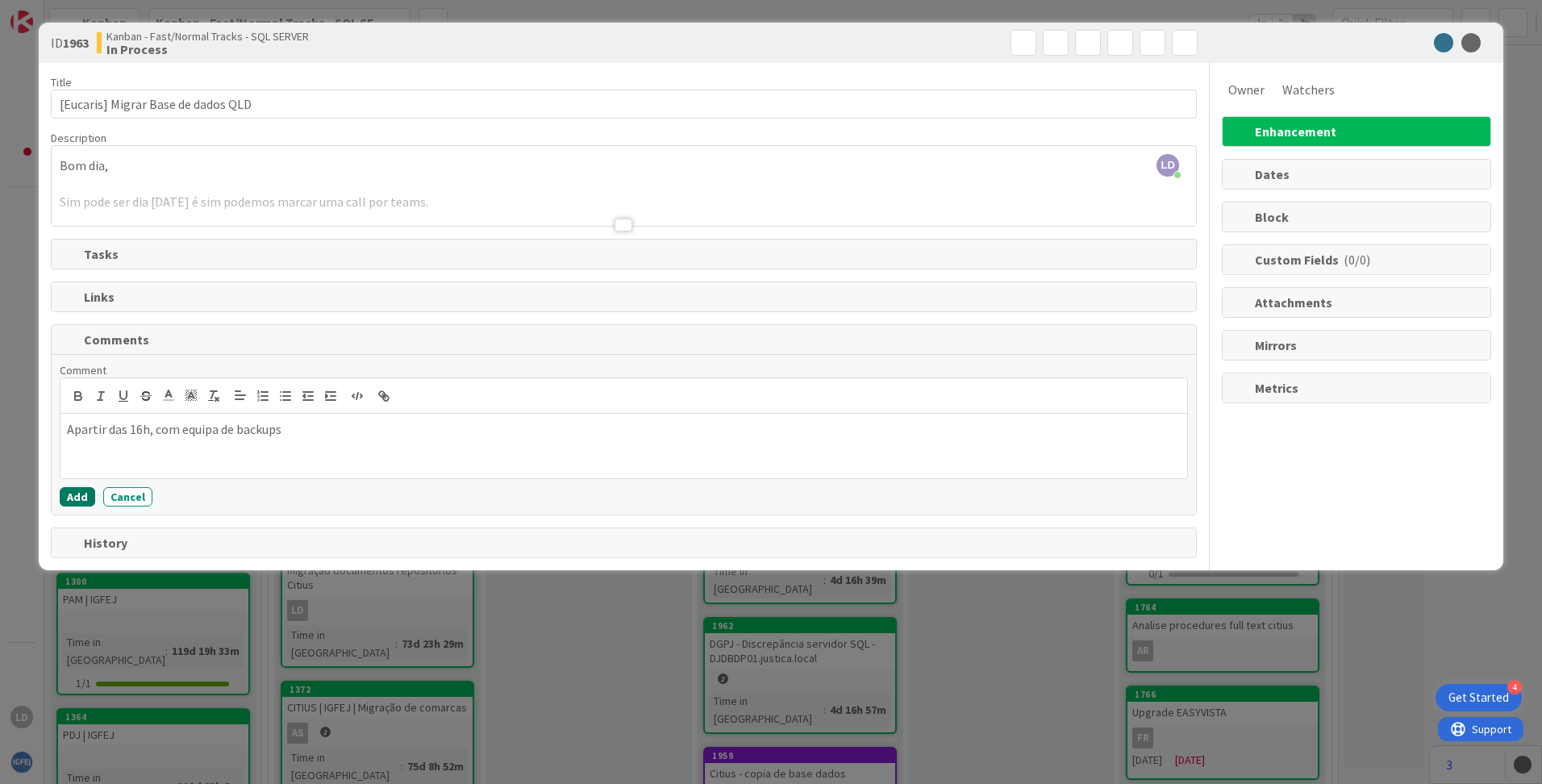
click at [84, 496] on button "Add" at bounding box center [77, 496] width 36 height 19
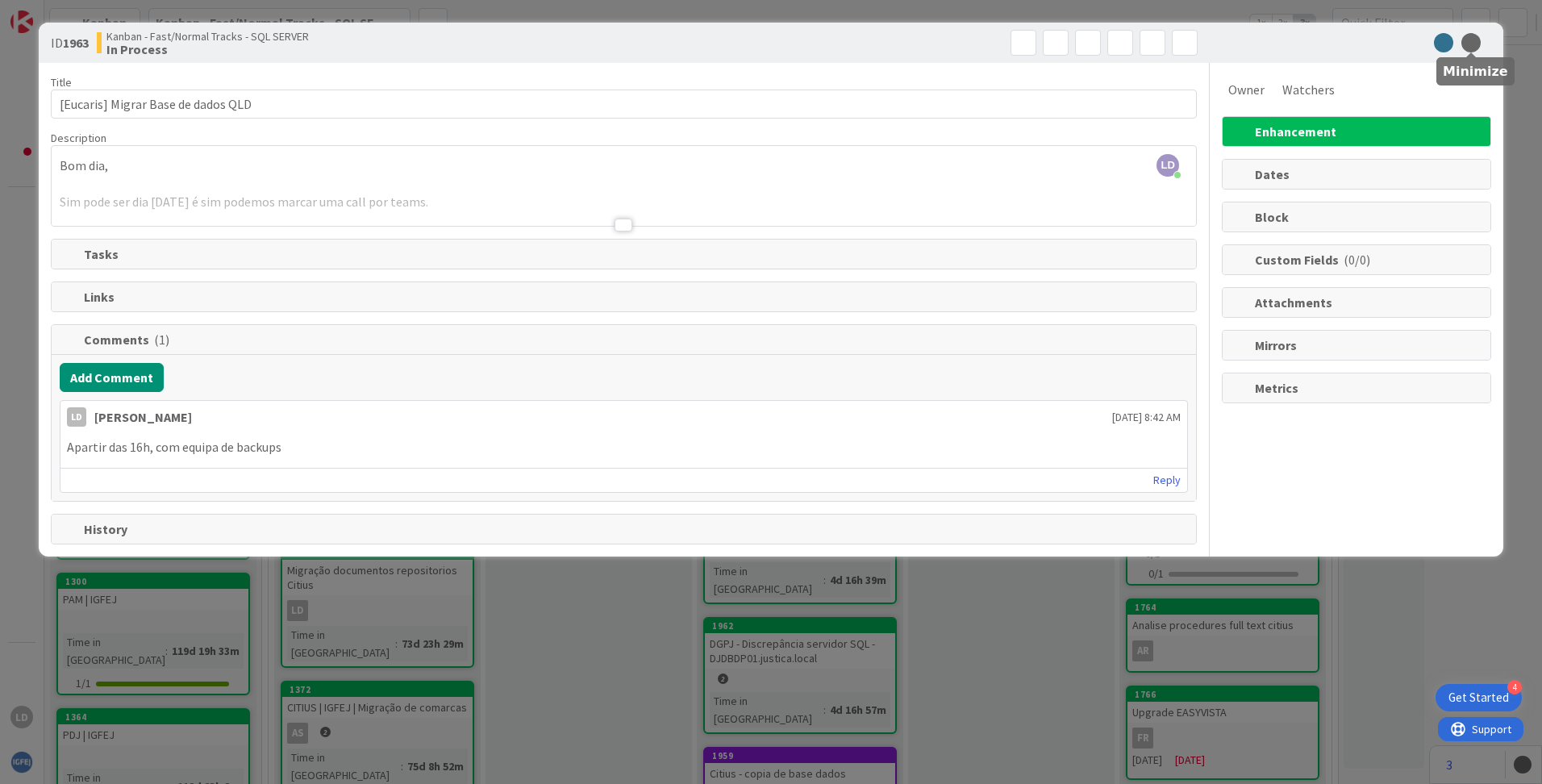
click at [1474, 48] on icon at bounding box center [1471, 42] width 19 height 19
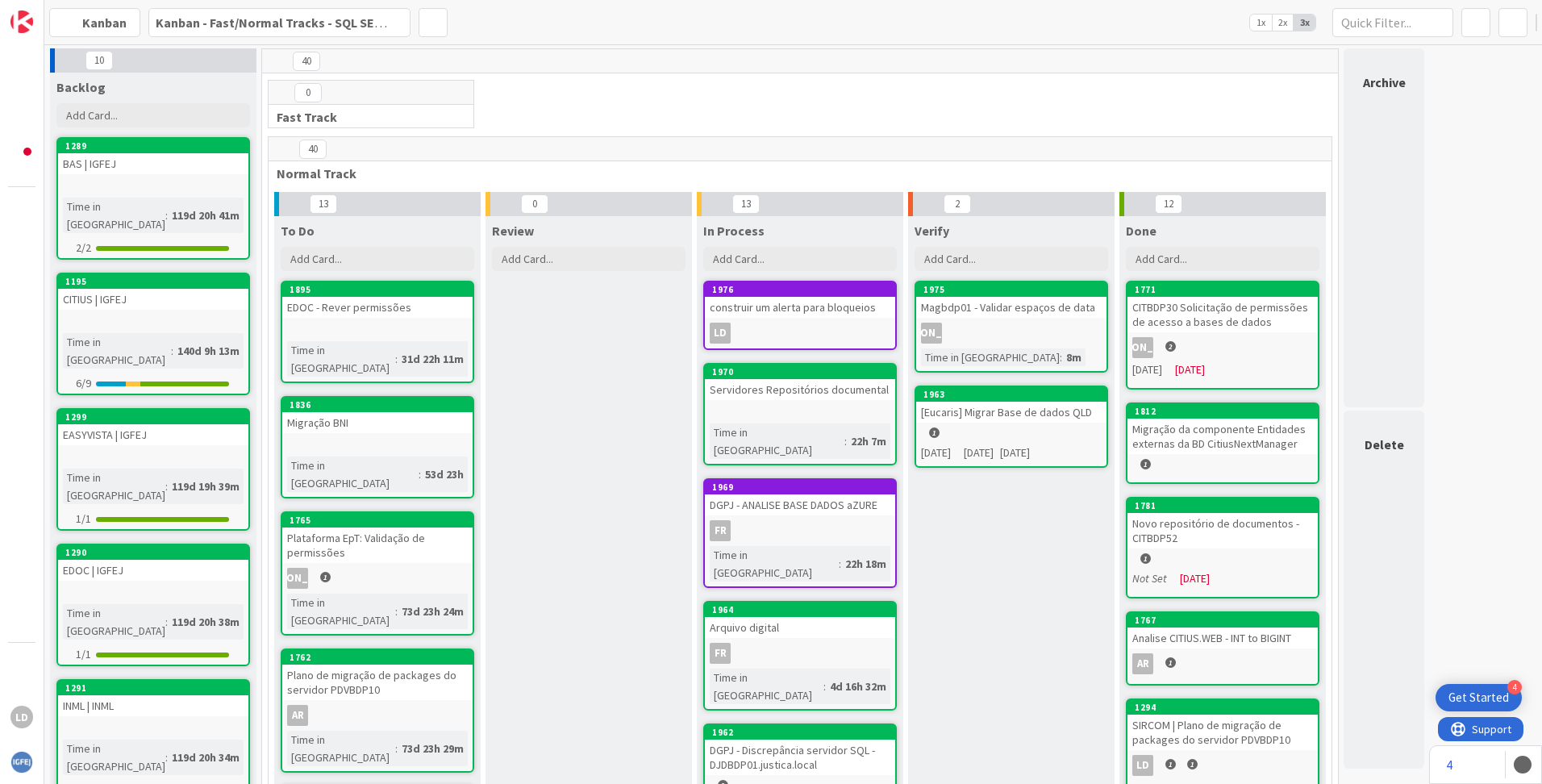
click at [1000, 309] on div "Magbdp01 - Validar espaços de data" at bounding box center [1011, 307] width 191 height 21
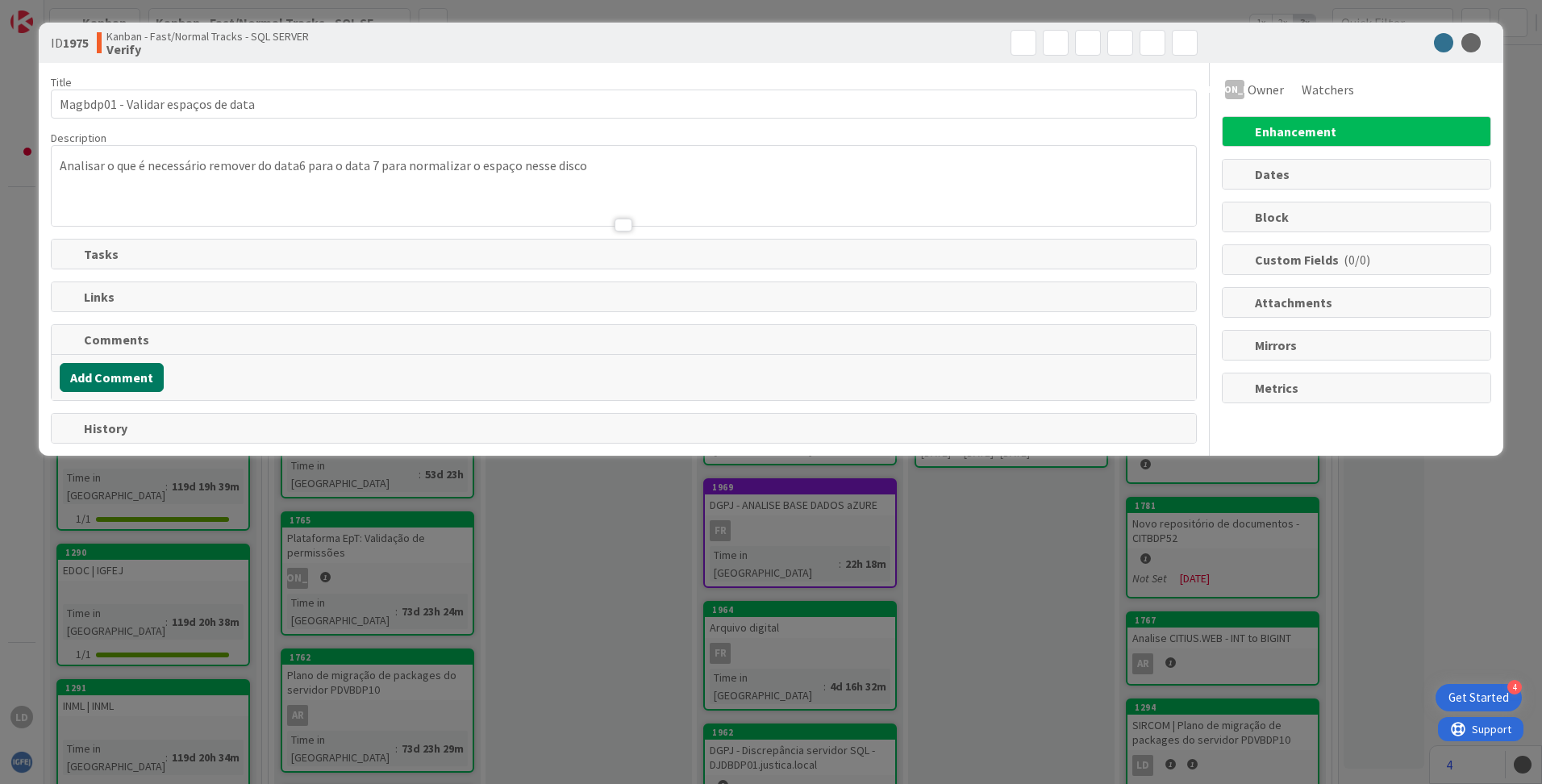
click at [114, 376] on button "Add Comment" at bounding box center [112, 377] width 104 height 29
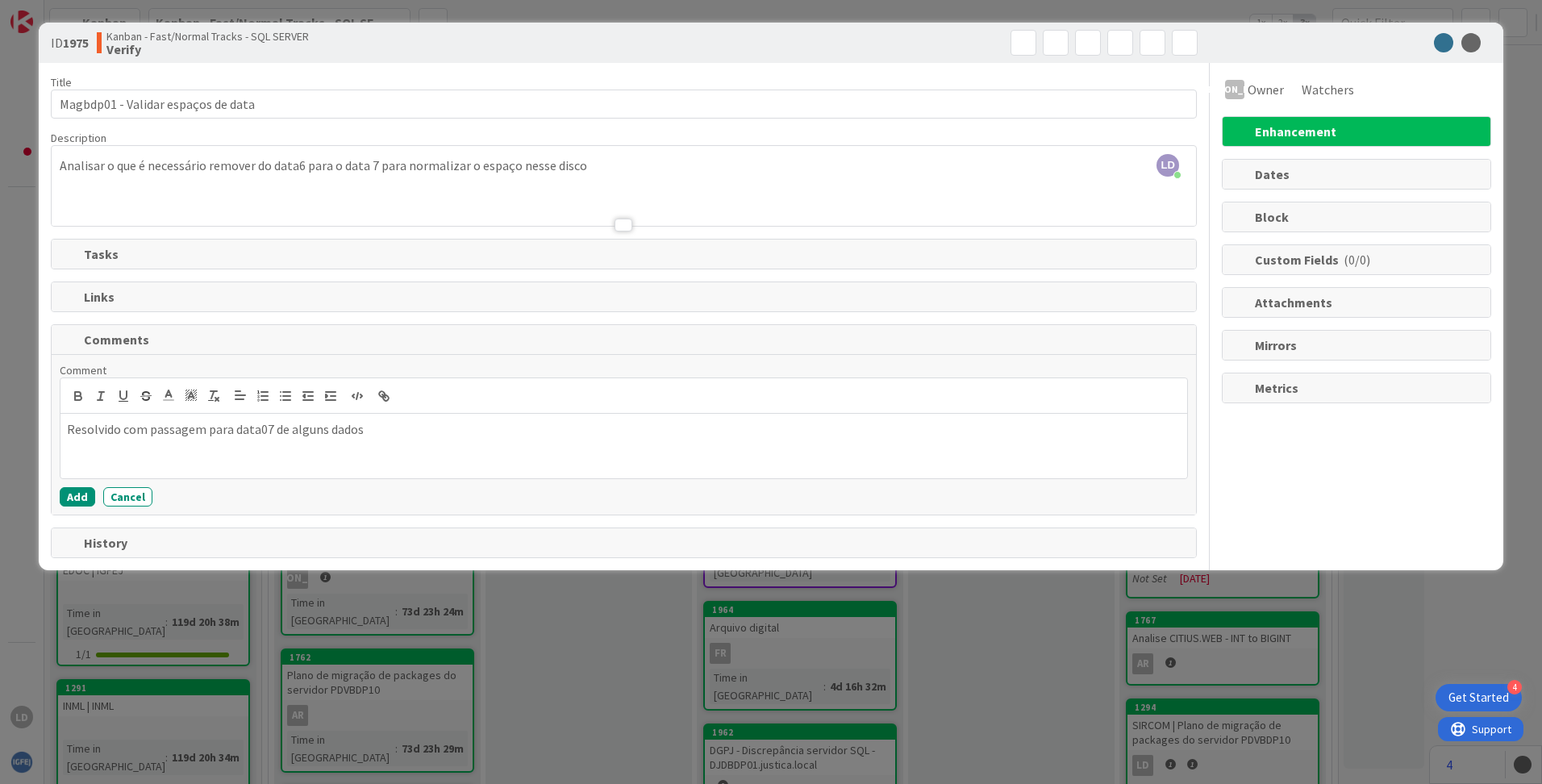
click at [1307, 452] on div "JA Owner Watchers Enhancement Dates Block Custom Fields ( 0/0 ) Attachments Mir…" at bounding box center [1356, 310] width 269 height 495
click at [1484, 30] on div "ID 1975 Kanban - Fast/Normal Tracks - SQL SERVER Verify" at bounding box center [771, 42] width 1465 height 41
click at [1480, 41] on icon at bounding box center [1471, 42] width 19 height 19
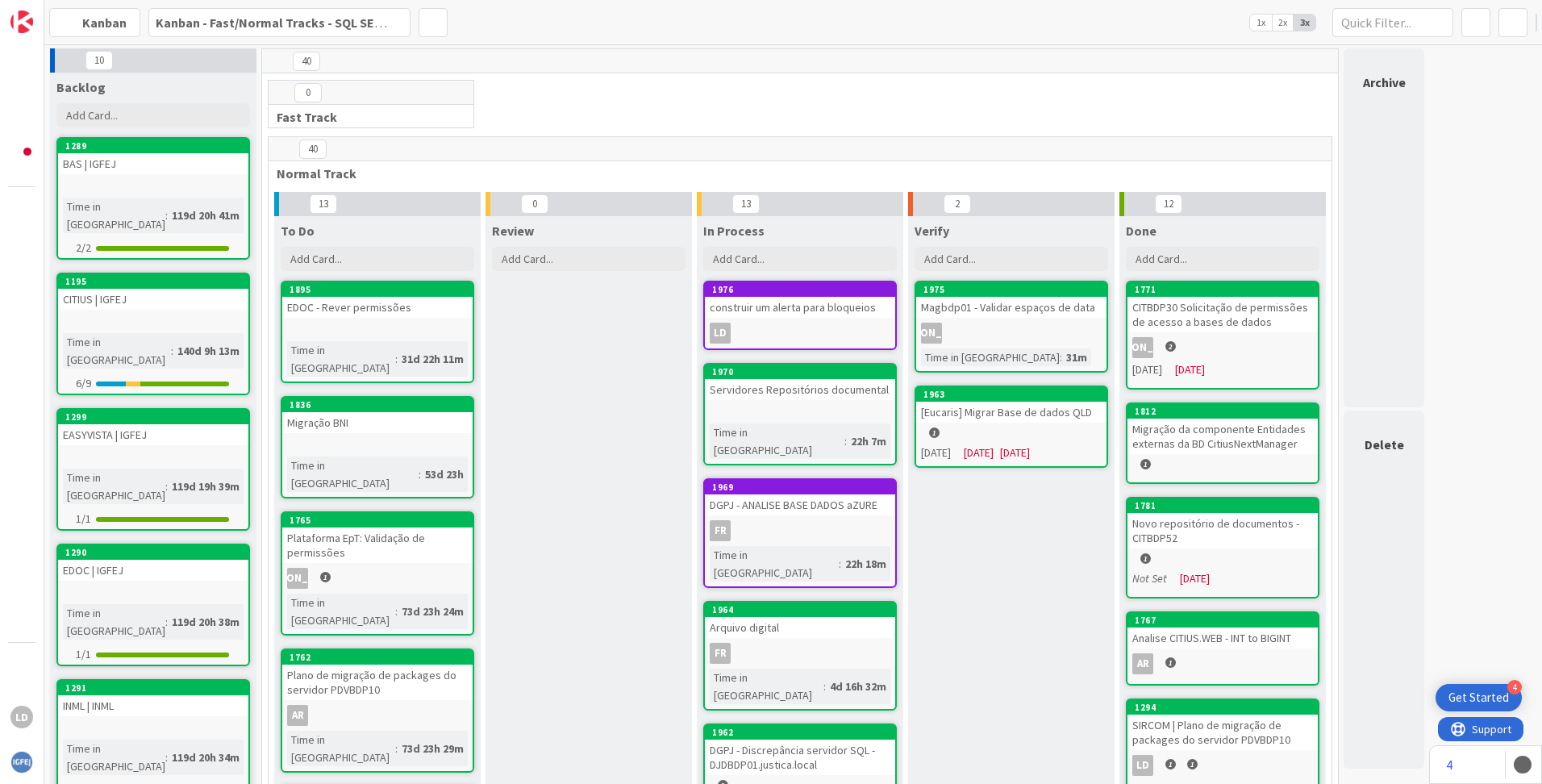
click at [976, 307] on div "Magbdp01 - Validar espaços de data" at bounding box center [1011, 307] width 191 height 21
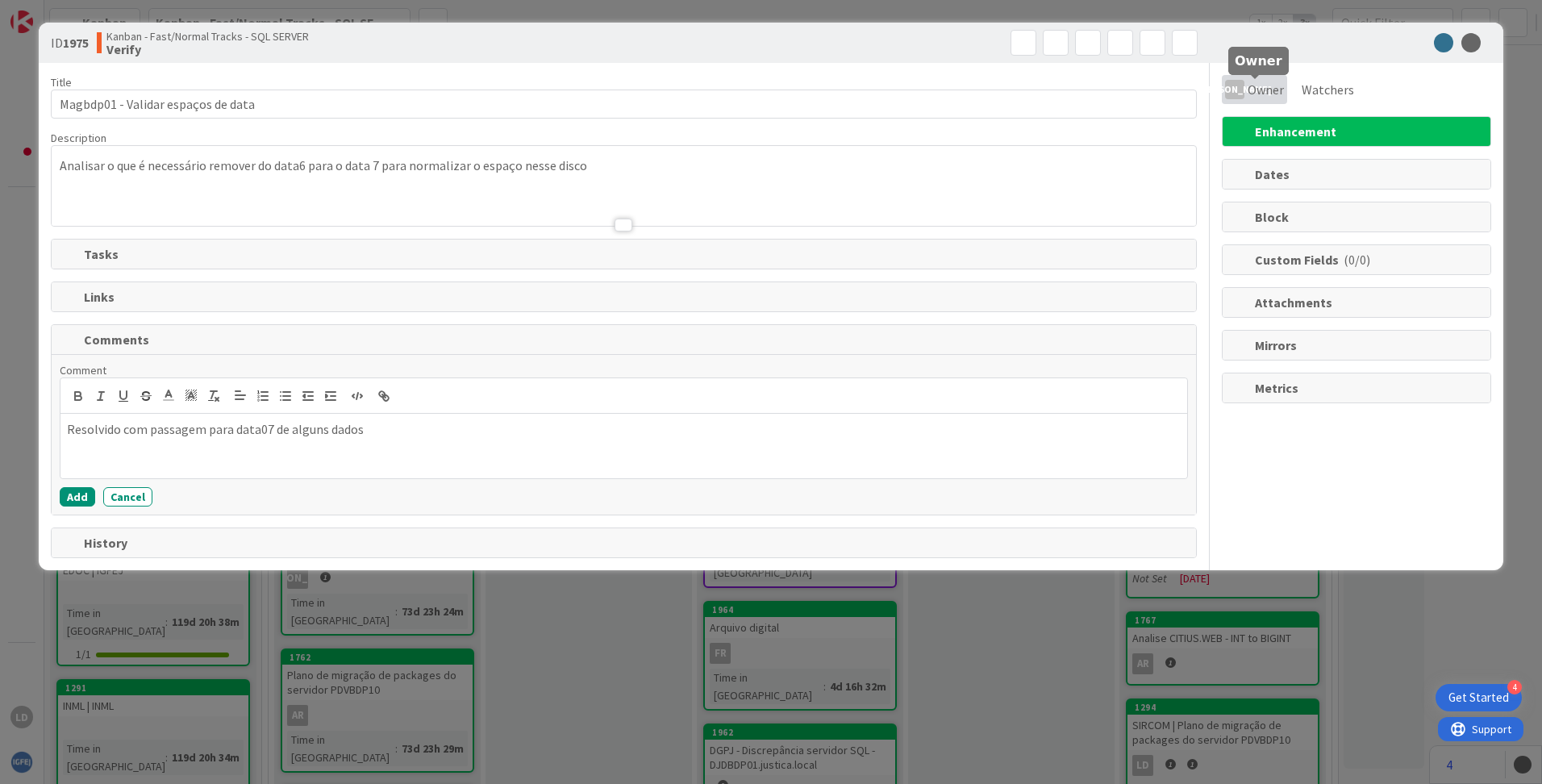
click at [1264, 94] on span "Owner" at bounding box center [1266, 89] width 36 height 19
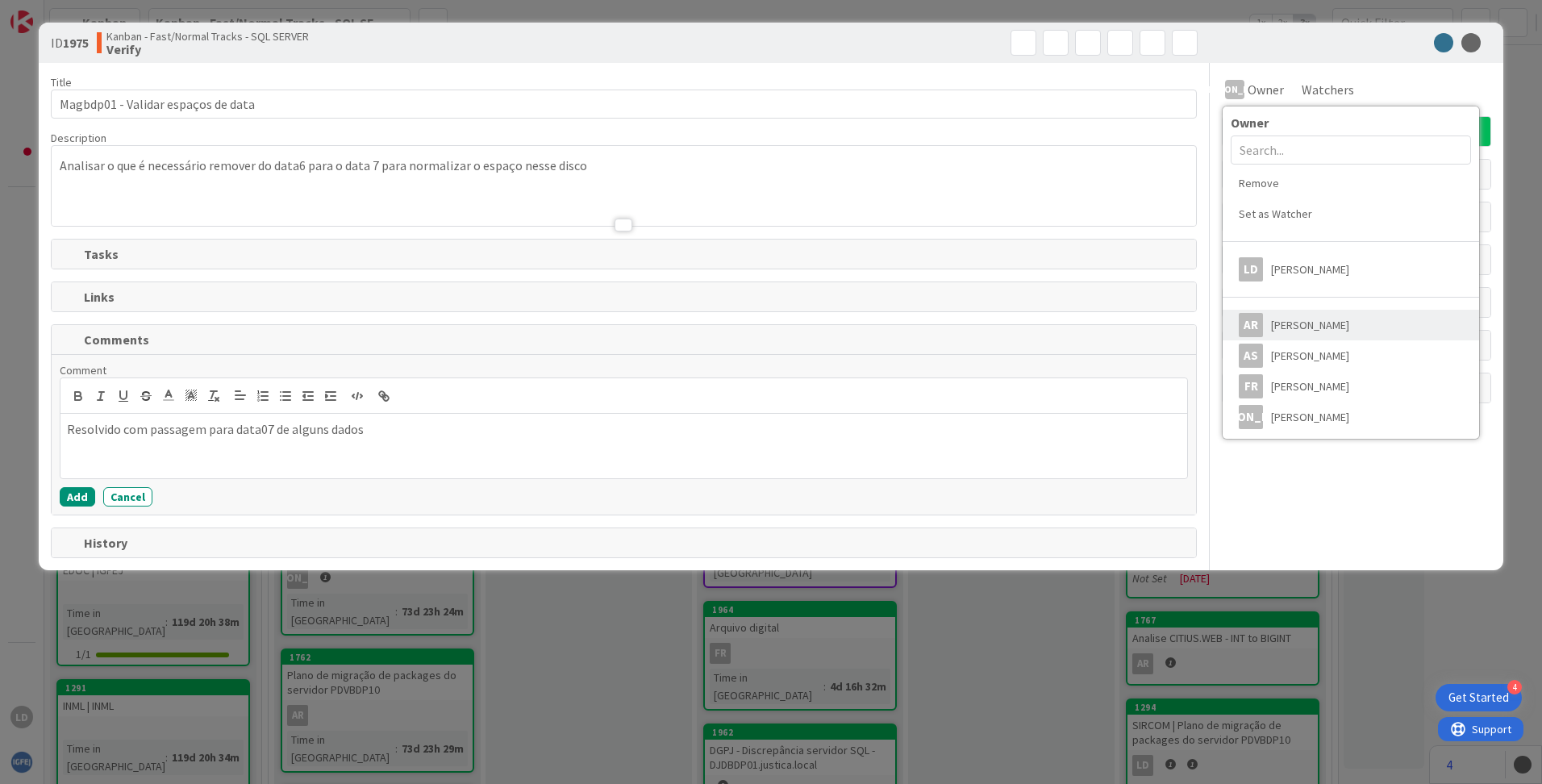
click at [1326, 327] on span "[PERSON_NAME]" at bounding box center [1311, 325] width 78 height 24
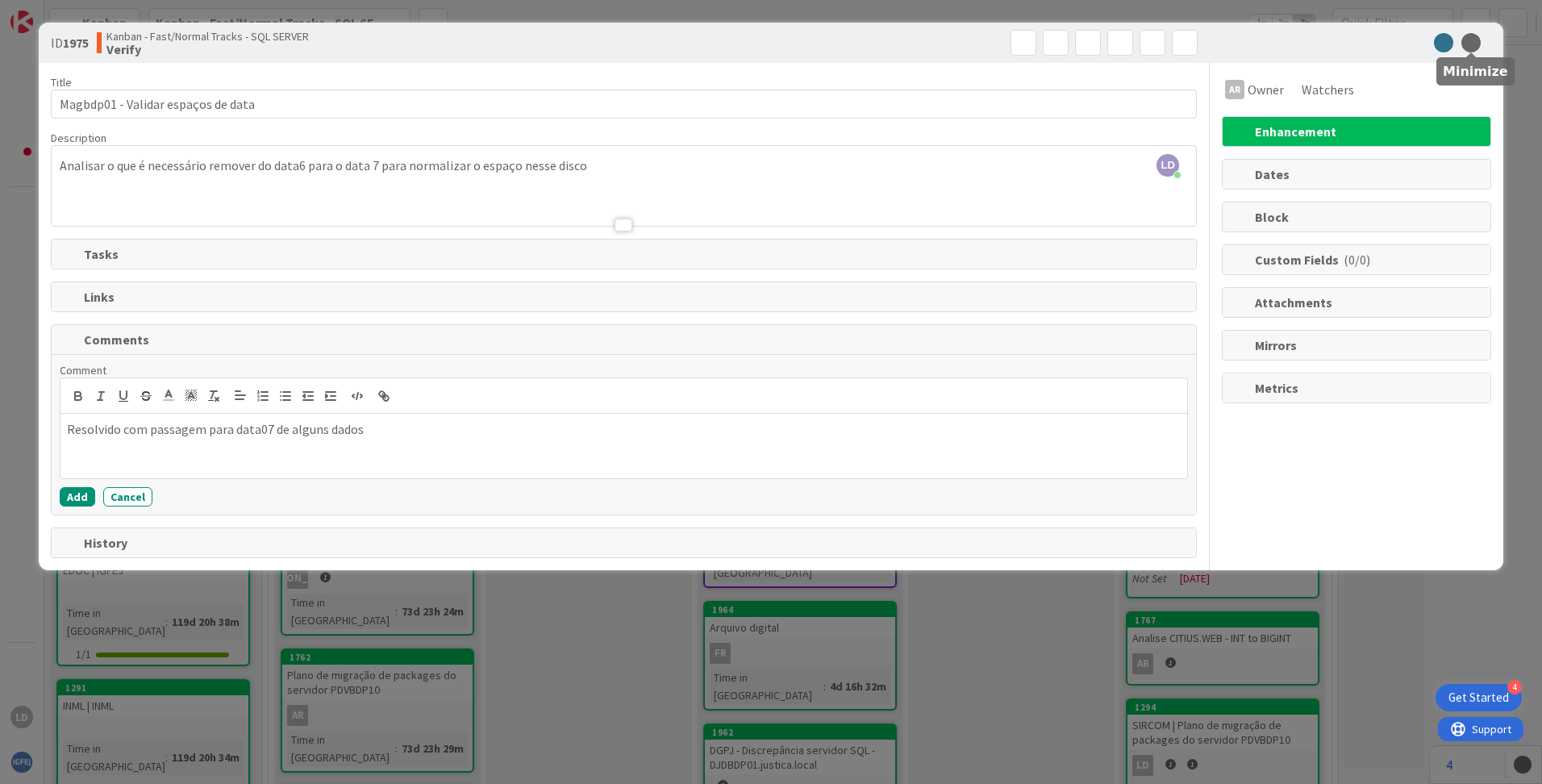
click at [1477, 45] on icon at bounding box center [1471, 42] width 19 height 19
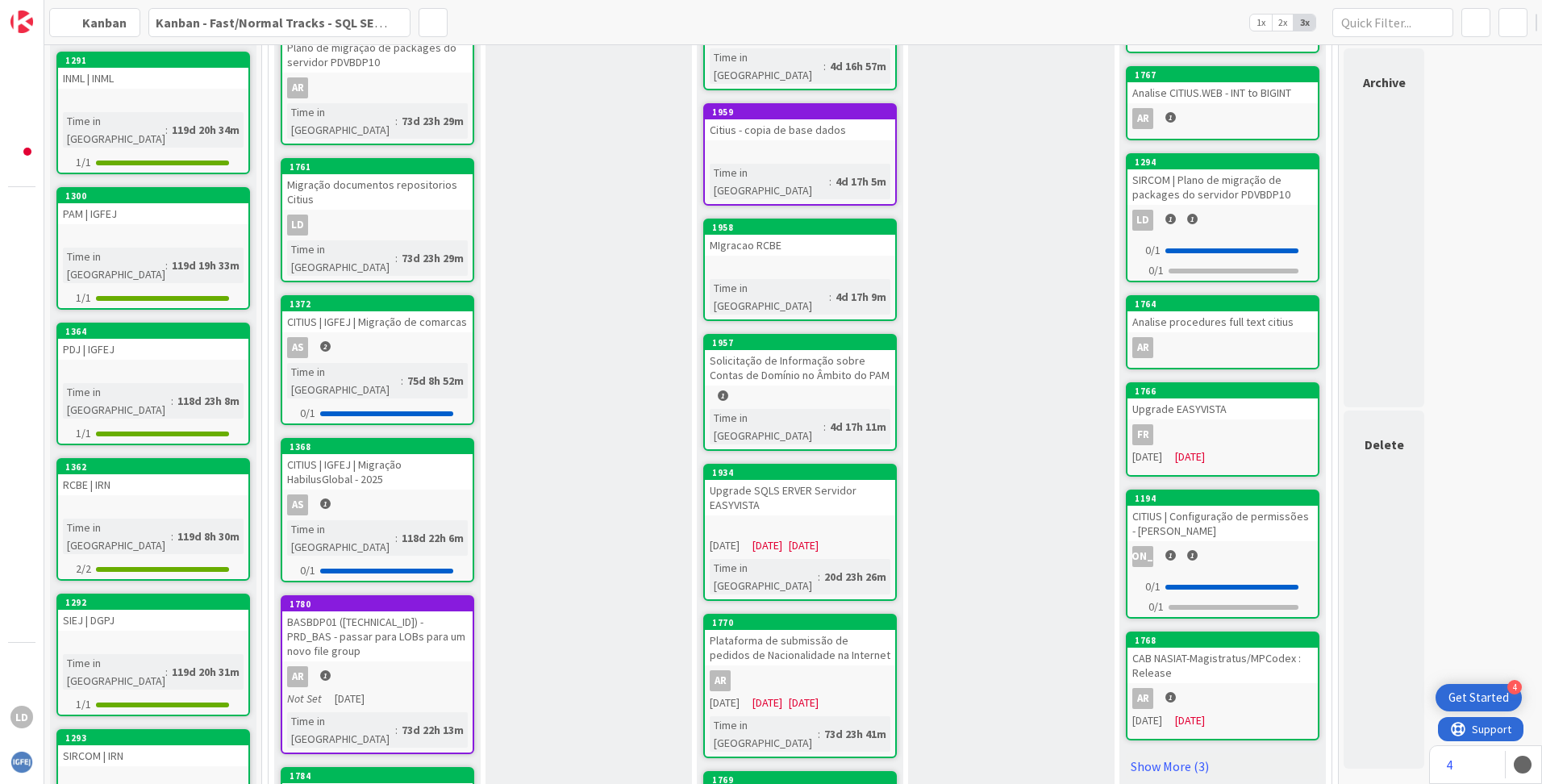
scroll to position [798, 0]
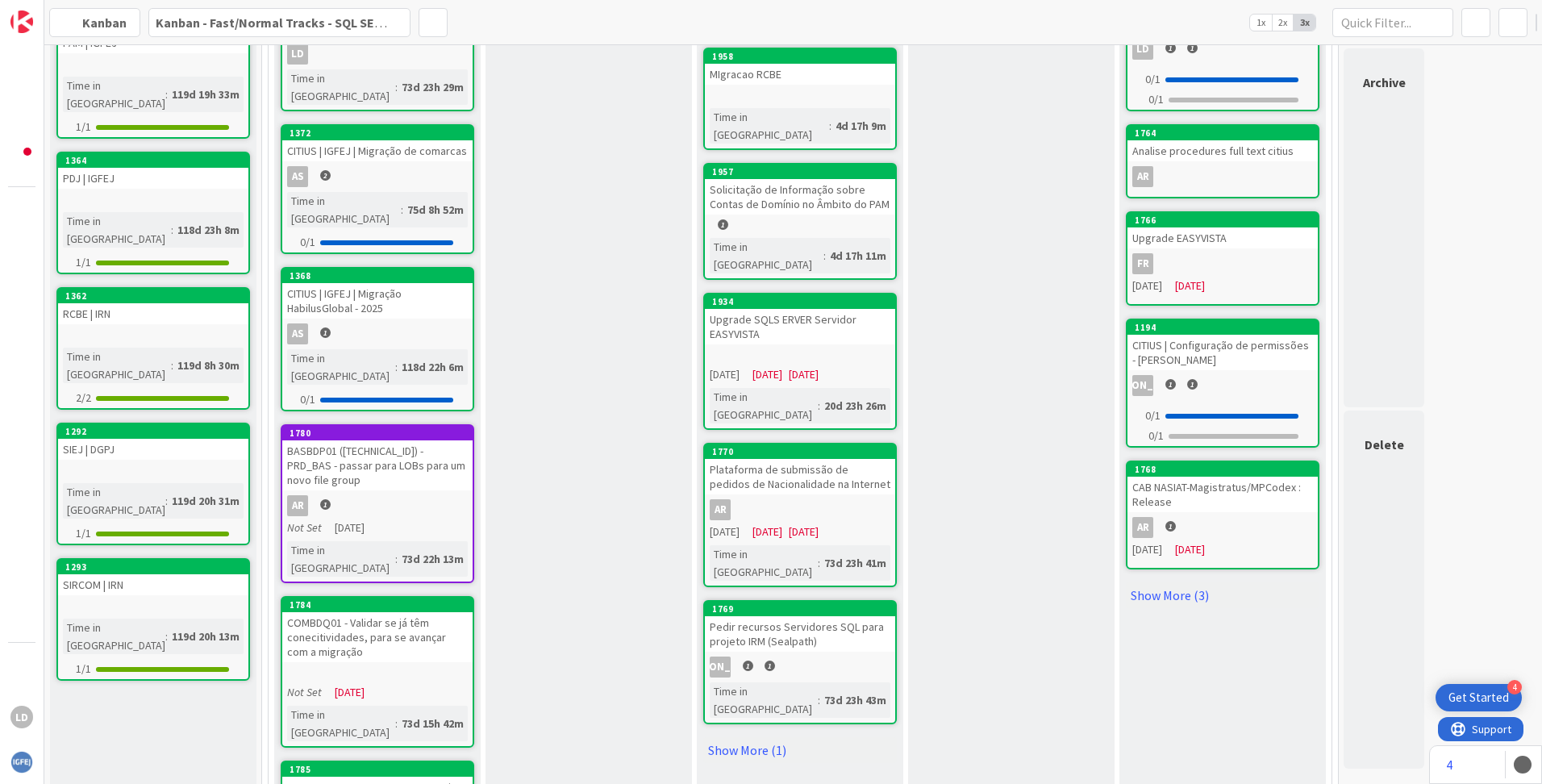
click at [790, 459] on div "Plataforma de submissão de pedidos de Nacionalidade na Internet" at bounding box center [800, 477] width 191 height 36
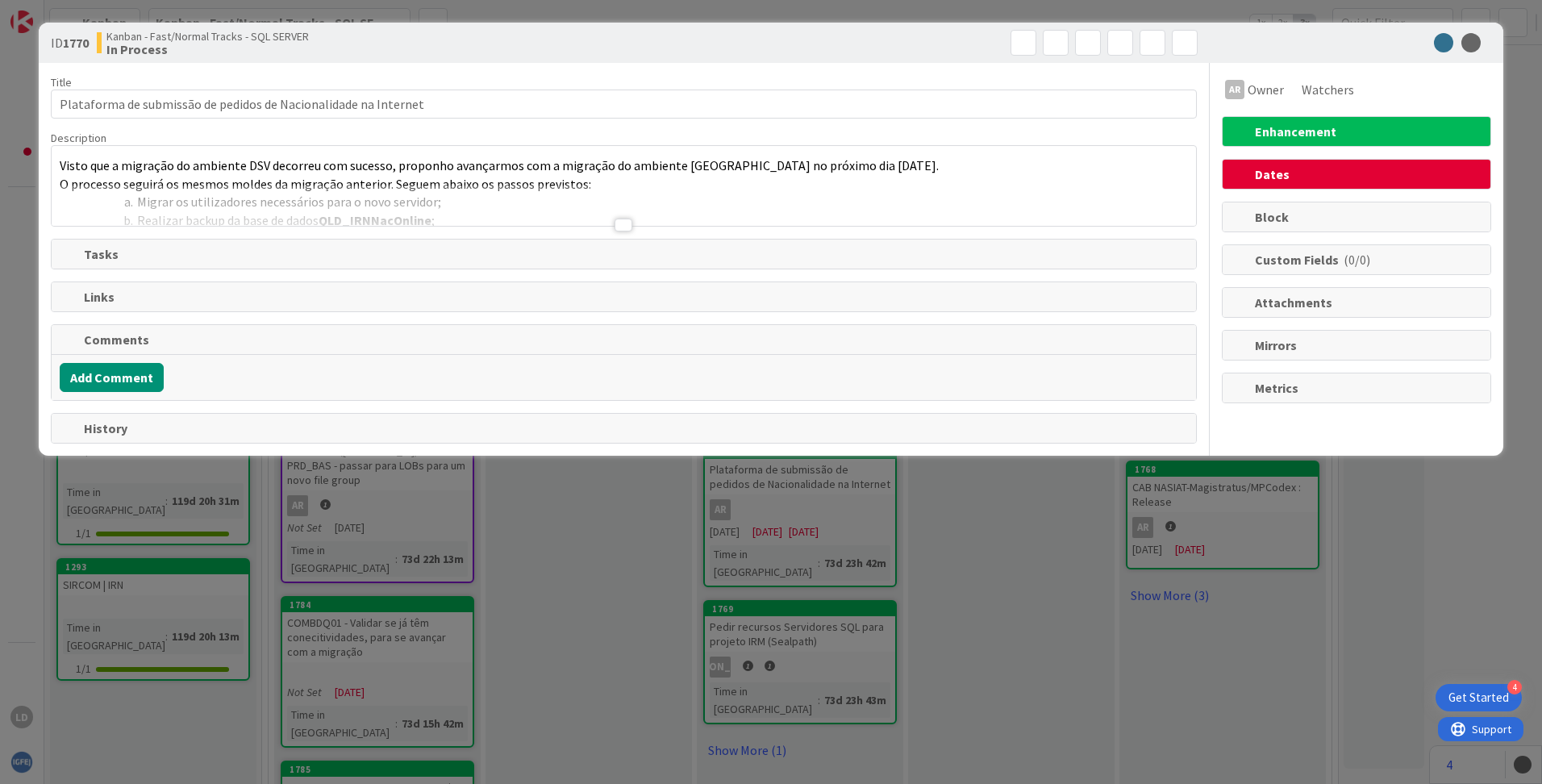
click at [633, 223] on div at bounding box center [623, 206] width 1145 height 41
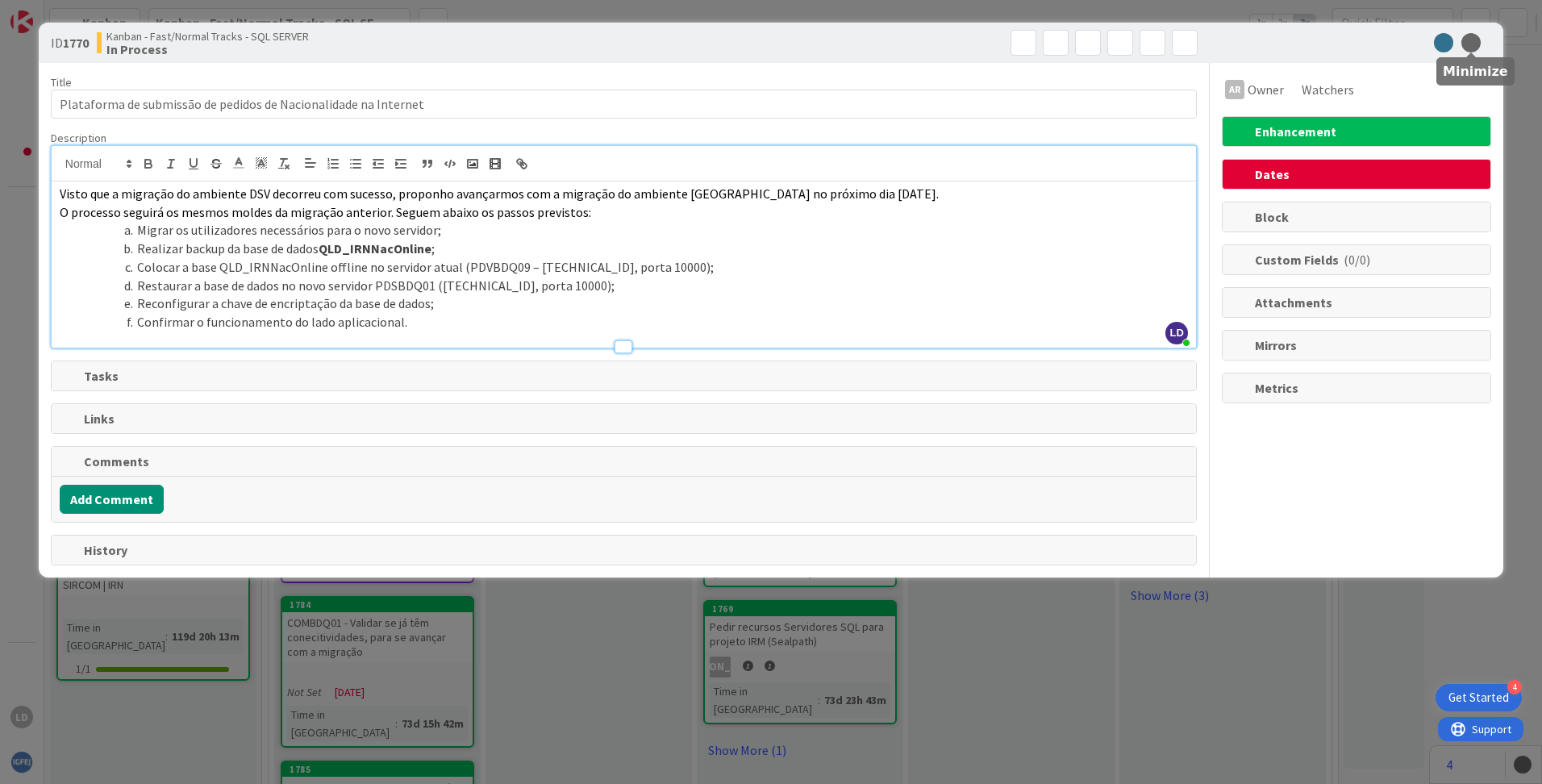
click at [1478, 45] on icon at bounding box center [1471, 42] width 19 height 19
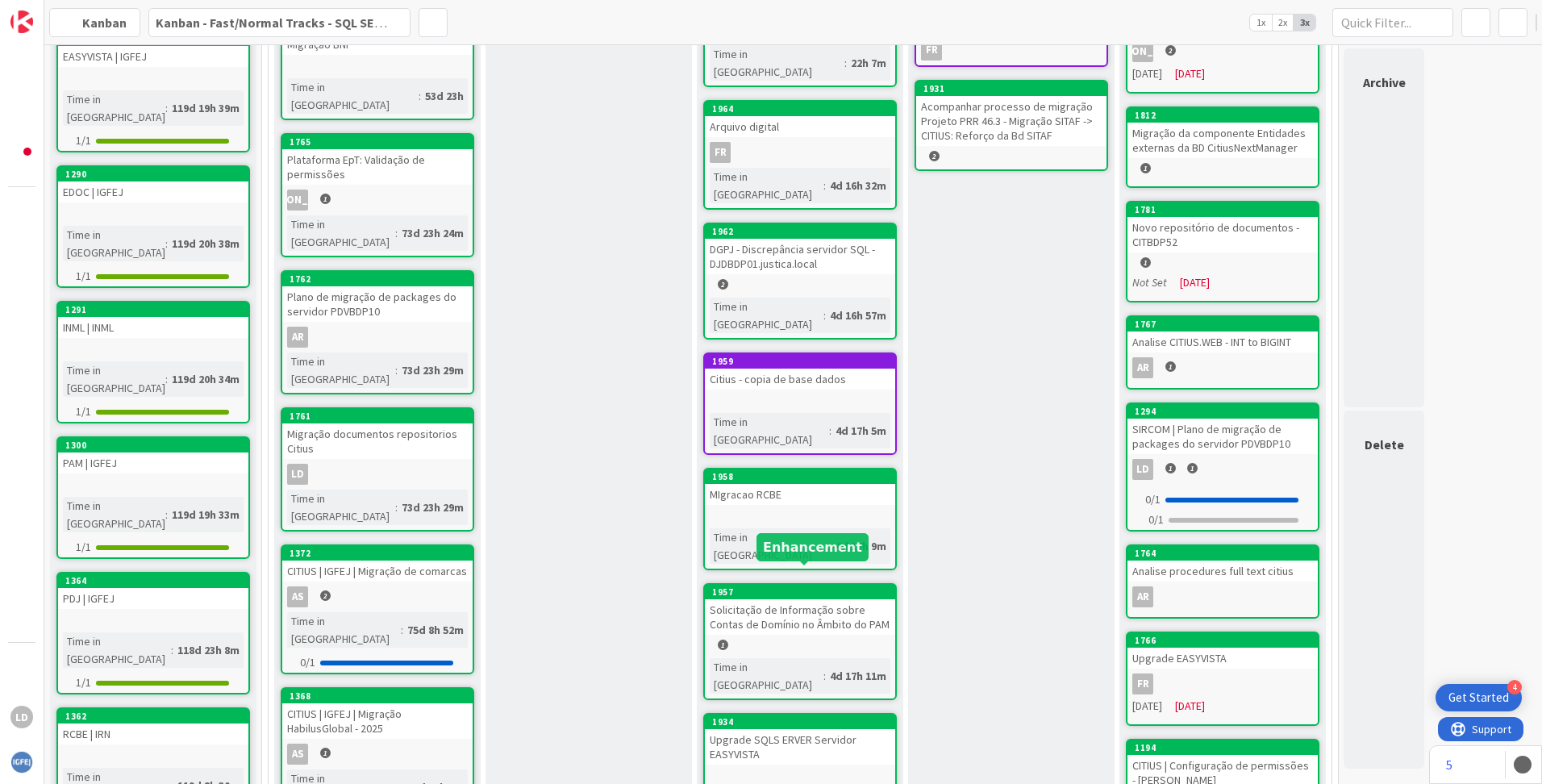
scroll to position [314, 0]
